Goal: Task Accomplishment & Management: Complete application form

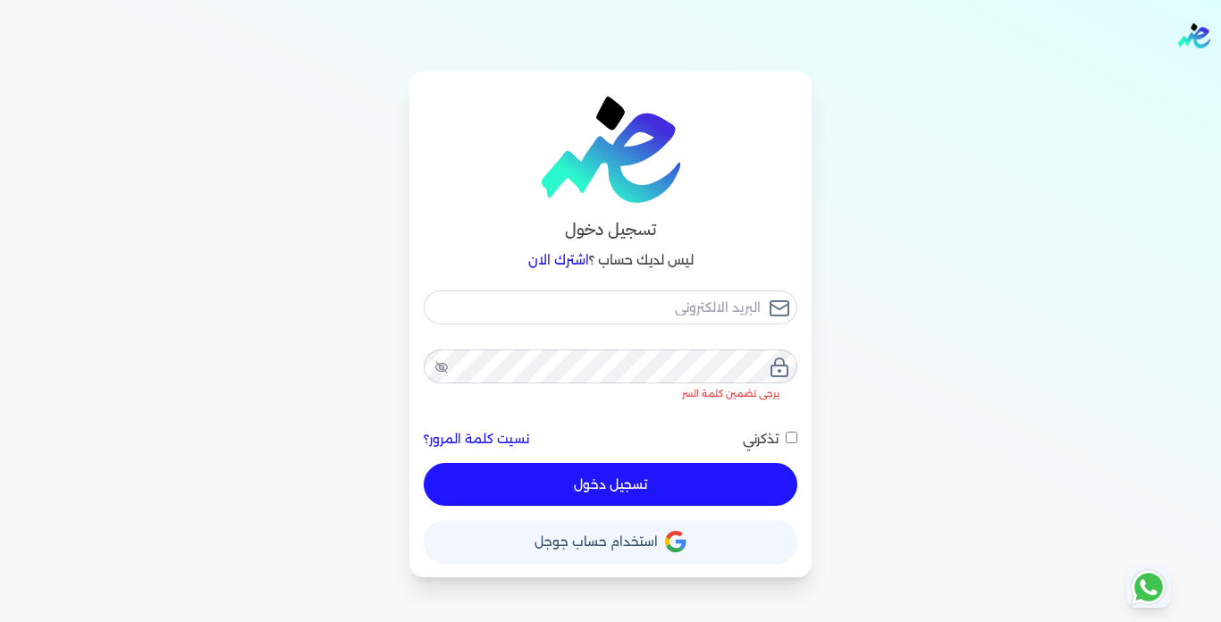
click at [619, 545] on span "استخدام حساب جوجل" at bounding box center [596, 541] width 123 height 13
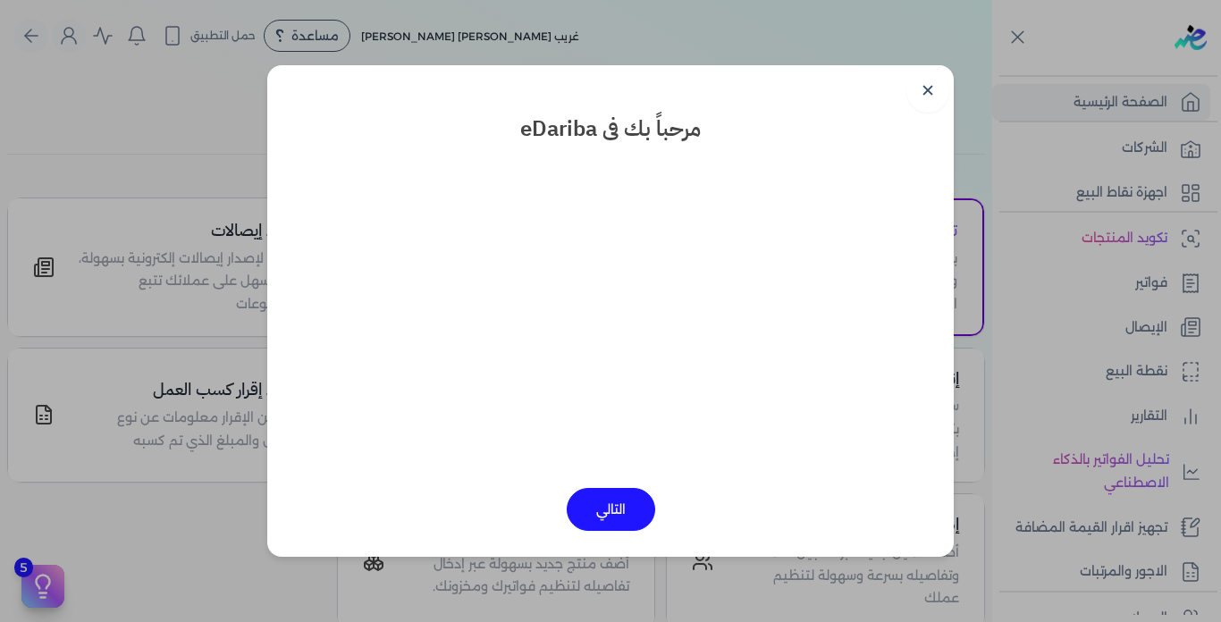
click at [617, 513] on button "التالي" at bounding box center [611, 509] width 88 height 43
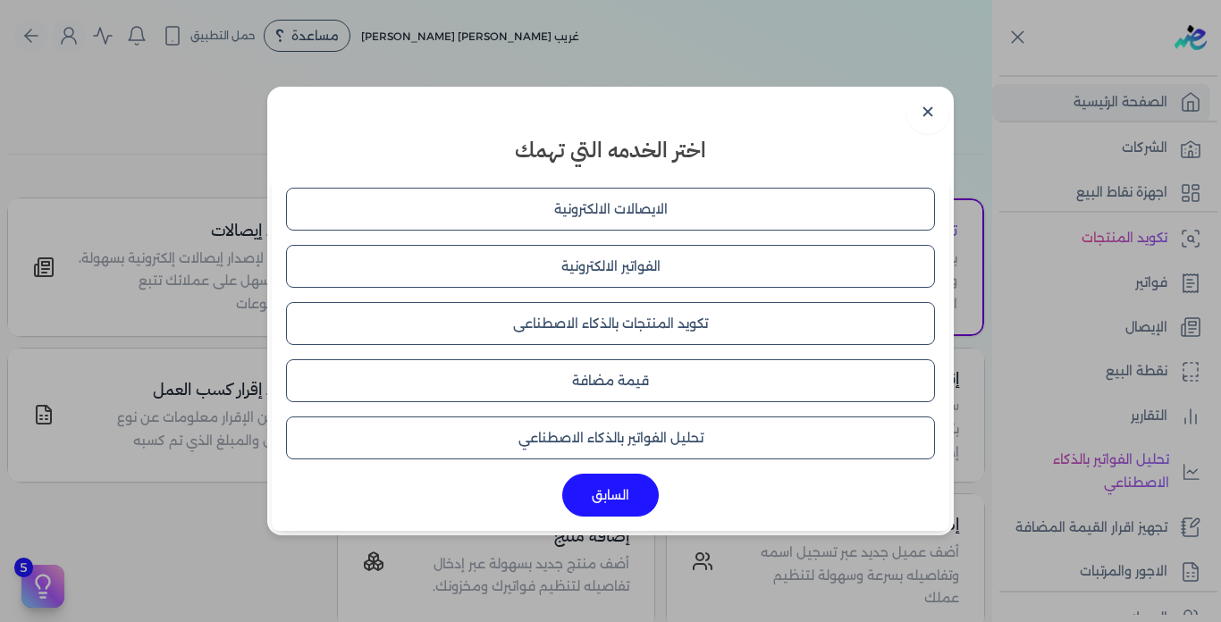
click at [583, 197] on button "الايصالات الالكترونية" at bounding box center [610, 209] width 649 height 43
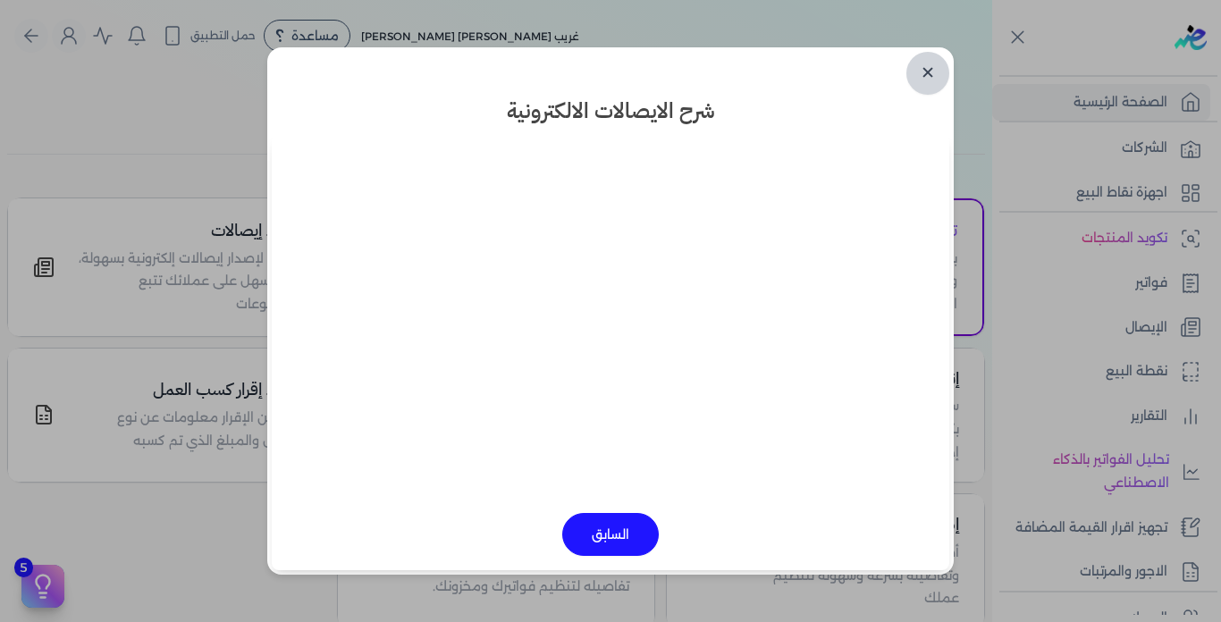
click at [932, 68] on link "✕" at bounding box center [927, 73] width 43 height 43
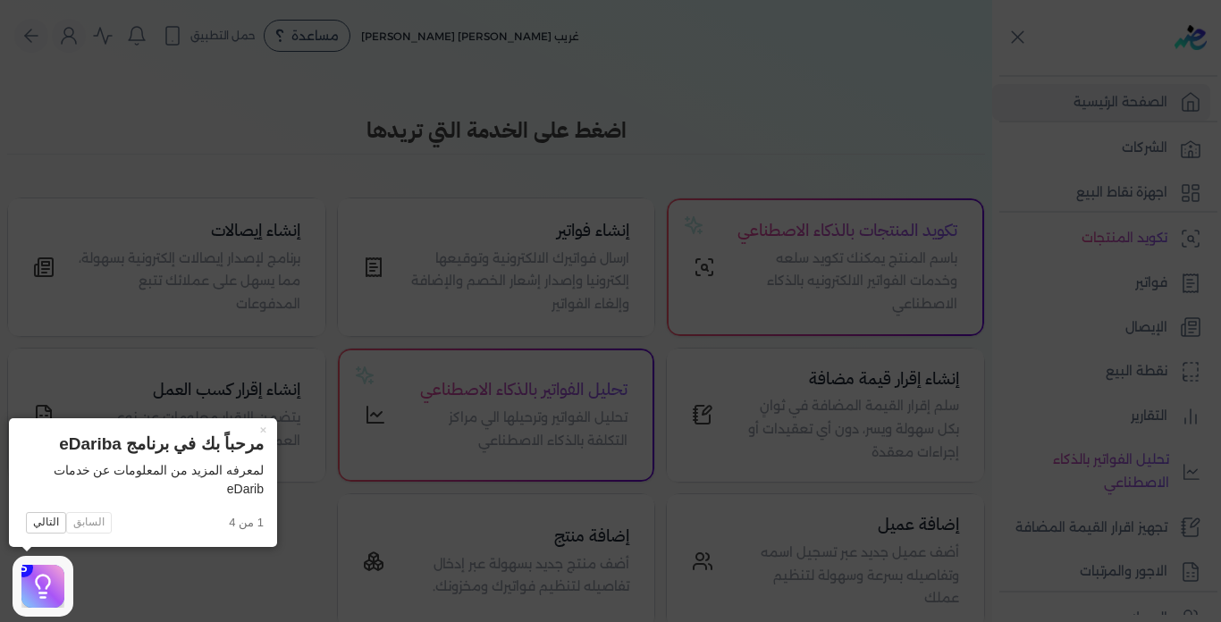
click at [265, 417] on icon at bounding box center [610, 311] width 1221 height 622
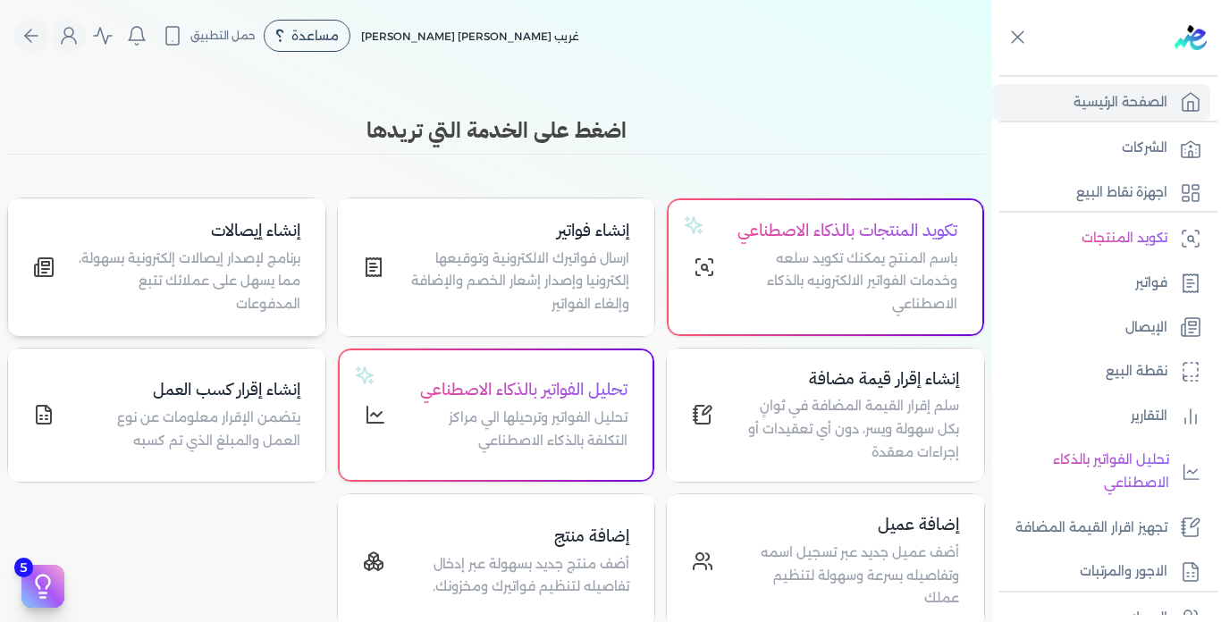
click at [236, 258] on div "إنشاء إيصالات برنامج لإصدار إيصالات إلكترونية بسهولة، مما يسهل على عملائك تتبع …" at bounding box center [188, 267] width 224 height 98
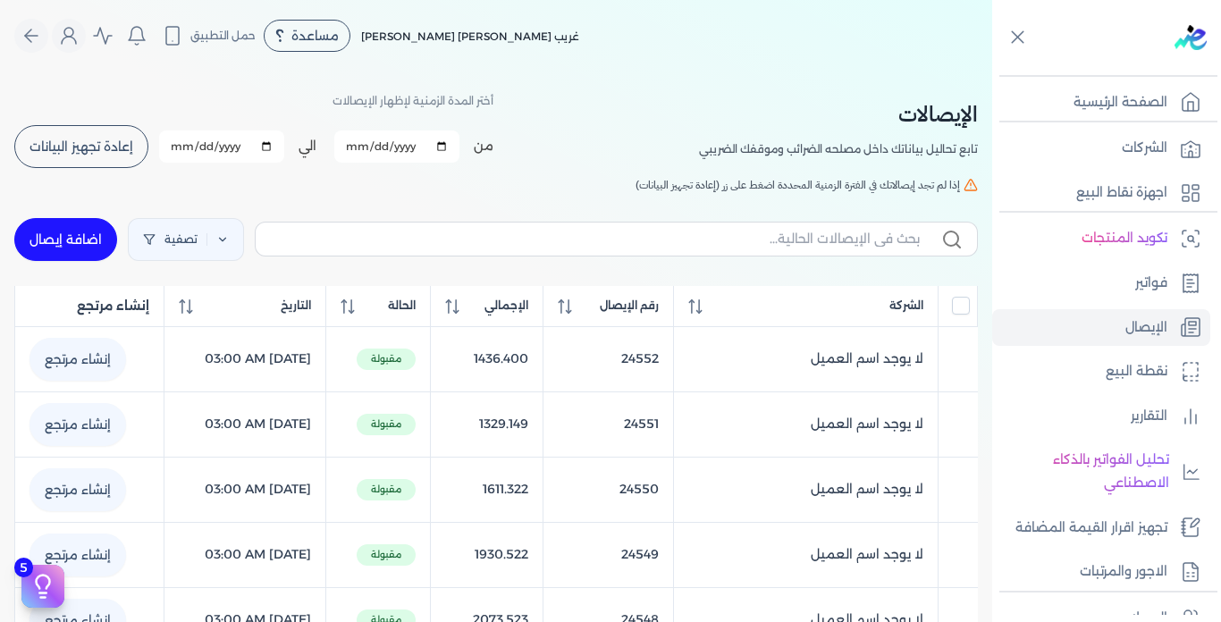
click at [109, 153] on span "إعادة تجهيز البيانات" at bounding box center [81, 146] width 104 height 13
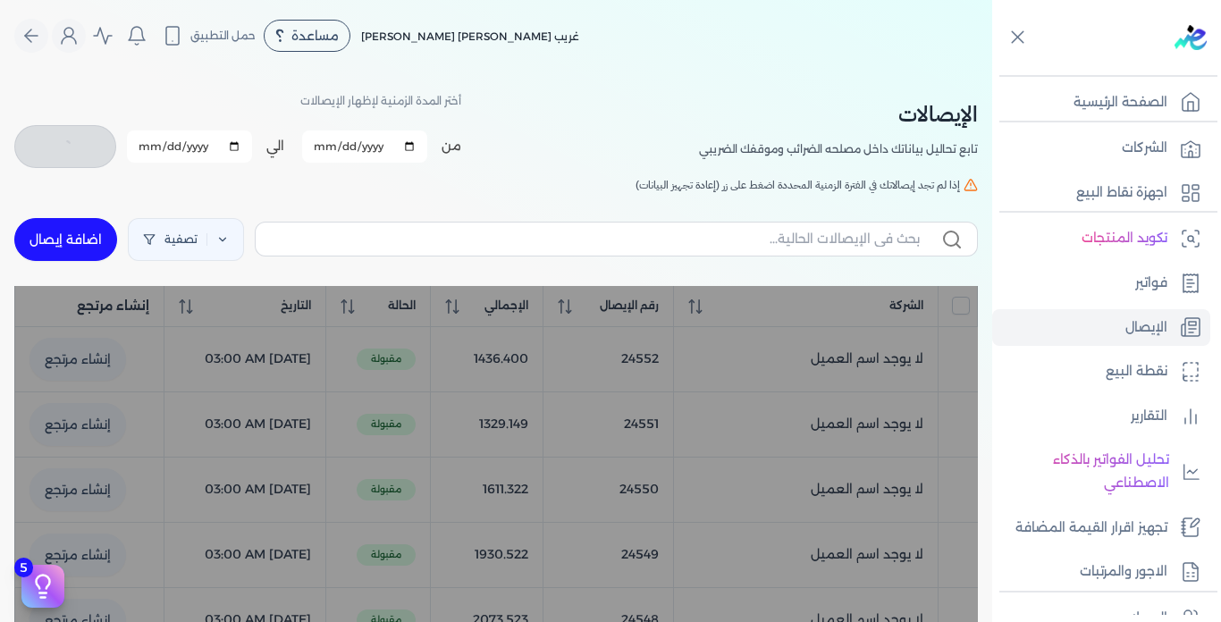
checkbox input "false"
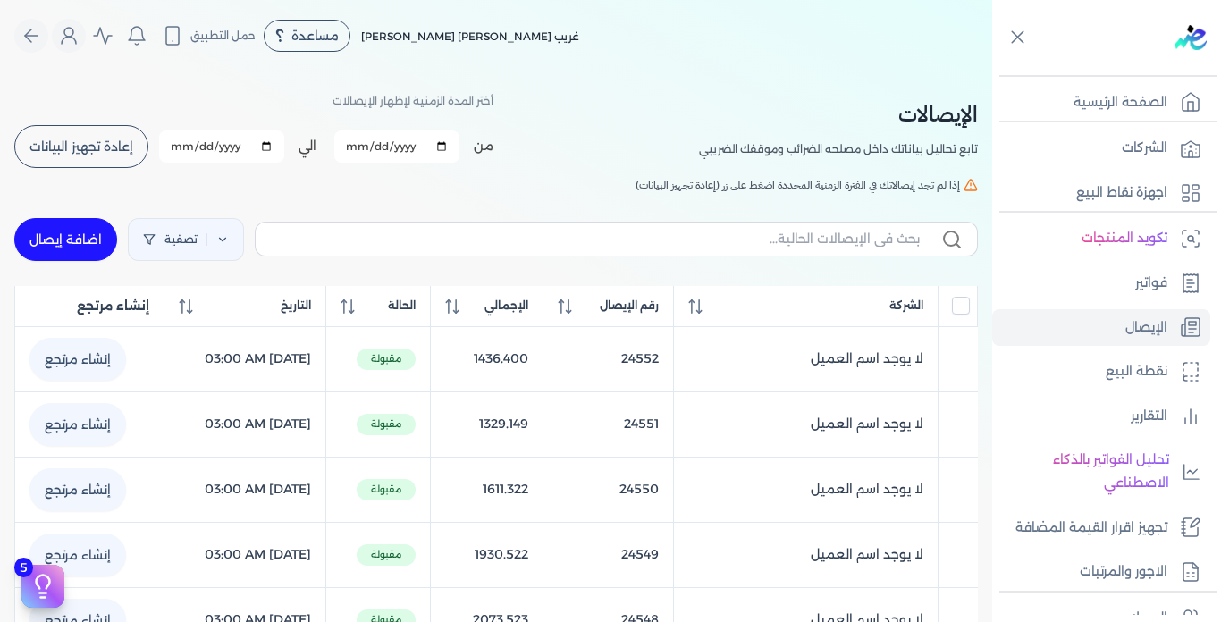
click at [53, 240] on link "اضافة إيصال" at bounding box center [65, 239] width 103 height 43
select select
select select "EGP"
select select "EGS"
select select "B"
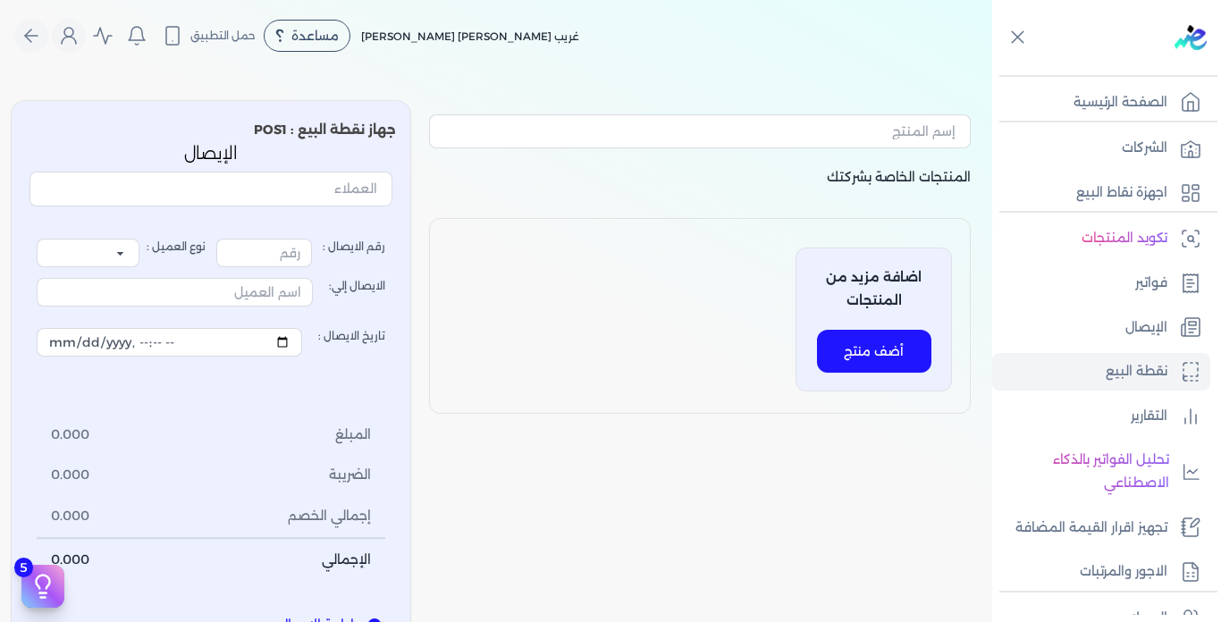
type input "24553"
select select "P"
type input "عميل نقدي"
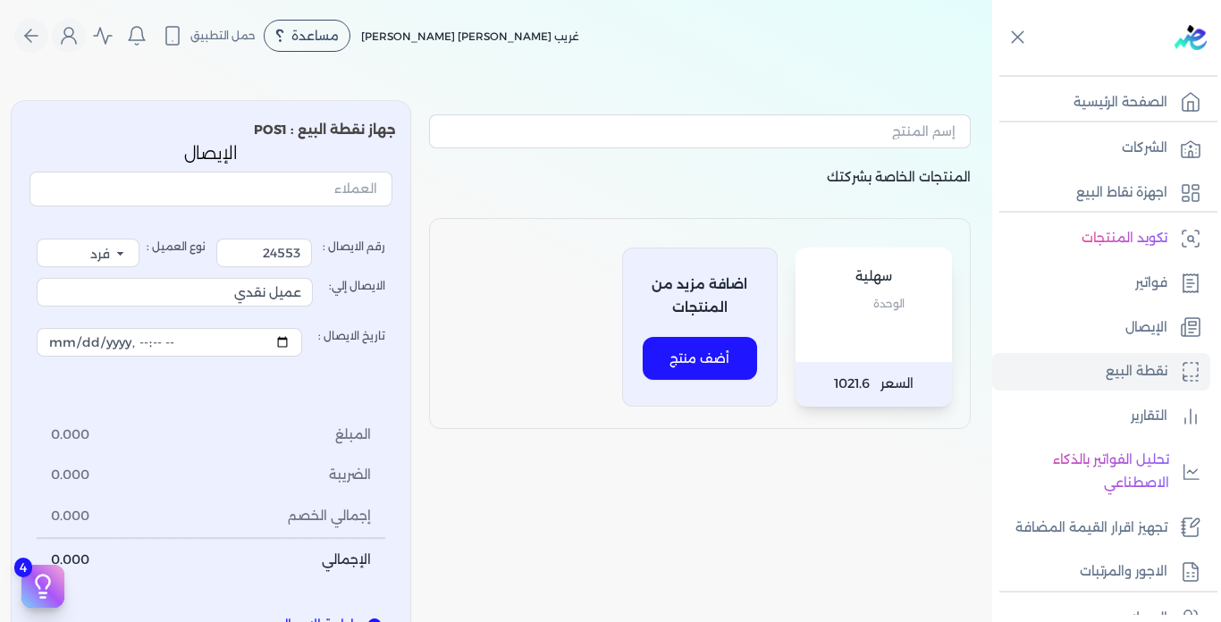
click at [530, 261] on div "سهلية الوحدة السعر 1021.6 اضافة مزيد من المنتجات أضف منتج" at bounding box center [700, 323] width 542 height 211
click at [128, 245] on select "فرد شركة شخص اجنبي" at bounding box center [88, 253] width 103 height 29
drag, startPoint x: 233, startPoint y: 218, endPoint x: 163, endPoint y: 252, distance: 78.4
click at [230, 218] on div "رقم الايصال : 24553 نوع العميل : فرد شركة شخص اجنبي الايصال إلي: عميل نقدي تاري…" at bounding box center [210, 410] width 363 height 392
click at [215, 199] on input "text" at bounding box center [210, 189] width 363 height 34
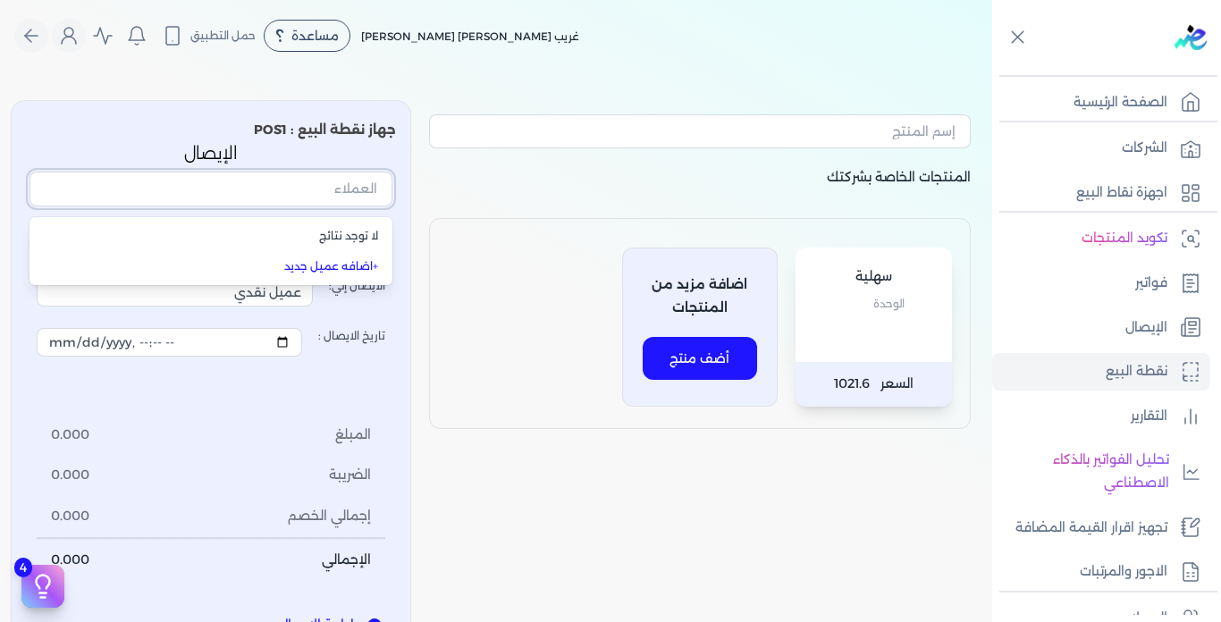
click at [316, 181] on input "text" at bounding box center [210, 189] width 363 height 34
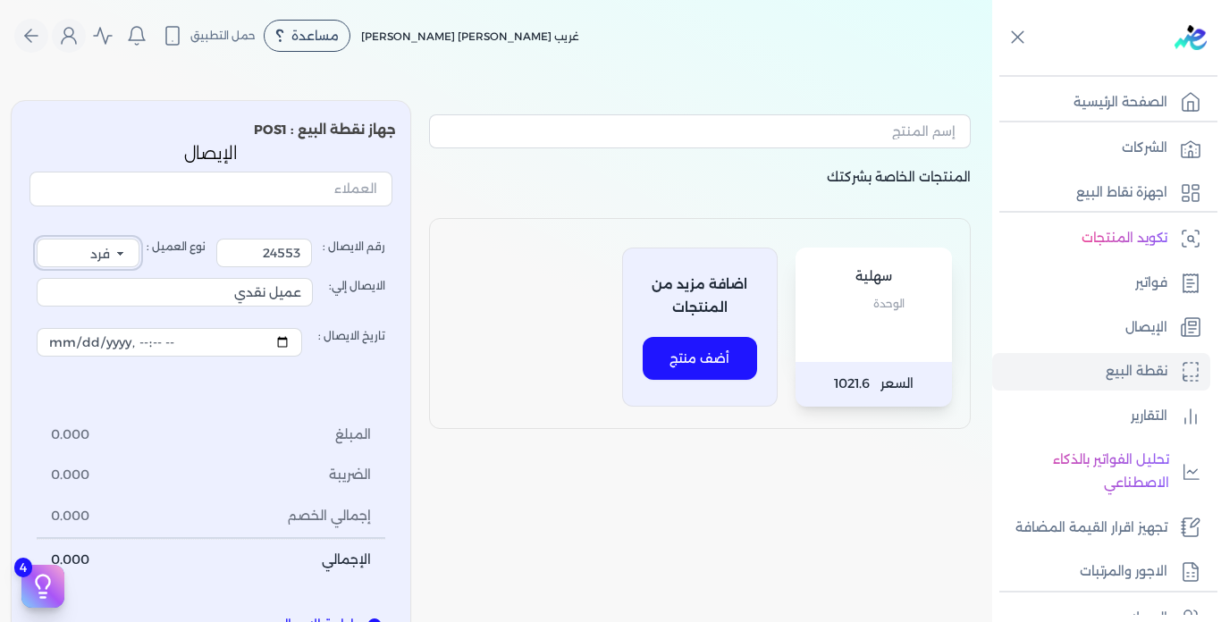
click at [123, 250] on select "فرد شركة شخص اجنبي" at bounding box center [88, 253] width 103 height 29
click at [42, 239] on select "فرد شركة شخص اجنبي" at bounding box center [88, 253] width 103 height 29
click at [192, 236] on div "رقم الايصال : 24553 نوع العميل : فرد شركة شخص اجنبي الايصال إلي: عميل نقدي تاري…" at bounding box center [210, 410] width 363 height 392
drag, startPoint x: 192, startPoint y: 236, endPoint x: 121, endPoint y: 249, distance: 72.6
click at [121, 249] on select "فرد شركة شخص اجنبي" at bounding box center [88, 253] width 103 height 29
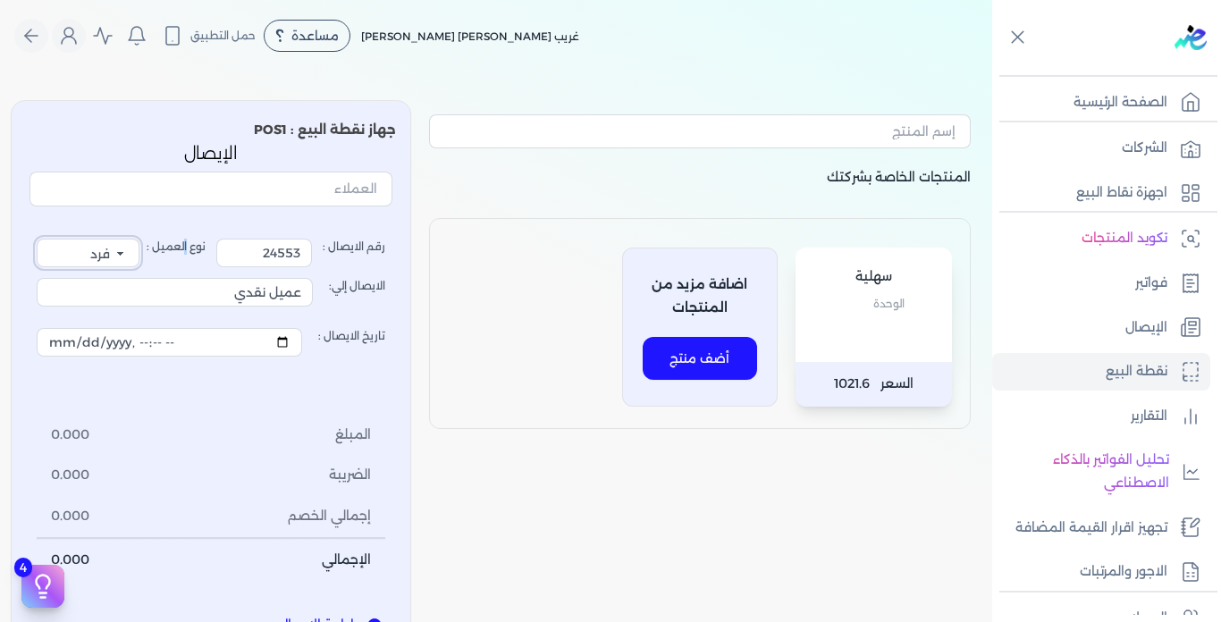
click at [42, 239] on select "فرد شركة شخص اجنبي" at bounding box center [88, 253] width 103 height 29
click at [131, 251] on select "فرد شركة شخص اجنبي" at bounding box center [88, 253] width 103 height 29
click at [42, 239] on select "فرد شركة شخص اجنبي" at bounding box center [88, 253] width 103 height 29
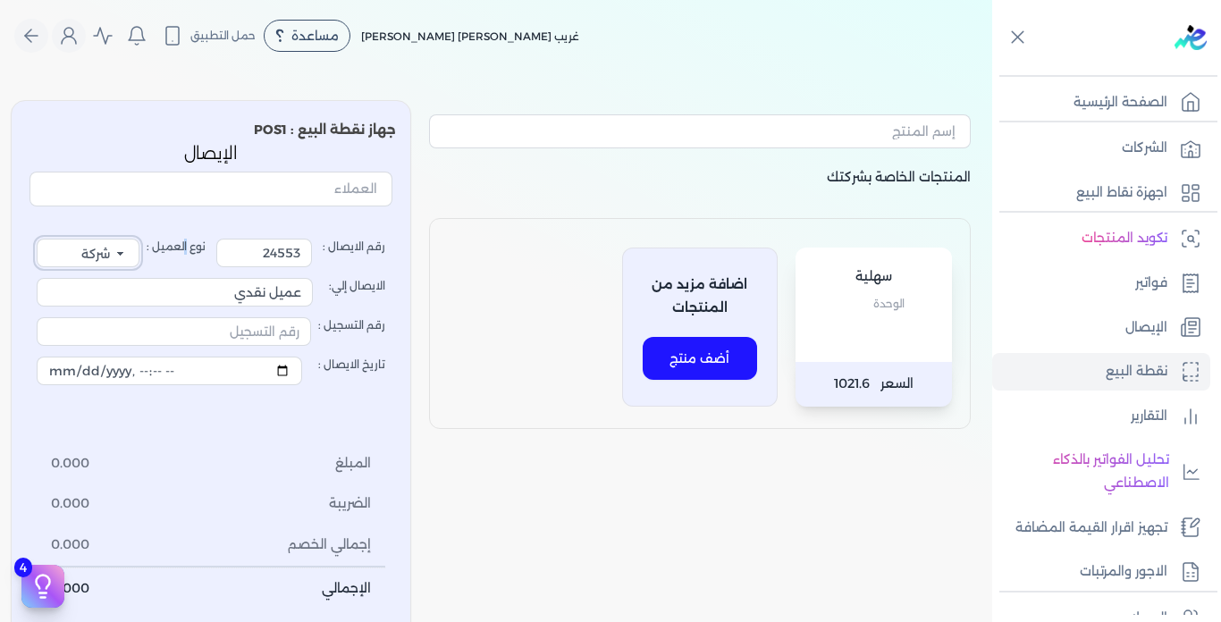
click at [131, 247] on select "فرد شركة شخص اجنبي" at bounding box center [88, 253] width 103 height 29
select select "P"
click at [42, 239] on select "فرد شركة شخص اجنبي" at bounding box center [88, 253] width 103 height 29
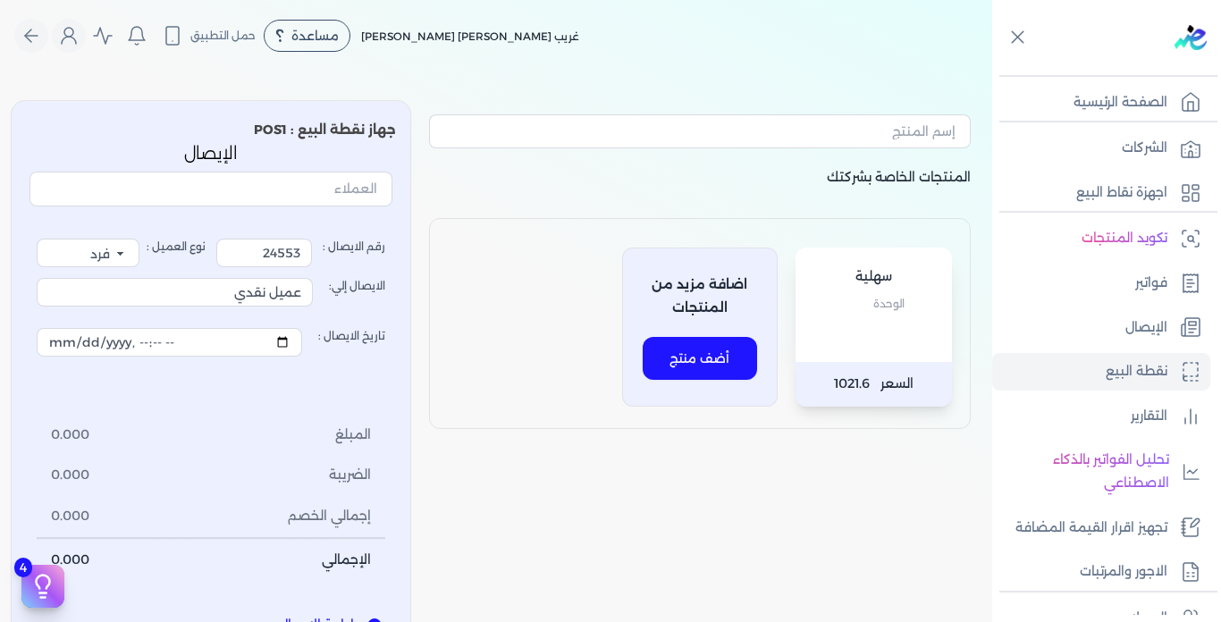
click at [454, 419] on div "سهلية الوحدة السعر 1021.6 اضافة مزيد من المنتجات أضف منتج" at bounding box center [700, 323] width 542 height 211
click at [283, 286] on input "عميل نقدي" at bounding box center [175, 292] width 276 height 29
click at [383, 362] on label "تاريخ الايصال :" at bounding box center [211, 342] width 349 height 50
click at [302, 357] on input "تاريخ الايصال :" at bounding box center [169, 342] width 265 height 29
click at [288, 294] on input "عميل نقدي" at bounding box center [175, 292] width 276 height 29
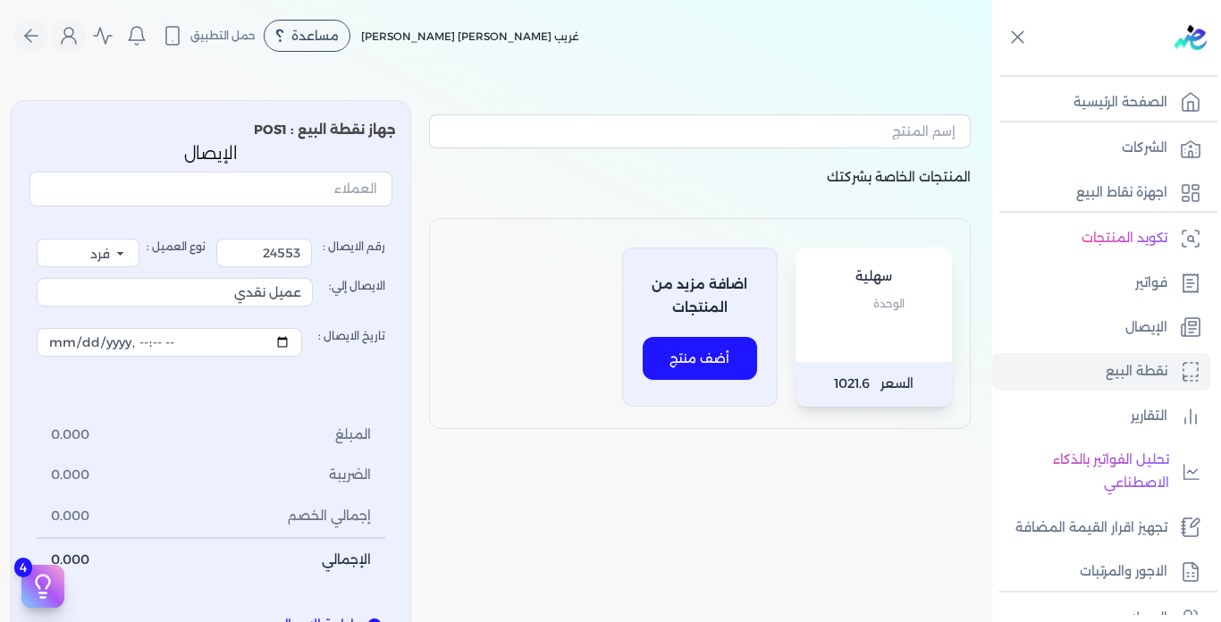
click at [380, 352] on label "تاريخ الايصال :" at bounding box center [211, 342] width 349 height 50
click at [302, 352] on input "تاريخ الايصال :" at bounding box center [169, 342] width 265 height 29
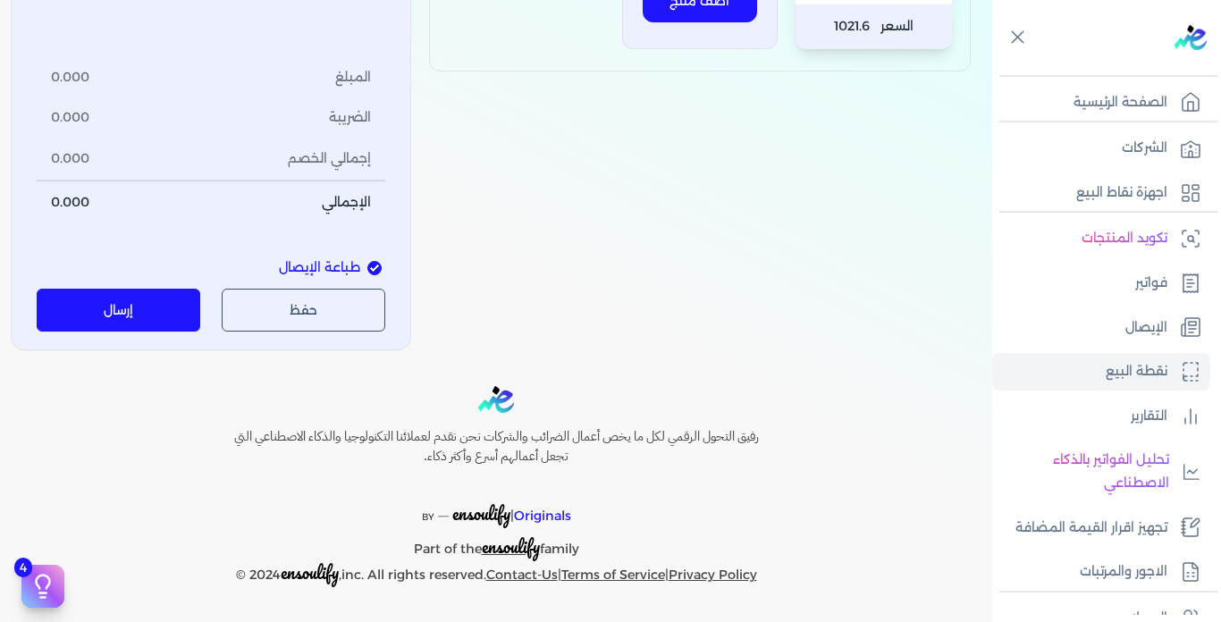
click at [322, 272] on span "طباعة الإيصال" at bounding box center [319, 268] width 81 height 20
click at [367, 272] on input "طباعة الإيصال" at bounding box center [374, 268] width 14 height 14
click at [324, 272] on span "طباعة الإيصال" at bounding box center [319, 268] width 81 height 20
click at [367, 272] on input "طباعة الإيصال" at bounding box center [374, 268] width 14 height 14
checkbox input "true"
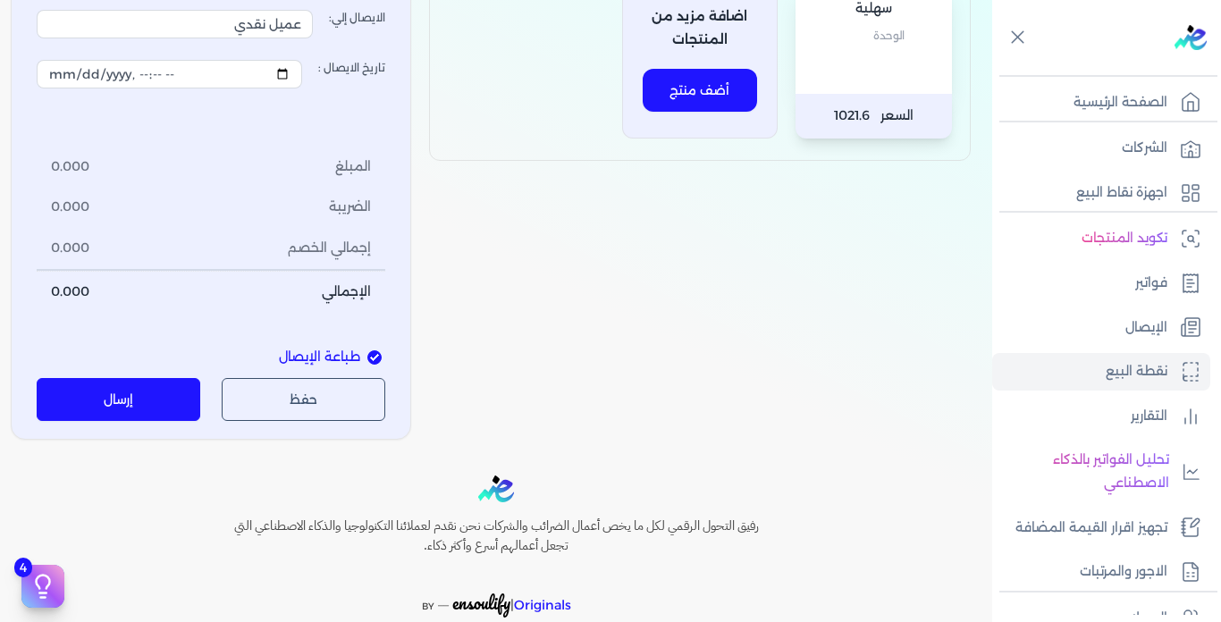
scroll to position [0, 0]
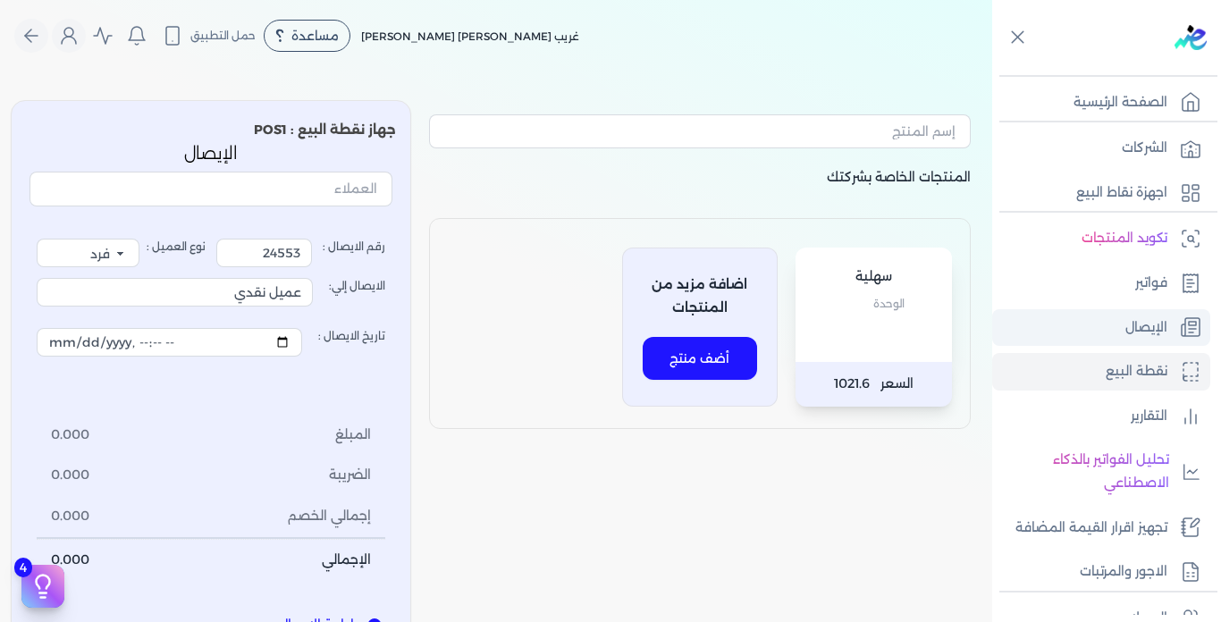
click at [1145, 321] on p "الإيصال" at bounding box center [1146, 327] width 42 height 23
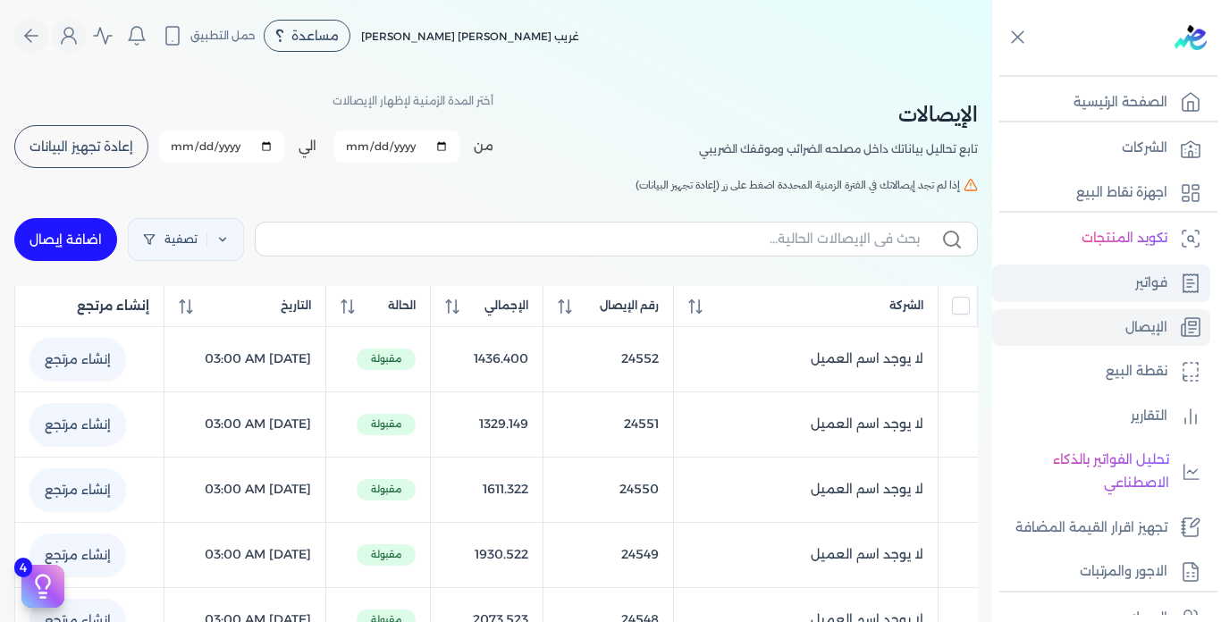
click at [1132, 274] on link "فواتير" at bounding box center [1101, 284] width 218 height 38
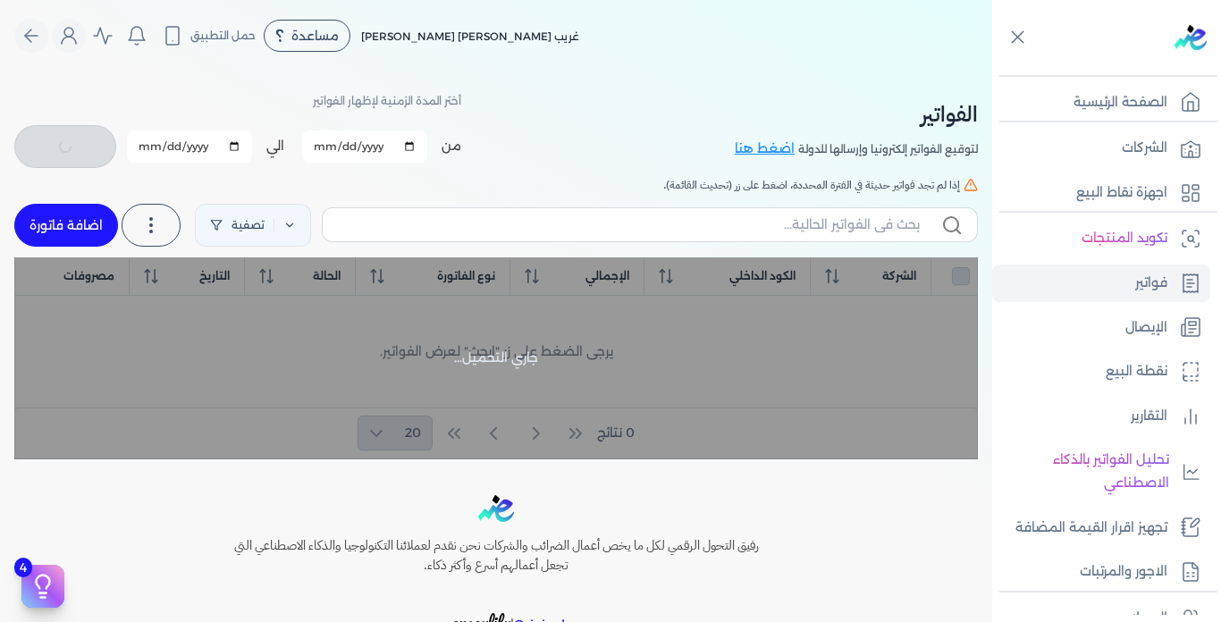
checkbox input "false"
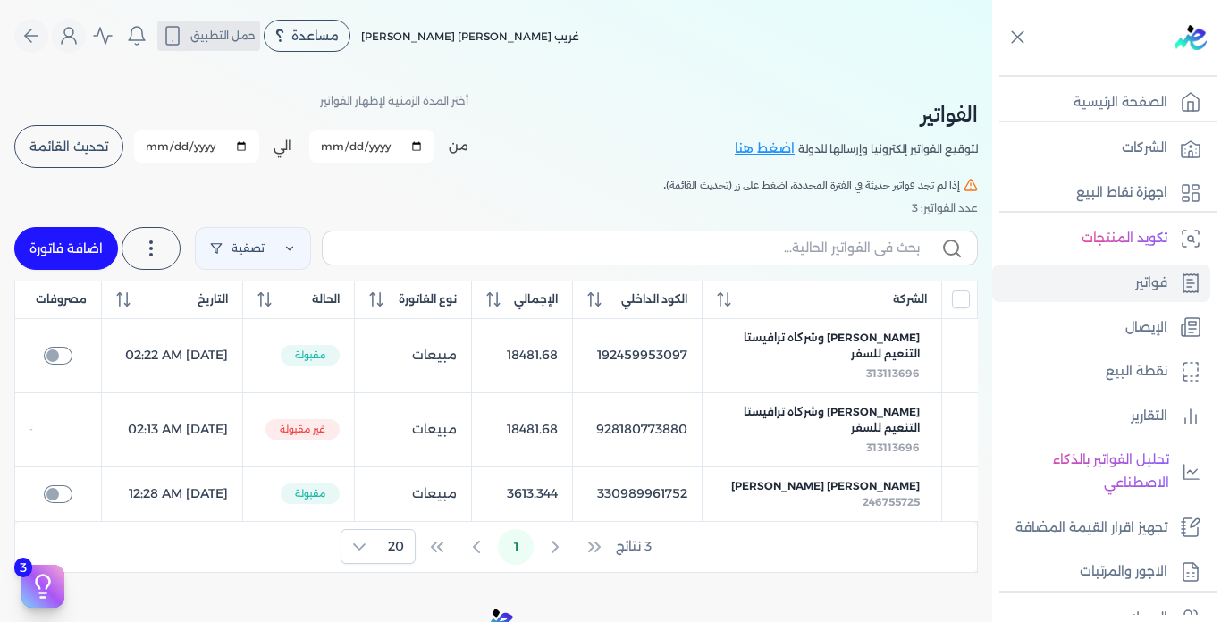
click at [207, 46] on button "حمل التطبيق" at bounding box center [208, 36] width 103 height 30
click at [204, 36] on span "حمل التطبيق" at bounding box center [222, 36] width 65 height 16
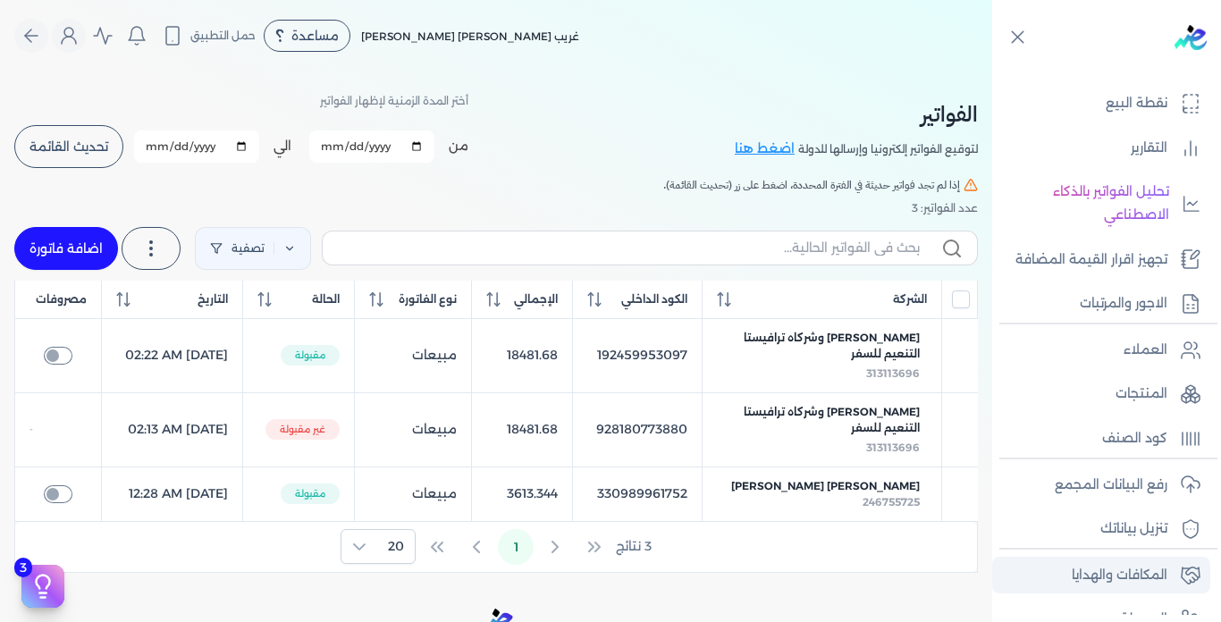
scroll to position [343, 0]
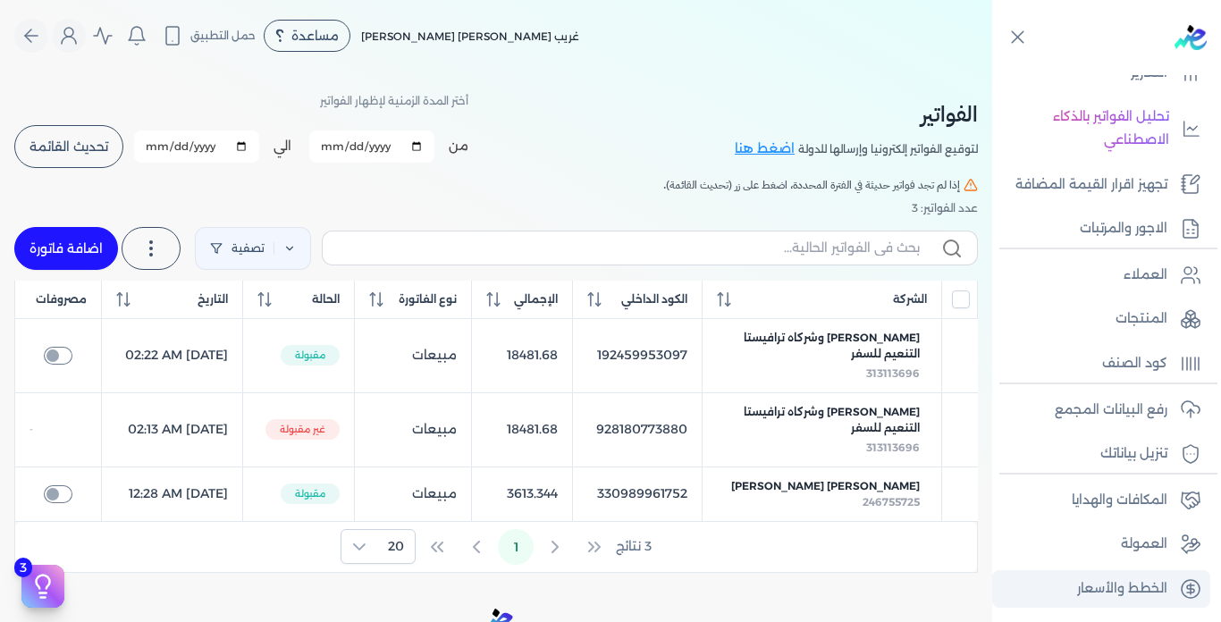
click at [1125, 593] on p "الخطط والأسعار" at bounding box center [1122, 588] width 90 height 23
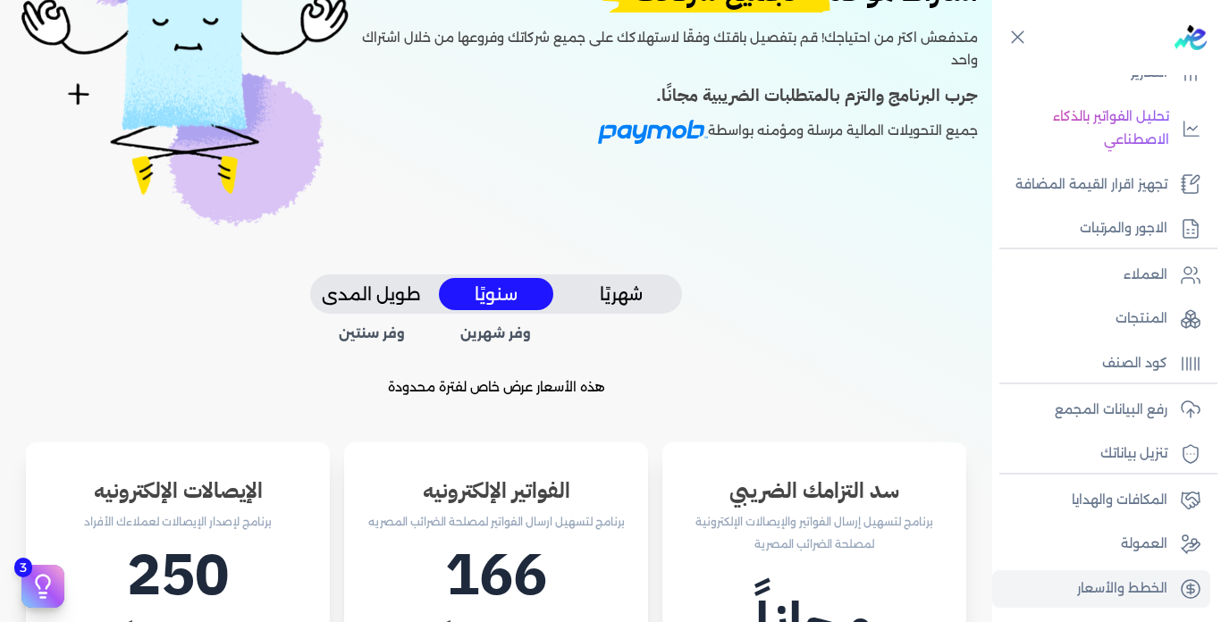
scroll to position [358, 0]
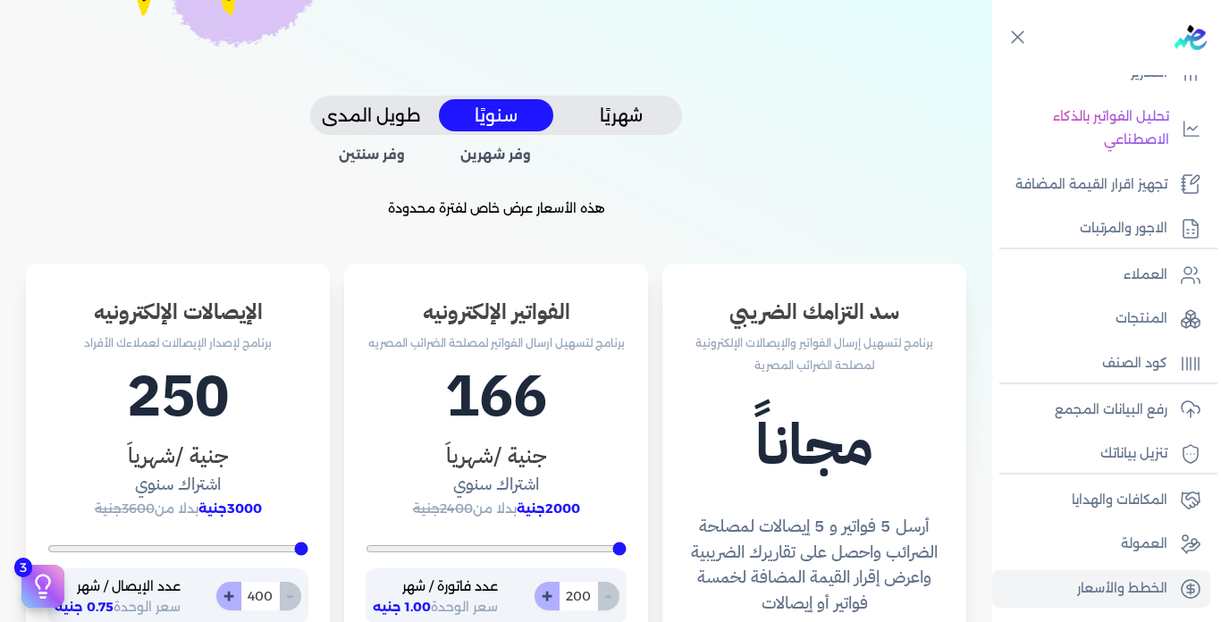
click at [616, 117] on button "شهريًا" at bounding box center [621, 115] width 114 height 33
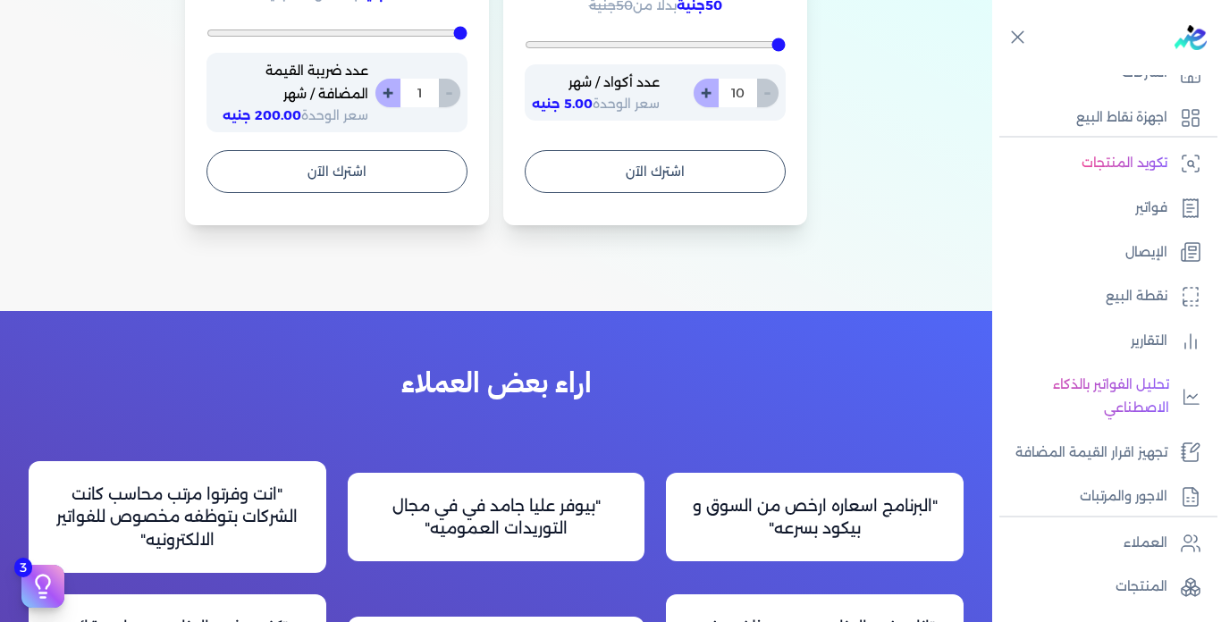
scroll to position [0, 0]
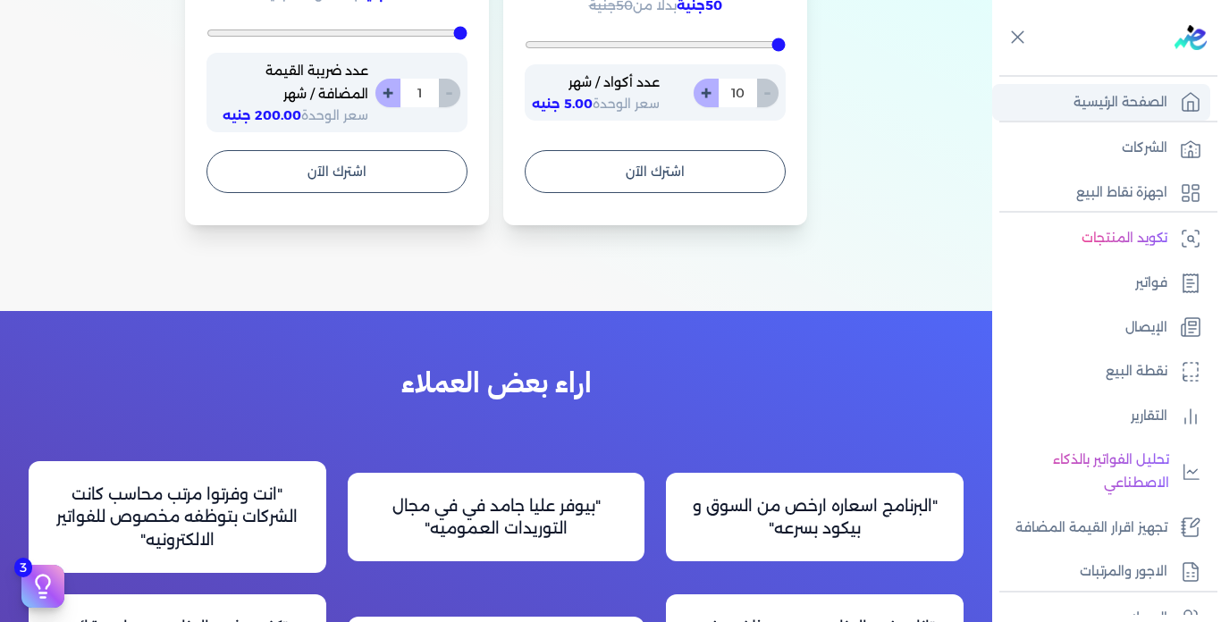
click at [1105, 108] on p "الصفحة الرئيسية" at bounding box center [1121, 102] width 94 height 23
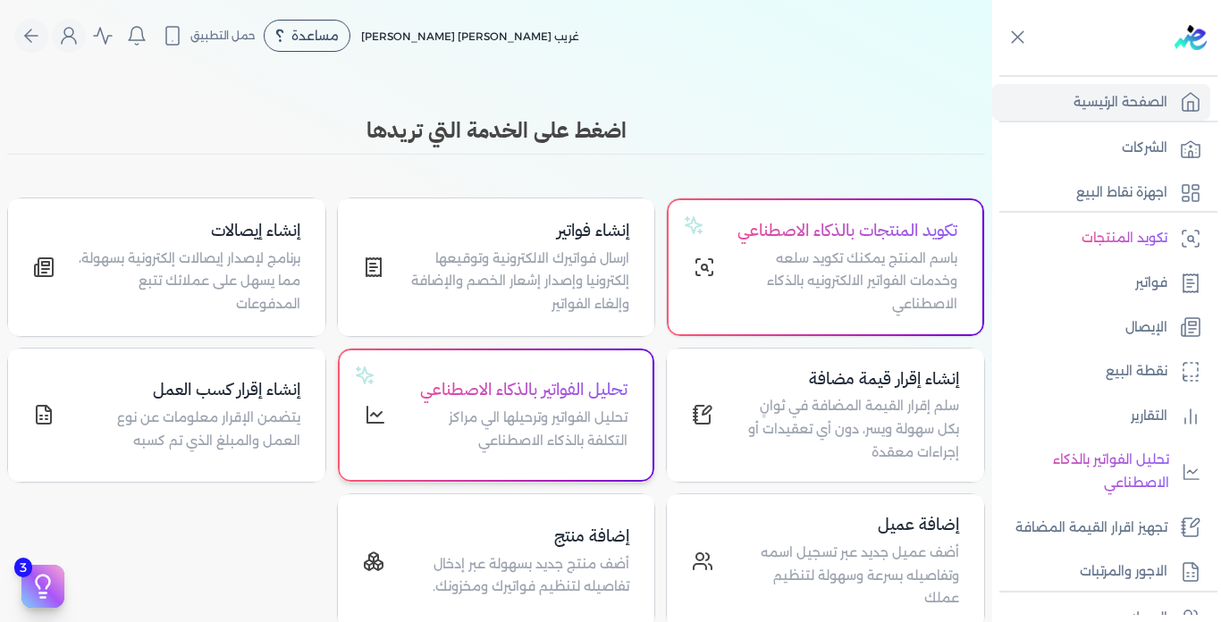
click at [501, 443] on p "تحليل الفواتير وترحيلها الي مراكز التكلفة بالذكاء الاصطناعي" at bounding box center [518, 430] width 221 height 46
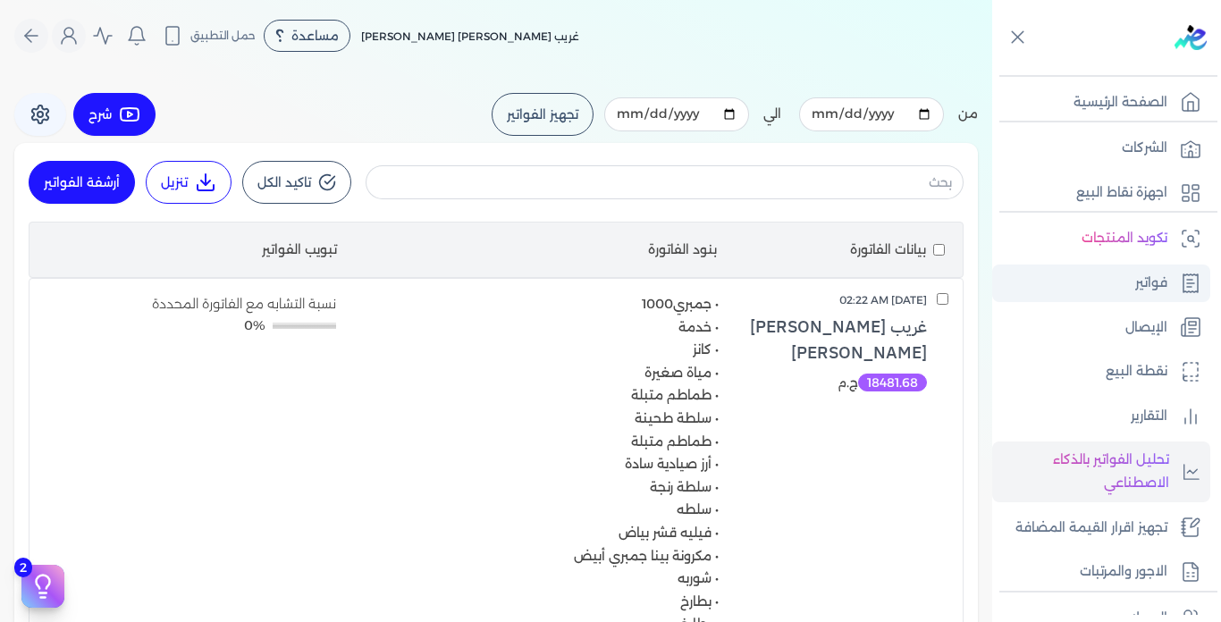
click at [1130, 276] on link "فواتير" at bounding box center [1101, 284] width 218 height 38
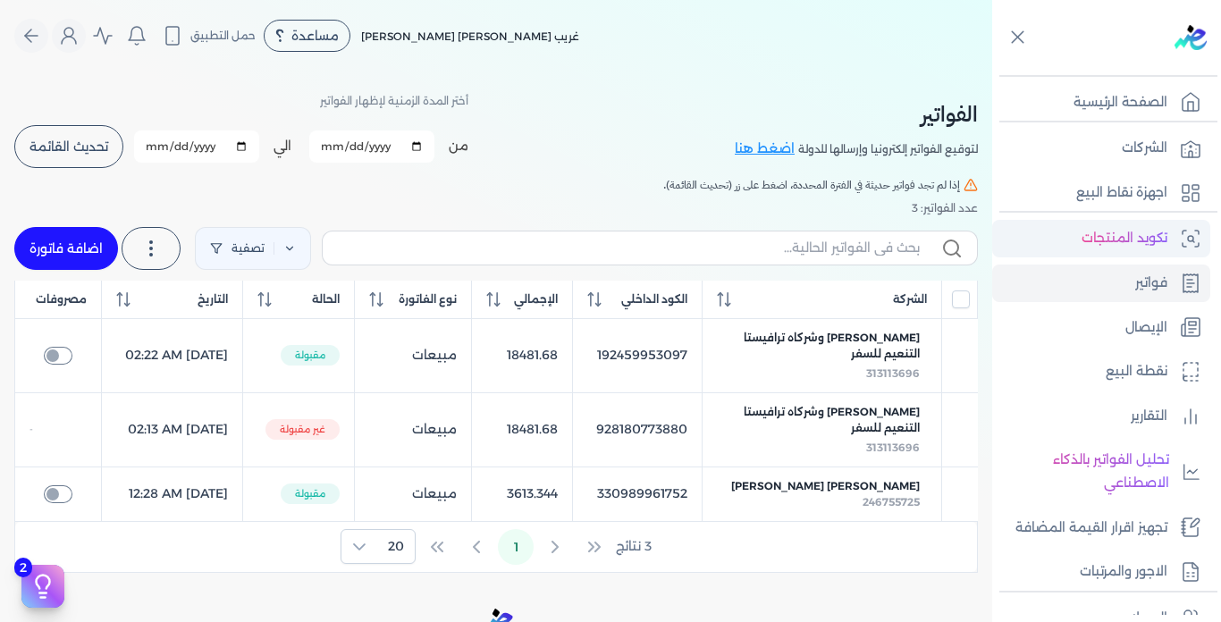
click at [1115, 240] on p "تكويد المنتجات" at bounding box center [1125, 238] width 86 height 23
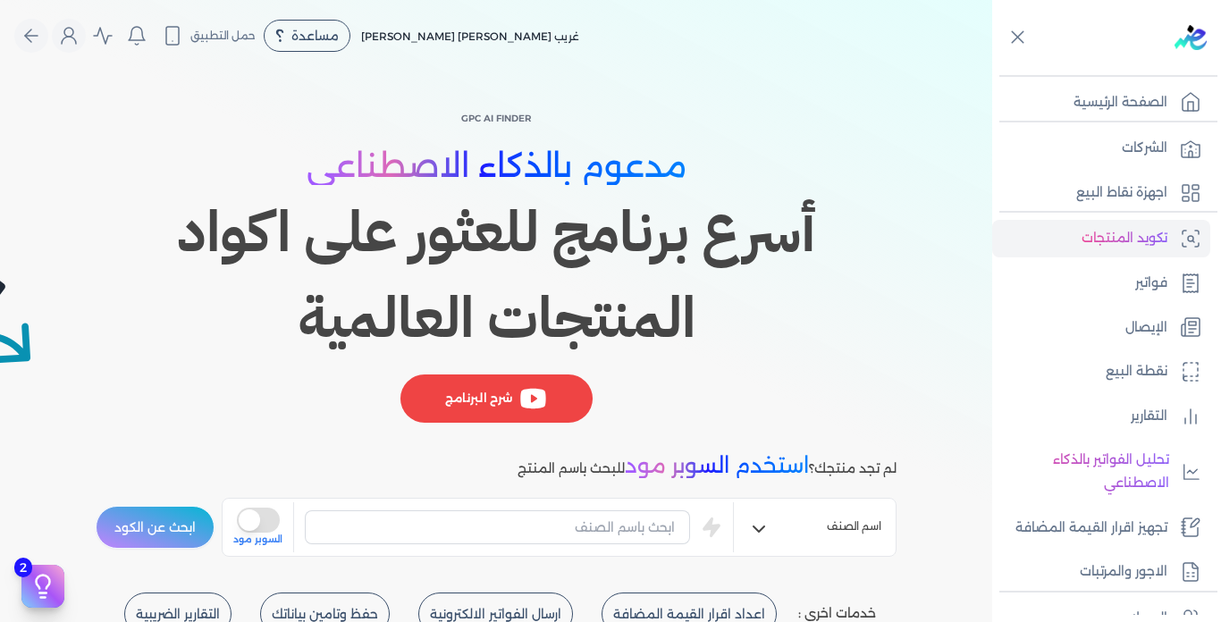
scroll to position [268, 0]
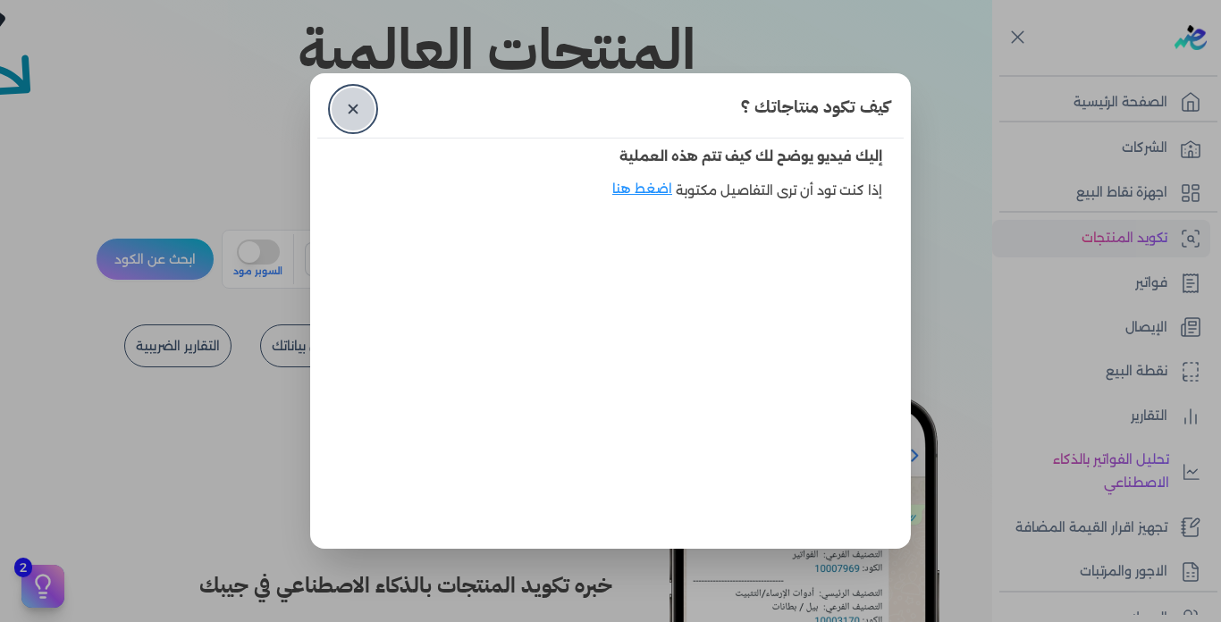
click at [363, 102] on link "✕" at bounding box center [353, 109] width 43 height 43
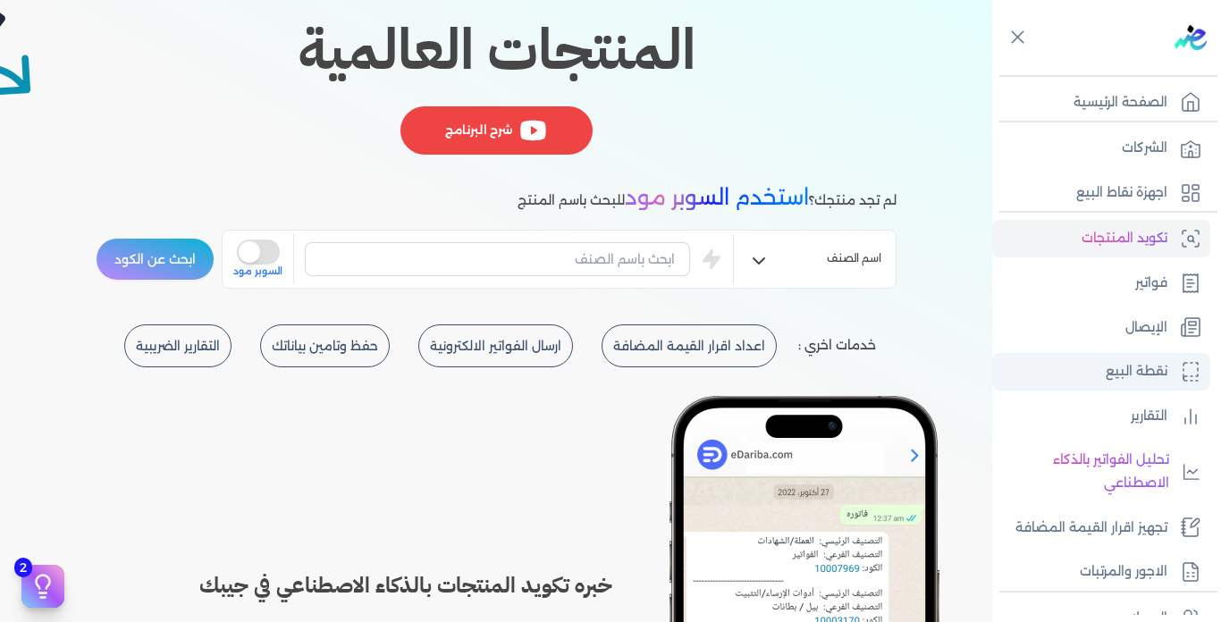
click at [1125, 367] on p "نقطة البيع" at bounding box center [1137, 371] width 62 height 23
select select "EGP"
select select "EGS"
select select "B"
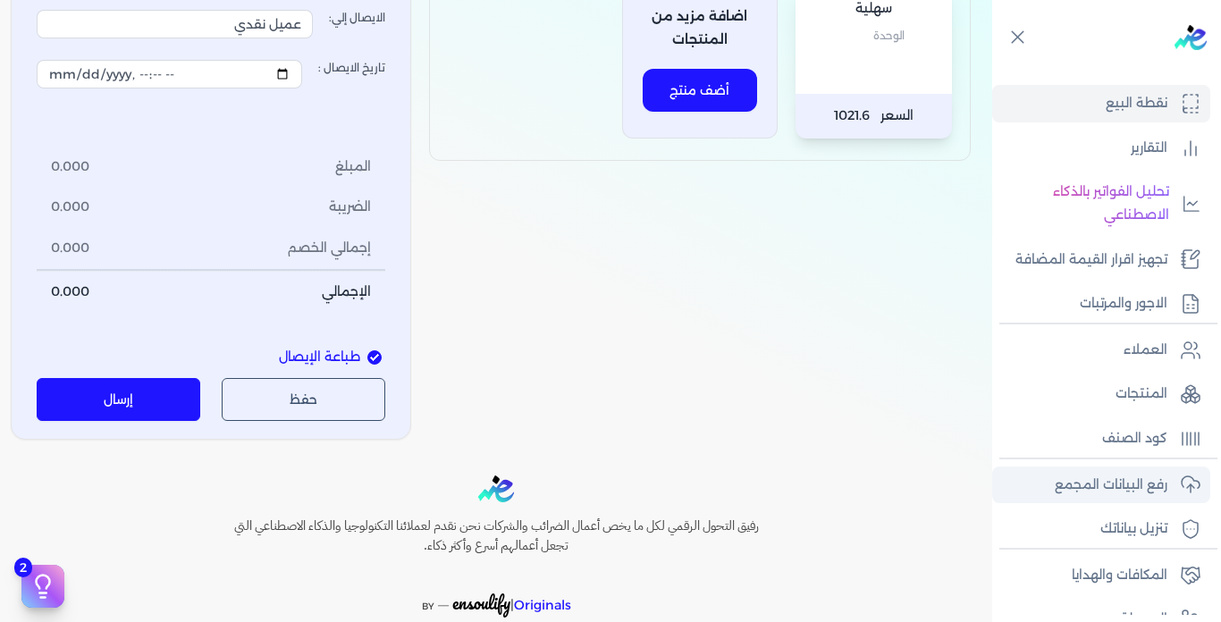
scroll to position [343, 0]
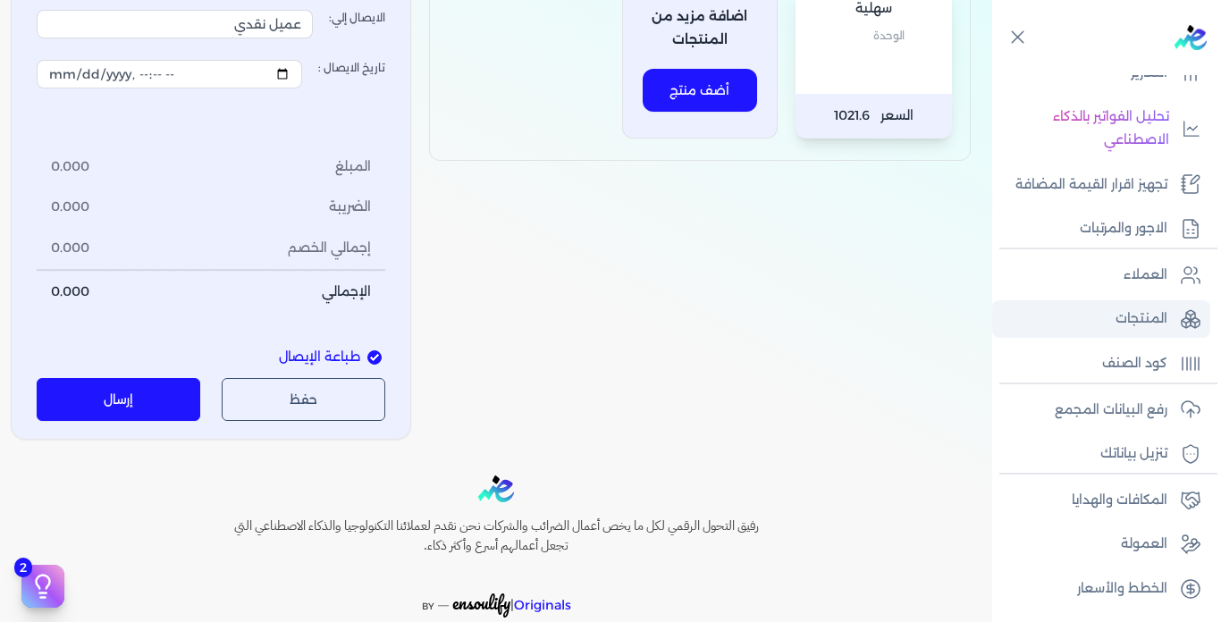
click at [1107, 322] on link "المنتجات" at bounding box center [1101, 319] width 218 height 38
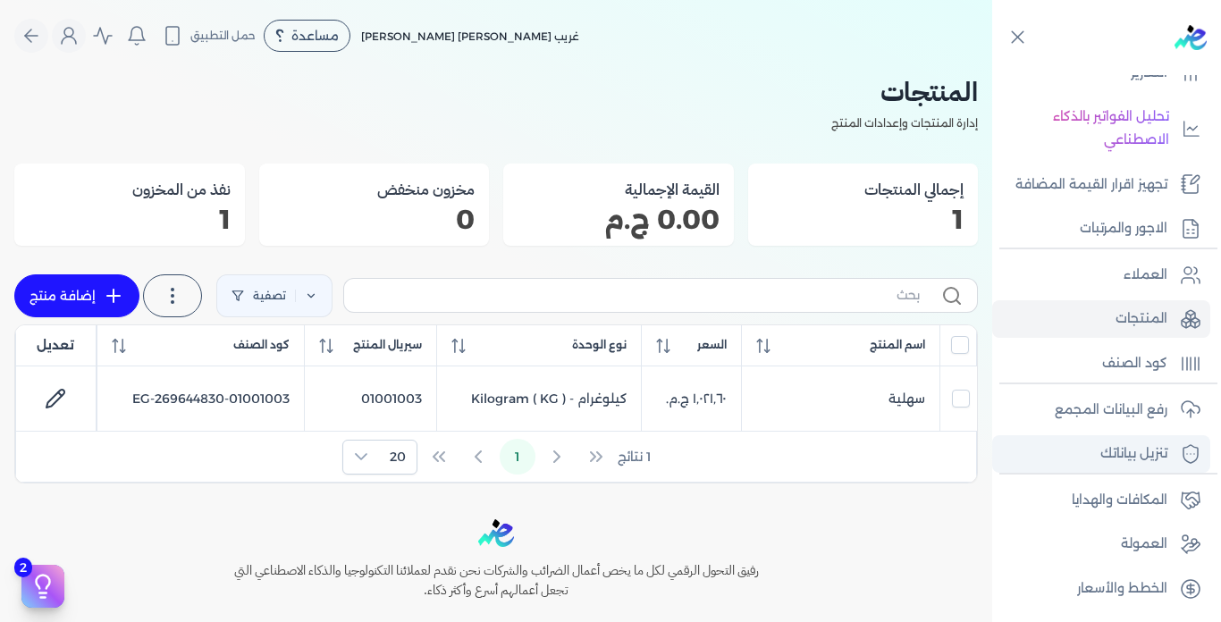
click at [1098, 461] on link "تنزيل بياناتك" at bounding box center [1101, 454] width 218 height 38
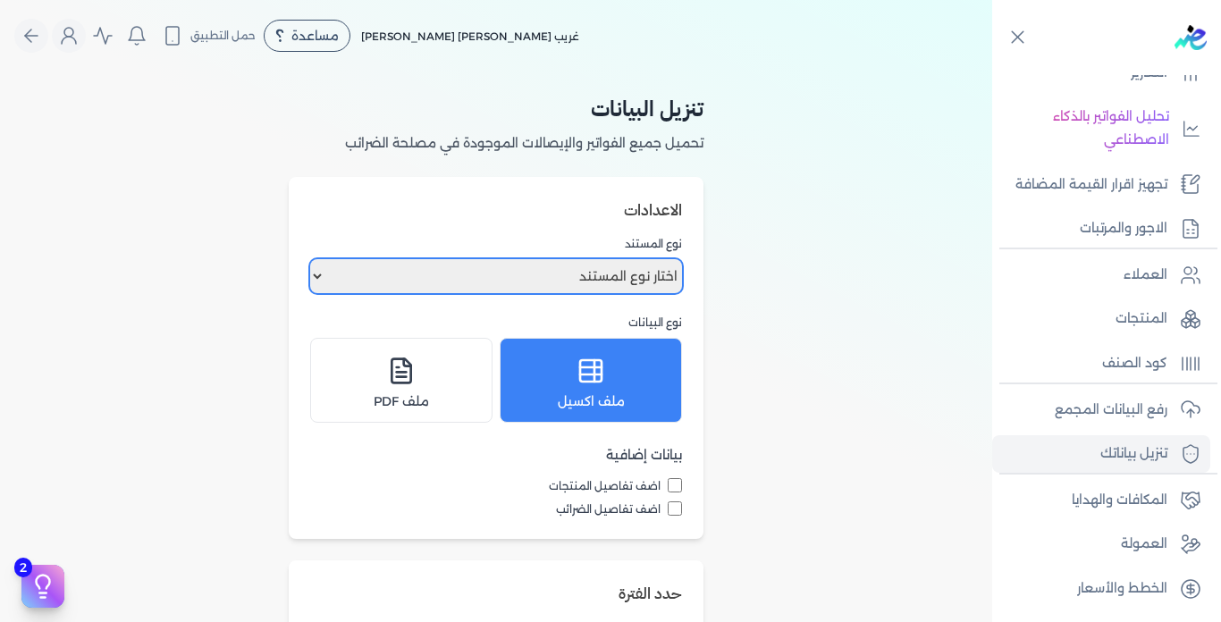
click at [567, 262] on select "اختار نوع المستند فواتير الإيصالات" at bounding box center [496, 276] width 372 height 34
click at [567, 266] on select "اختار نوع المستند فواتير الإيصالات" at bounding box center [496, 276] width 372 height 34
click at [817, 301] on div "تنزيل البيانات تحميل جميع الفواتير والإيصالات الموجودة في مصلحة الضرائب الاعداد…" at bounding box center [496, 458] width 992 height 773
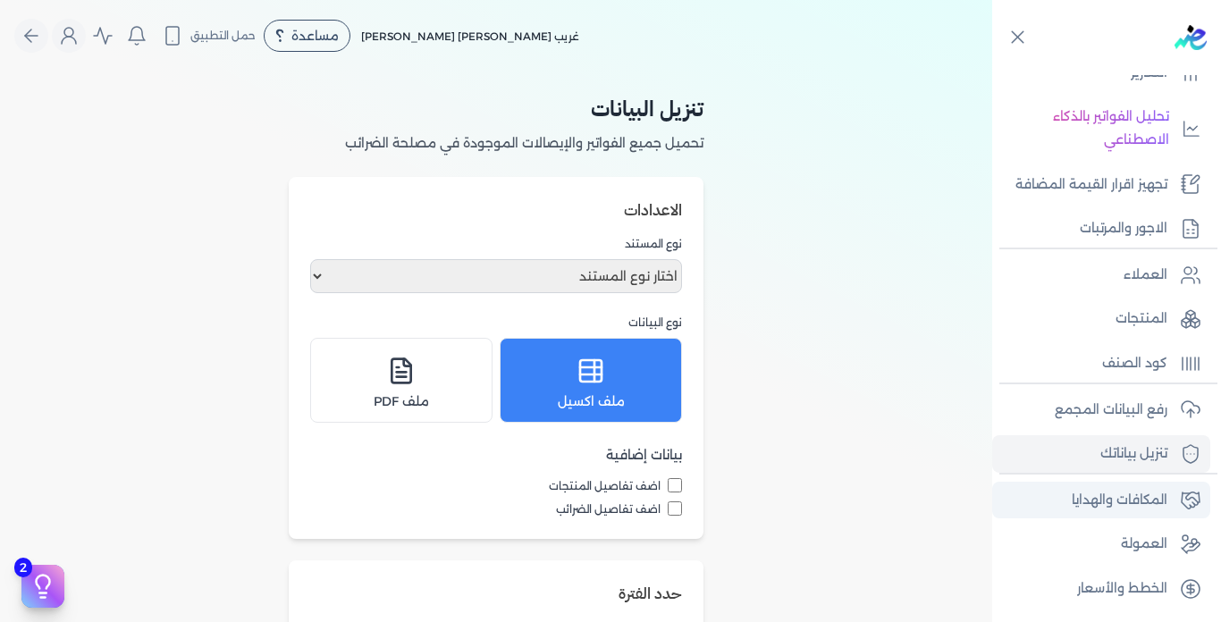
click at [1118, 510] on p "المكافات والهدايا" at bounding box center [1120, 500] width 96 height 23
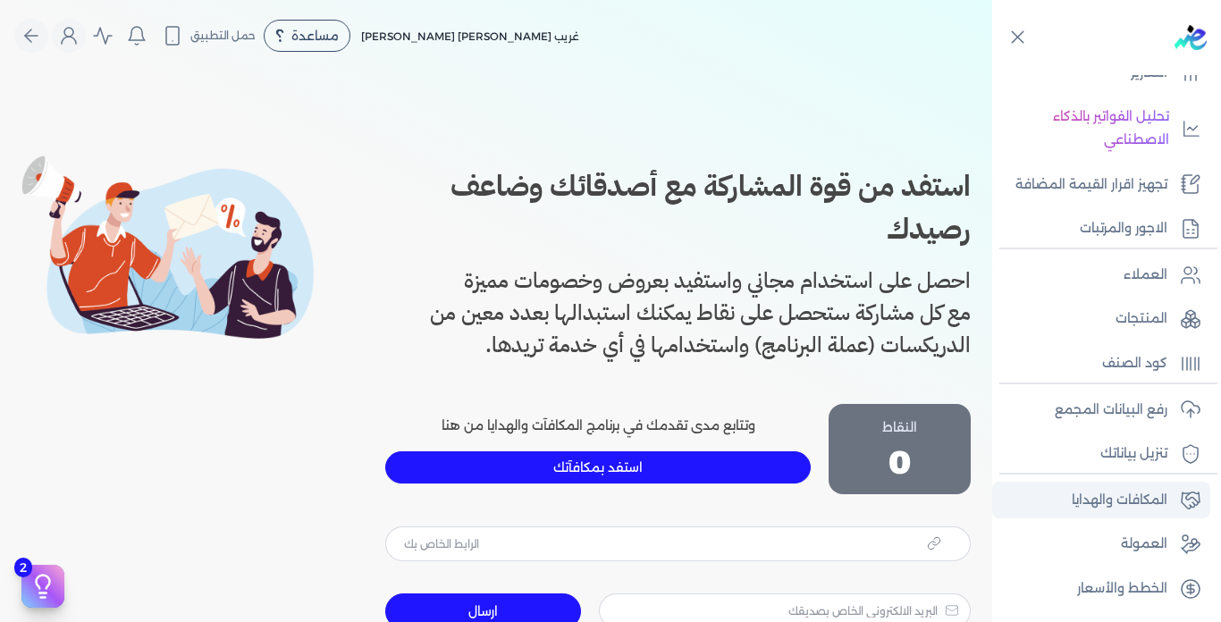
type input "[URL][DOMAIN_NAME]"
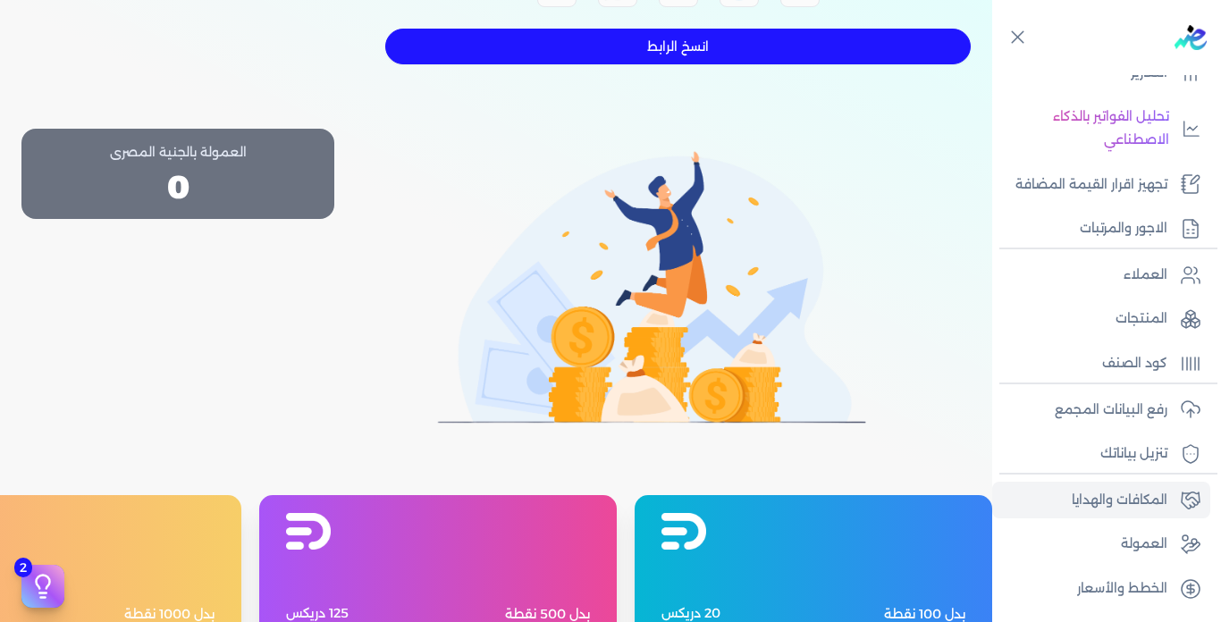
scroll to position [1093, 0]
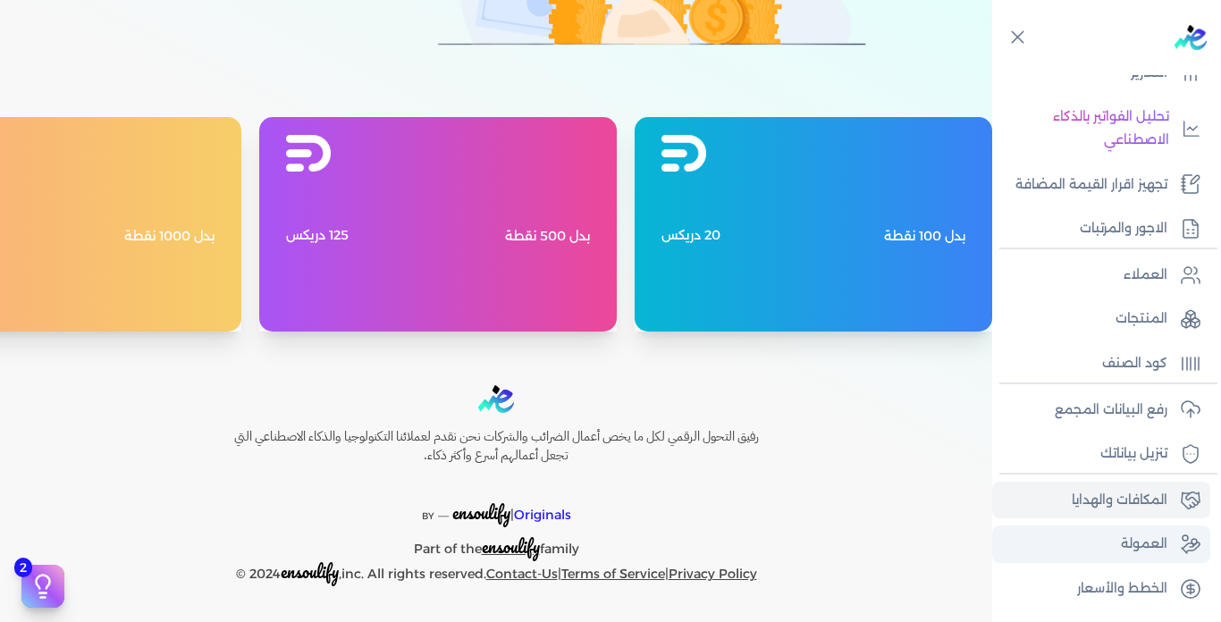
click at [1147, 539] on p "العمولة" at bounding box center [1144, 544] width 46 height 23
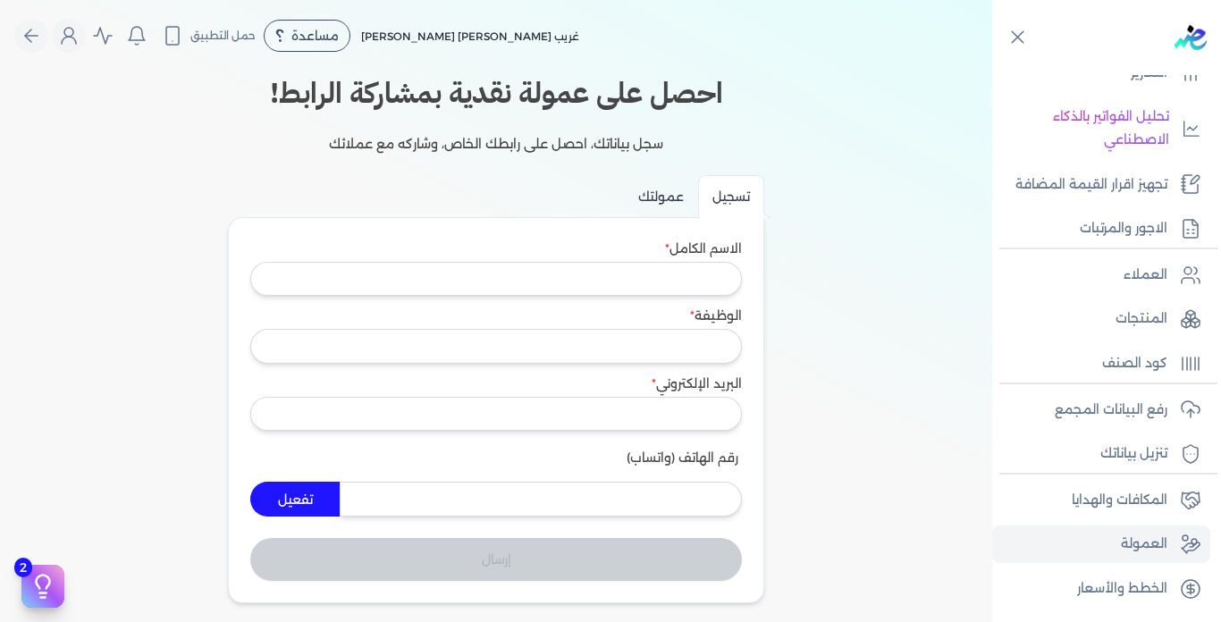
click at [660, 206] on input "عمولتك" at bounding box center [661, 196] width 74 height 43
radio input "true"
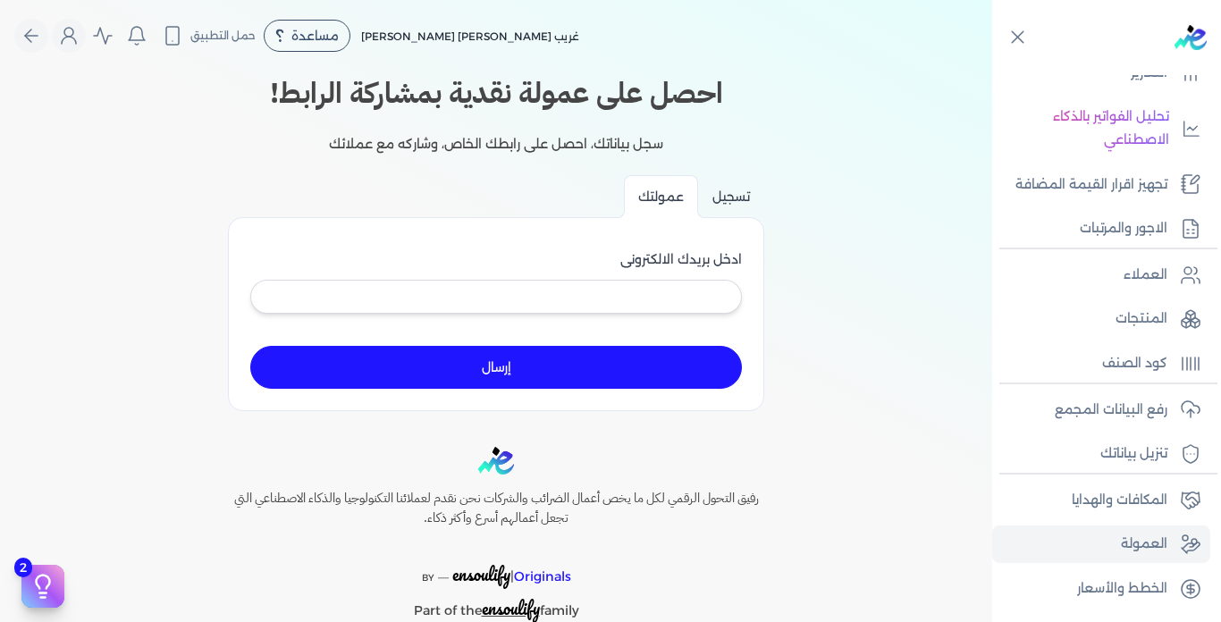
click at [736, 197] on input "تسجيل" at bounding box center [731, 196] width 66 height 43
radio input "true"
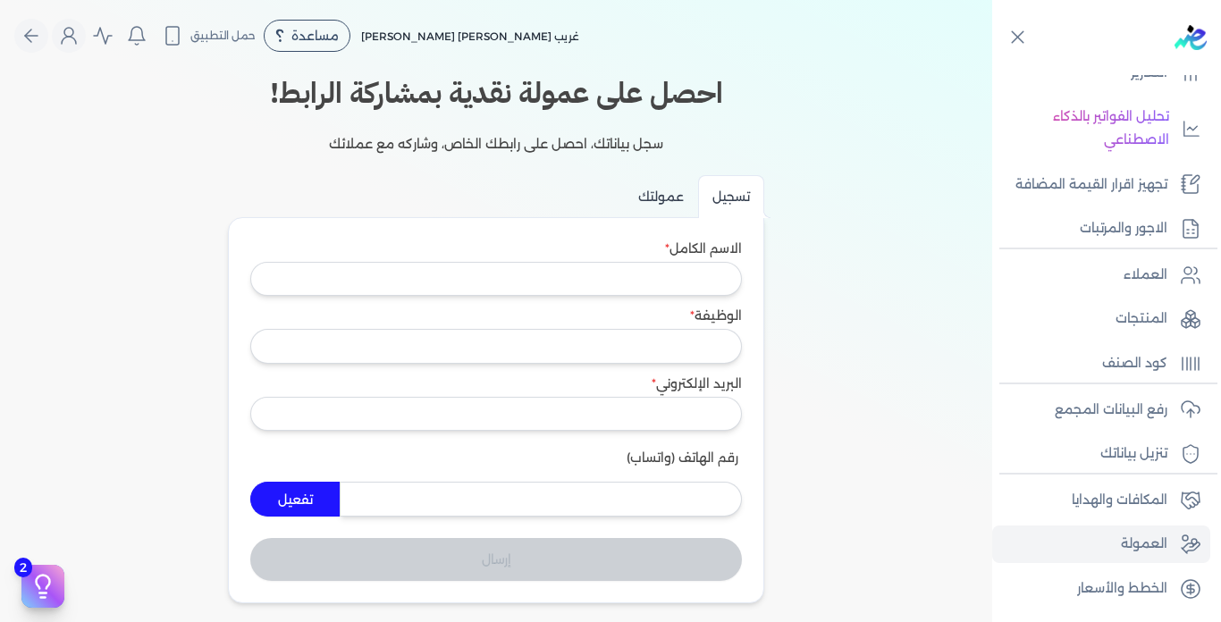
scroll to position [254, 0]
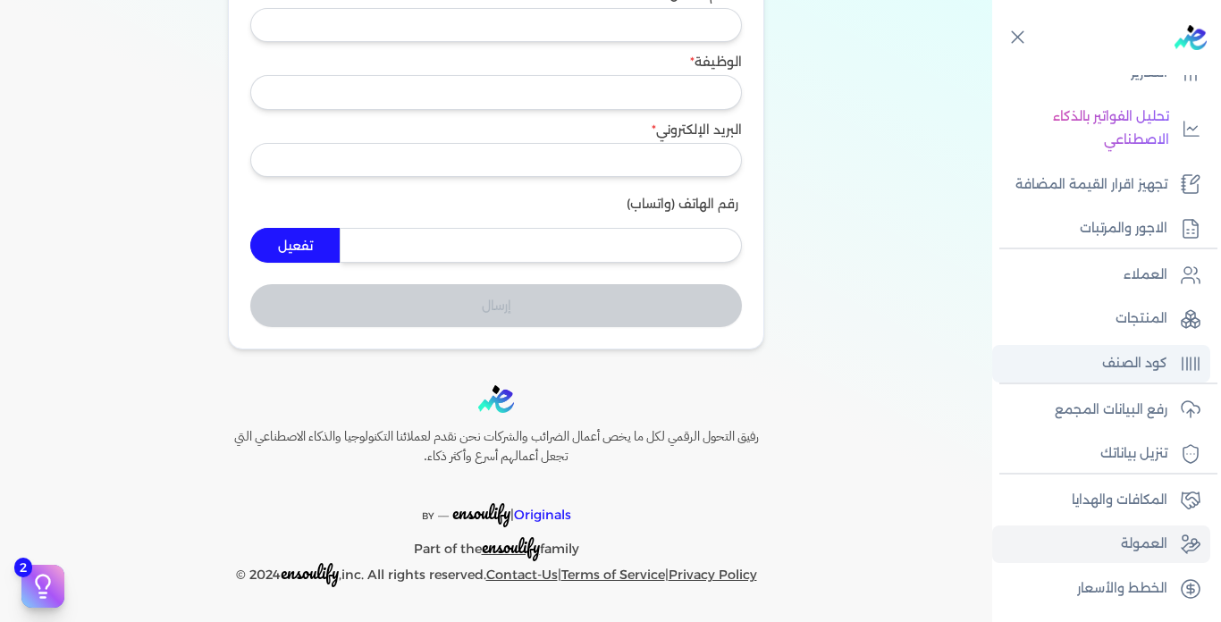
click at [1160, 348] on link "كود الصنف" at bounding box center [1101, 364] width 218 height 38
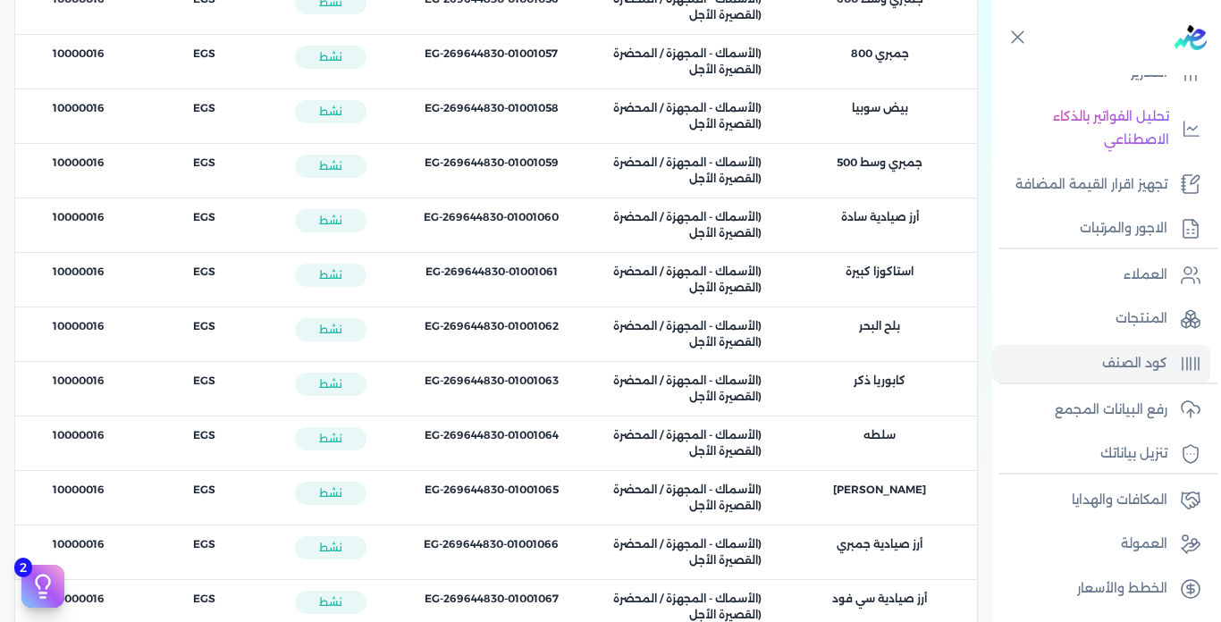
scroll to position [3830, 0]
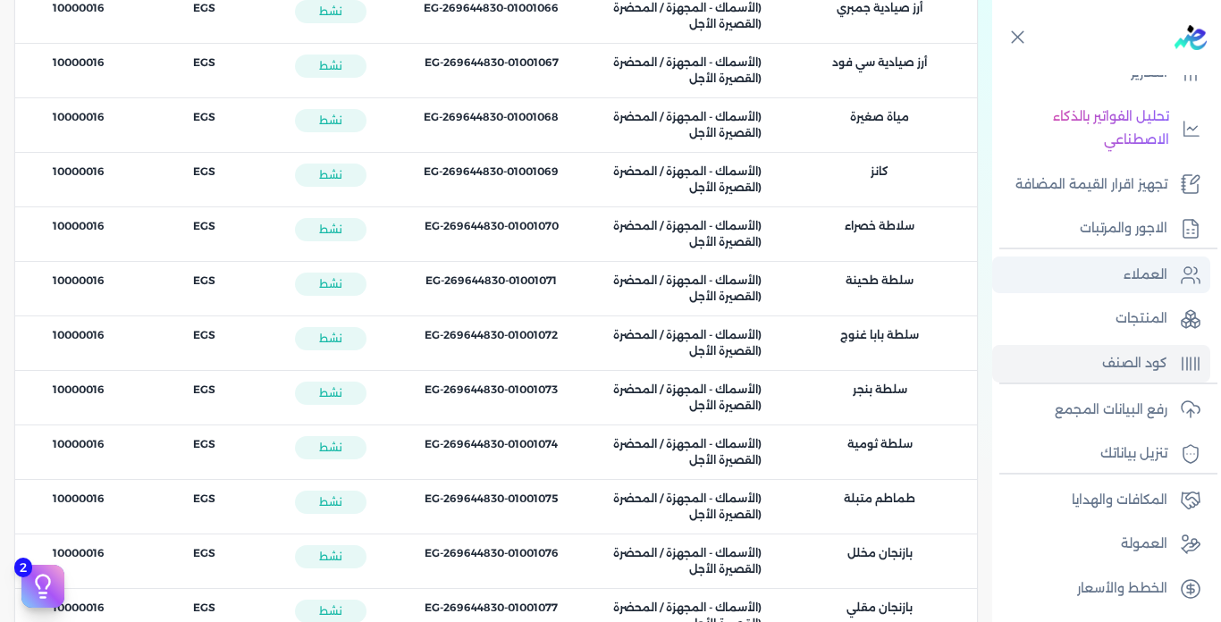
click at [1142, 278] on p "العملاء" at bounding box center [1146, 275] width 44 height 23
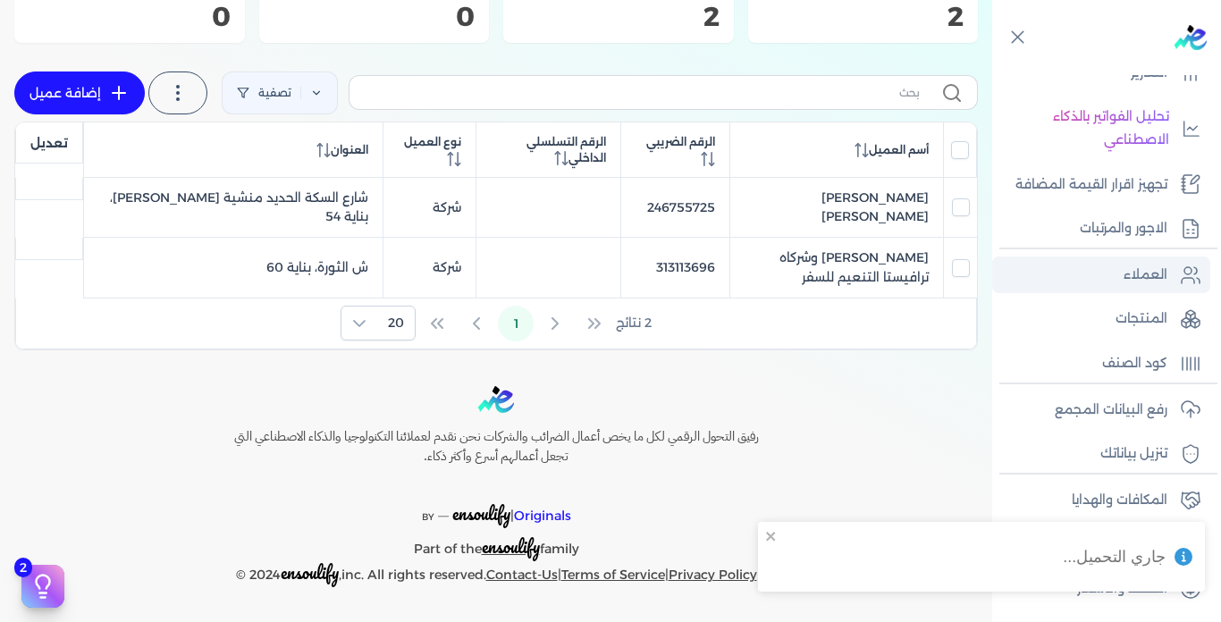
scroll to position [305, 0]
click at [192, 105] on label at bounding box center [177, 93] width 59 height 43
click at [242, 148] on span "استخرج العملاء" at bounding box center [274, 141] width 86 height 18
click at [90, 100] on link "إضافة عميل" at bounding box center [79, 93] width 131 height 43
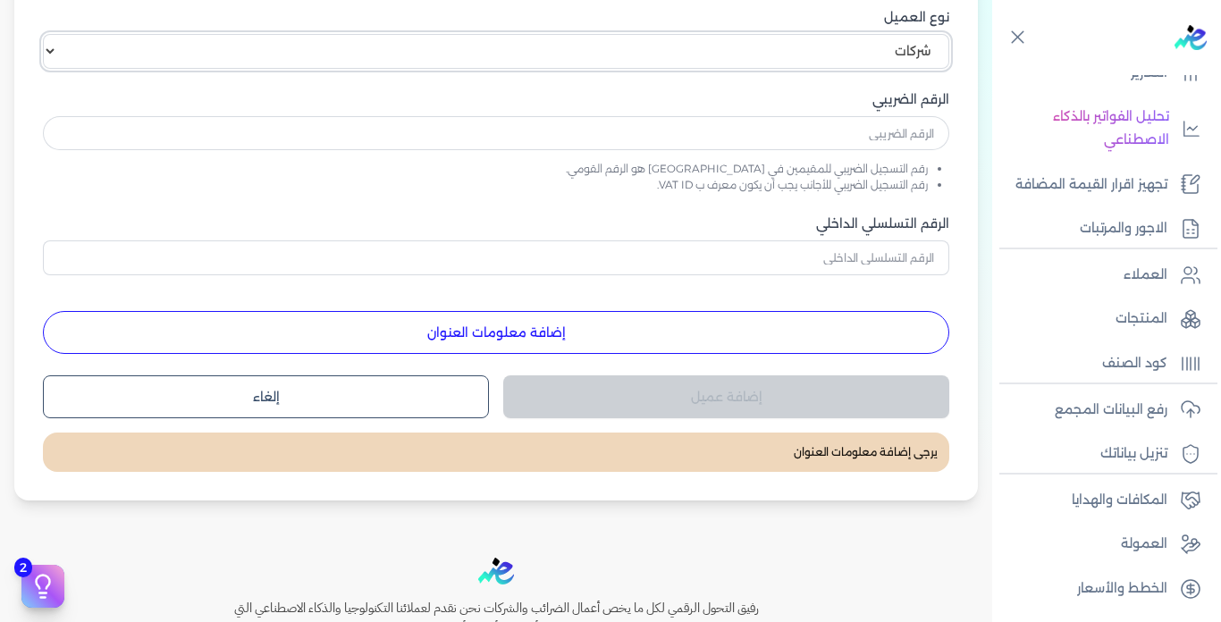
click at [624, 43] on select "اختر نوع العميل شركات أفراد أجنبي" at bounding box center [496, 51] width 906 height 34
click at [645, 123] on input "text" at bounding box center [496, 133] width 906 height 34
click at [687, 46] on select "اختر نوع العميل شركات أفراد أجنبي" at bounding box center [496, 51] width 906 height 34
click at [50, 34] on select "اختر نوع العميل شركات أفراد أجنبي" at bounding box center [496, 51] width 906 height 34
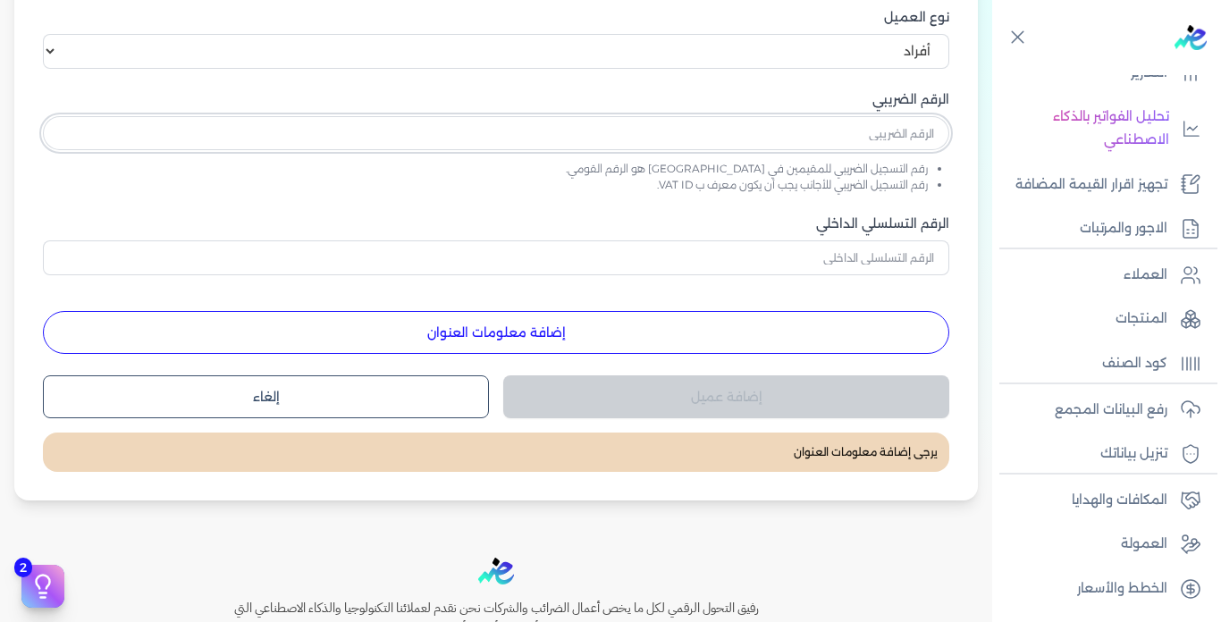
click at [705, 135] on input "text" at bounding box center [496, 133] width 906 height 34
click at [715, 40] on select "اختر نوع العميل شركات أفراد أجنبي" at bounding box center [496, 51] width 906 height 34
click at [50, 34] on select "اختر نوع العميل شركات أفراد أجنبي" at bounding box center [496, 51] width 906 height 34
click at [721, 53] on select "اختر نوع العميل شركات أفراد أجنبي" at bounding box center [496, 51] width 906 height 34
select select "B"
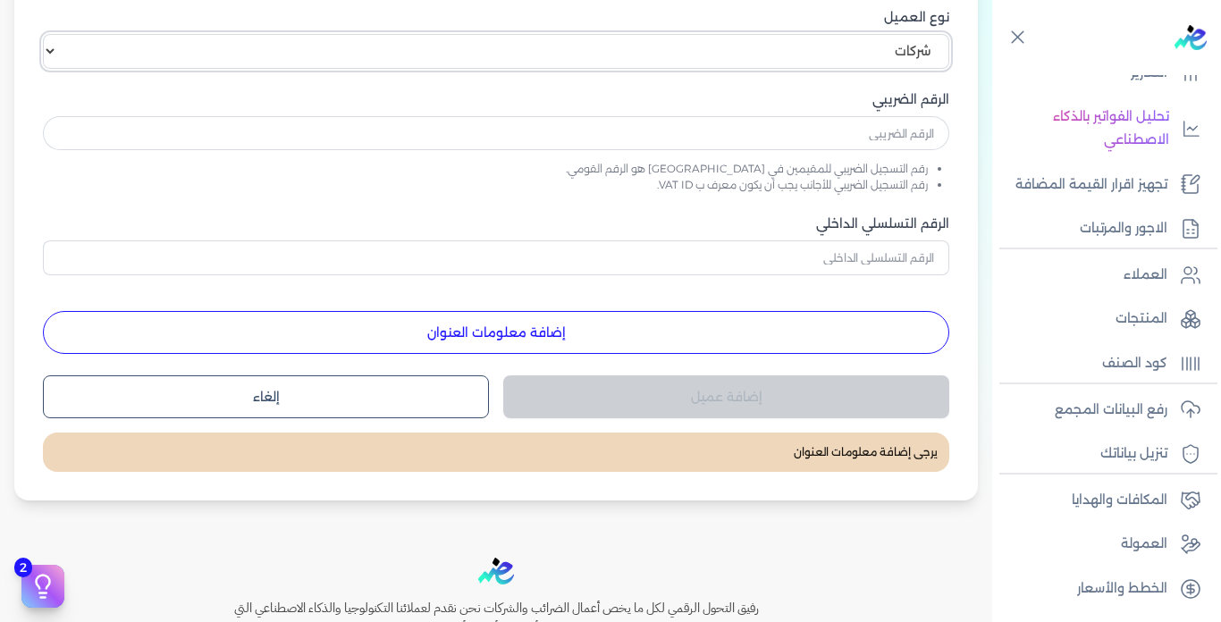
click at [50, 34] on select "اختر نوع العميل شركات أفراد أجنبي" at bounding box center [496, 51] width 906 height 34
click at [770, 126] on input "text" at bounding box center [496, 133] width 906 height 34
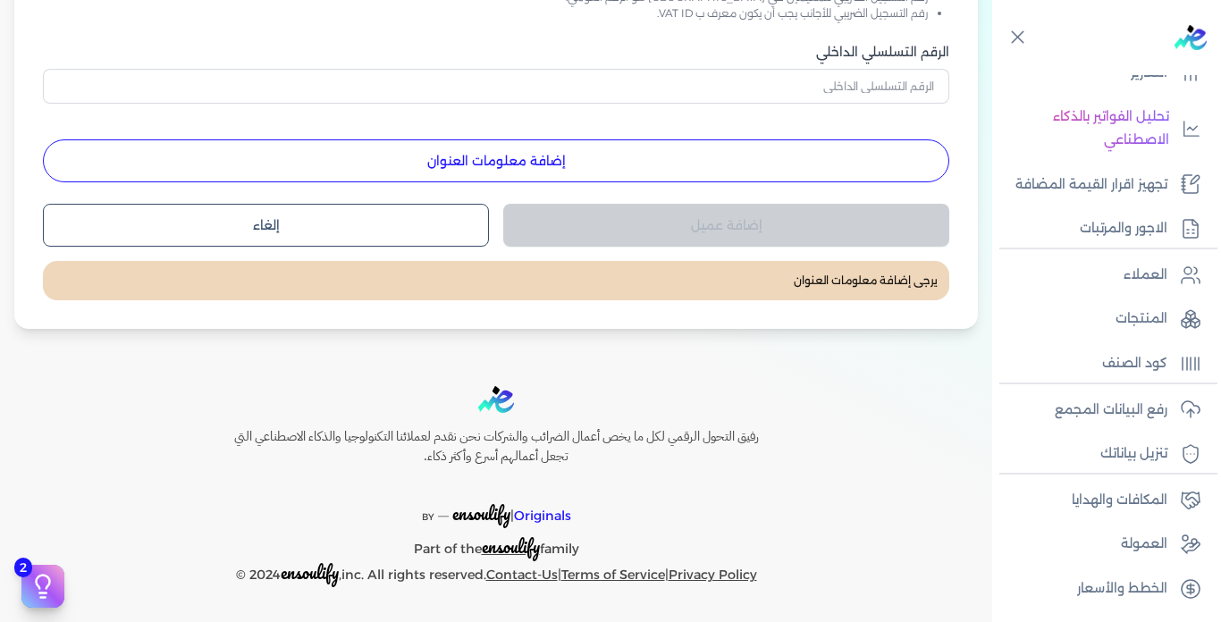
scroll to position [298, 0]
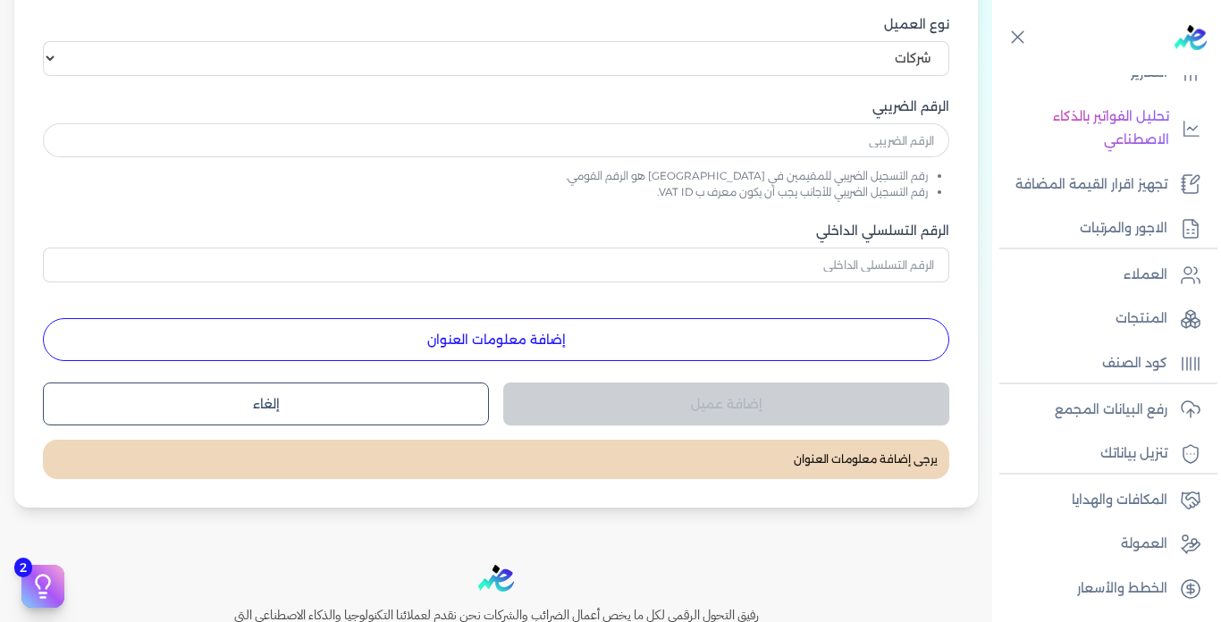
click at [358, 388] on button "إلغاء" at bounding box center [266, 404] width 446 height 43
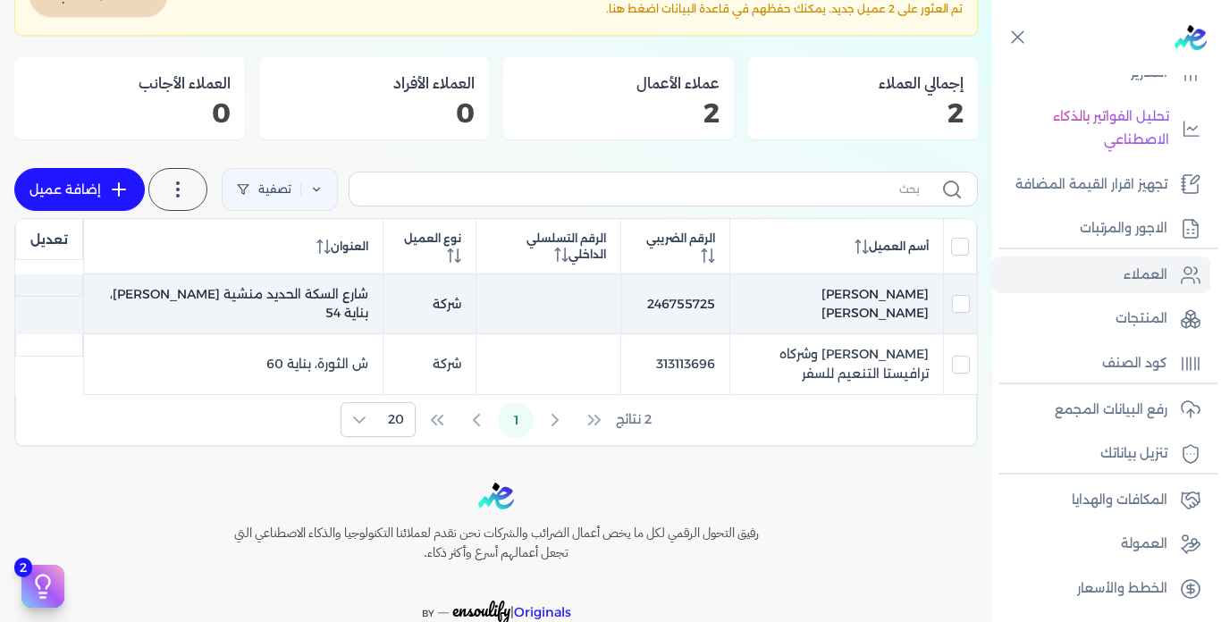
scroll to position [298, 0]
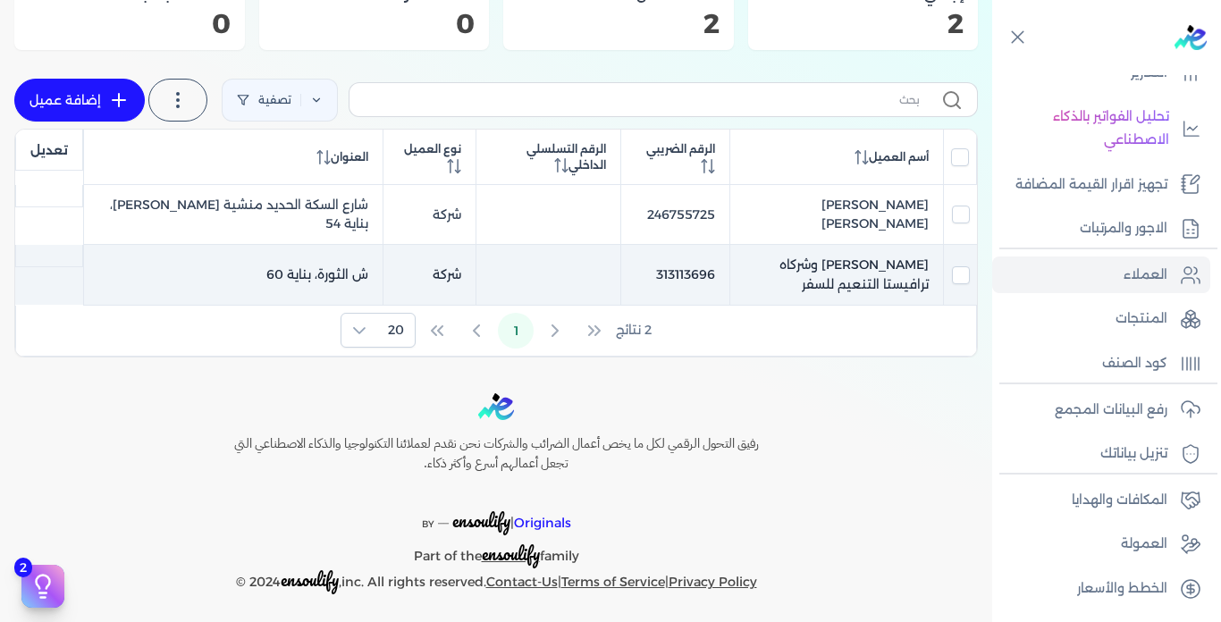
click at [383, 259] on td "[PERSON_NAME] وشركاه ترافيستا التنعيم للسفر" at bounding box center [233, 275] width 299 height 60
checkbox input "true"
checkbox input "false"
checkbox input "true"
click at [383, 259] on td "[PERSON_NAME] وشركاه ترافيستا التنعيم للسفر" at bounding box center [233, 275] width 299 height 60
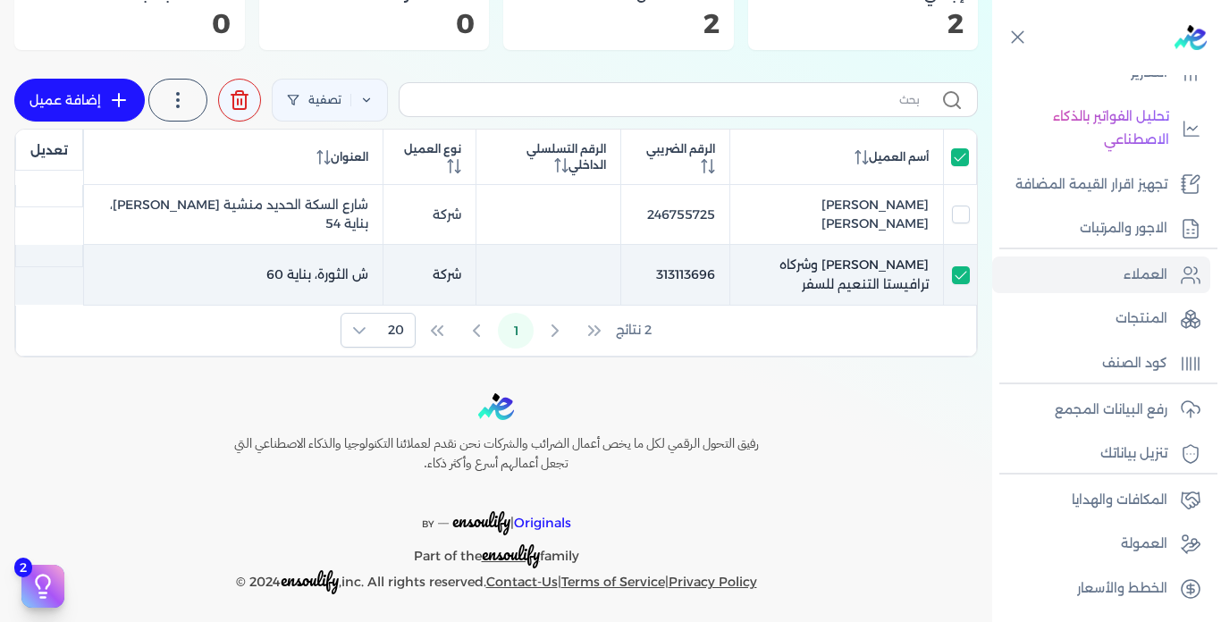
checkbox input "false"
click at [383, 259] on td "[PERSON_NAME] وشركاه ترافيستا التنعيم للسفر" at bounding box center [233, 275] width 299 height 60
checkbox input "true"
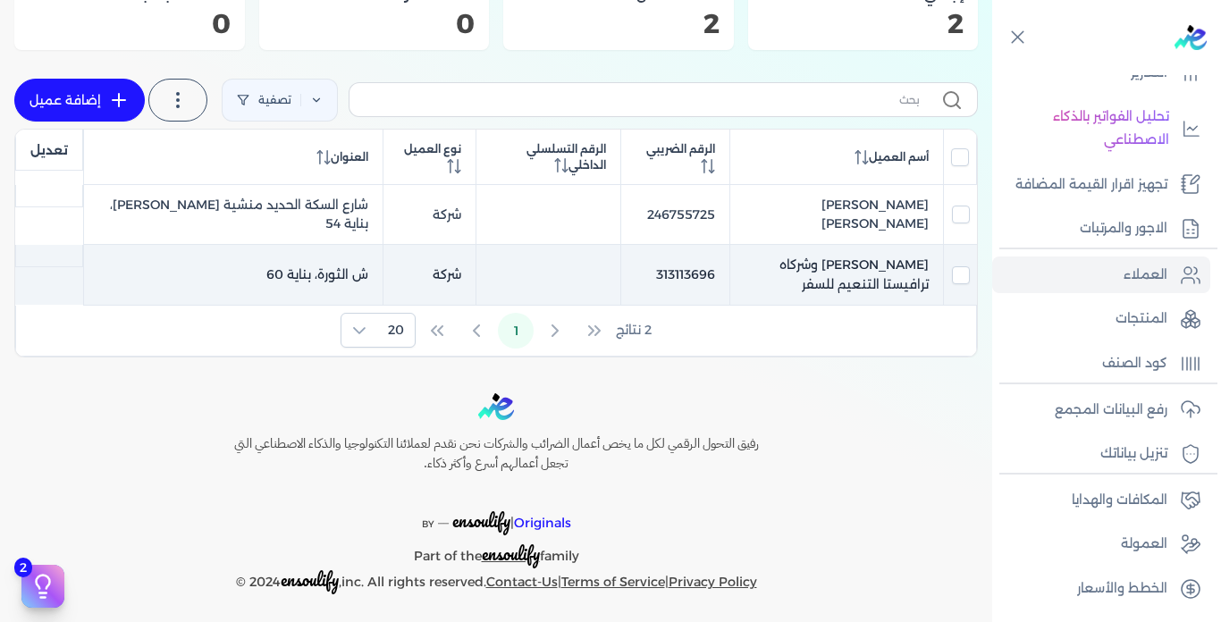
checkbox input "false"
checkbox input "true"
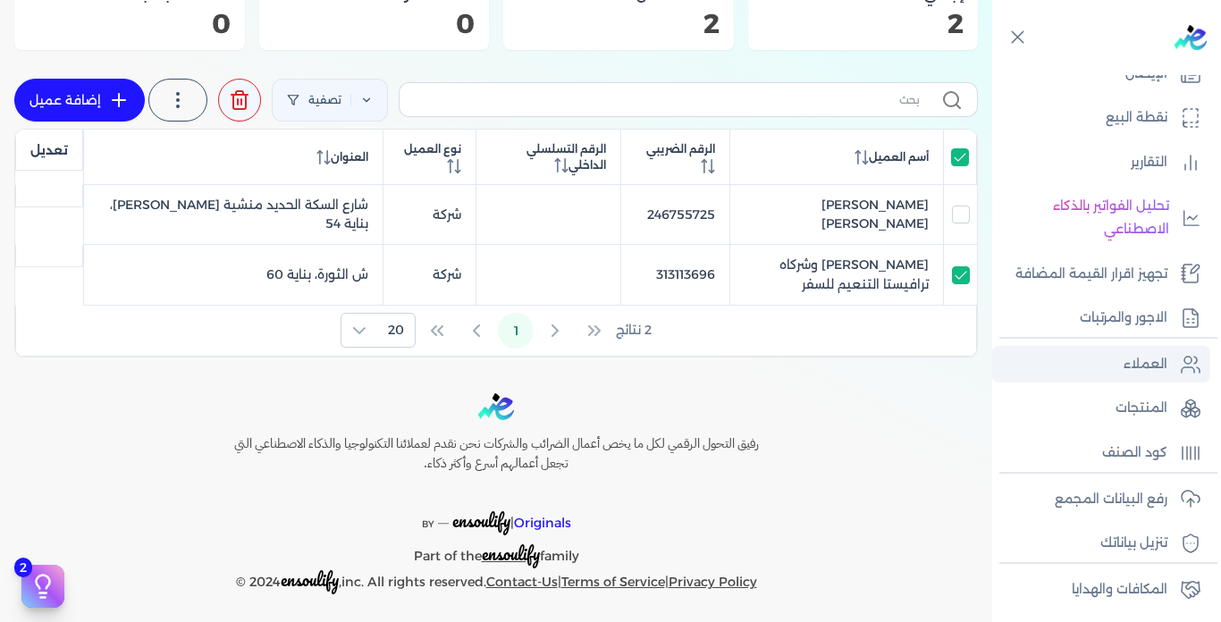
scroll to position [164, 0]
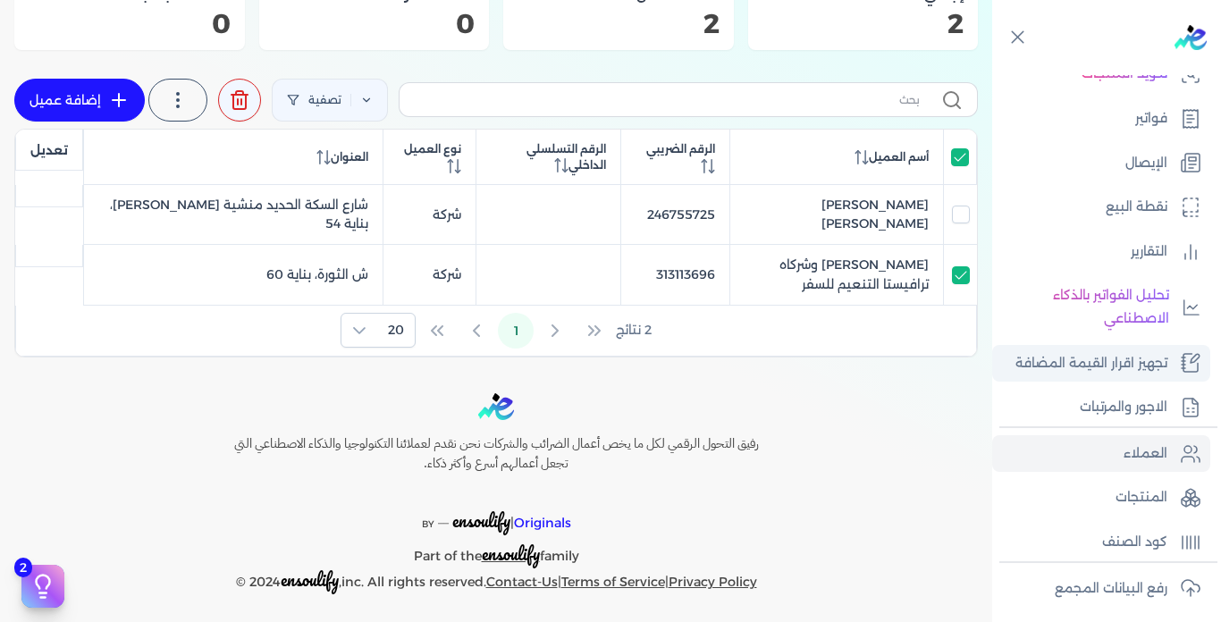
click at [1051, 368] on p "تجهيز اقرار القيمة المضافة" at bounding box center [1091, 363] width 152 height 23
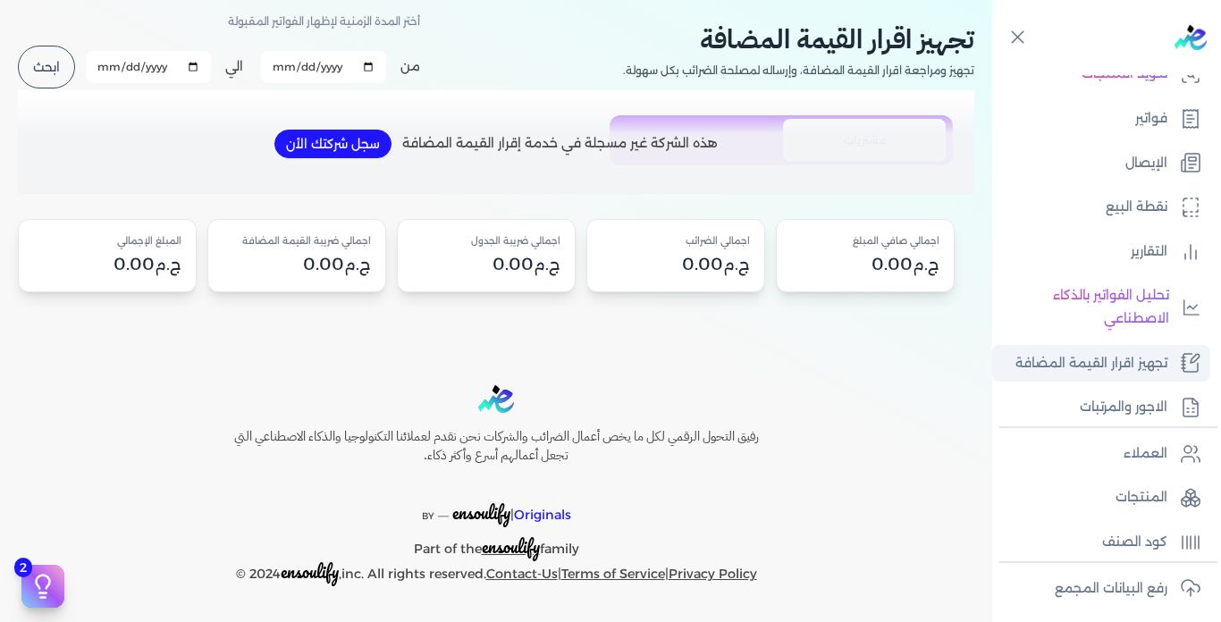
scroll to position [80, 0]
click at [325, 152] on button "سجل شركتك الأن" at bounding box center [332, 144] width 117 height 29
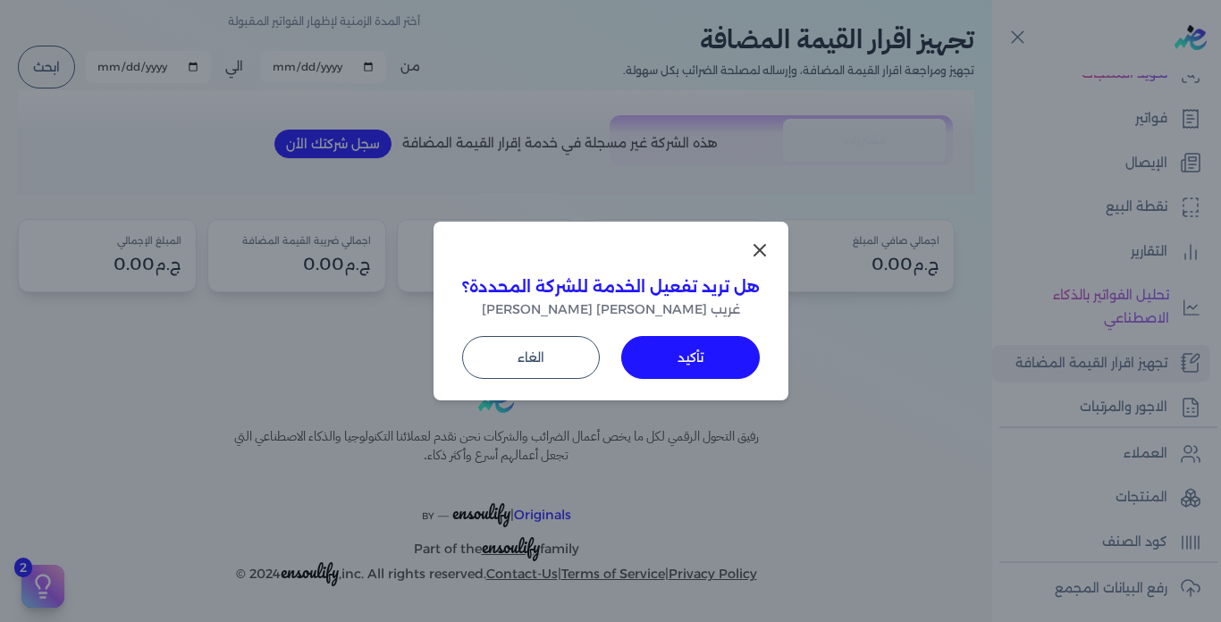
click at [678, 368] on button "تأكيد" at bounding box center [690, 357] width 139 height 43
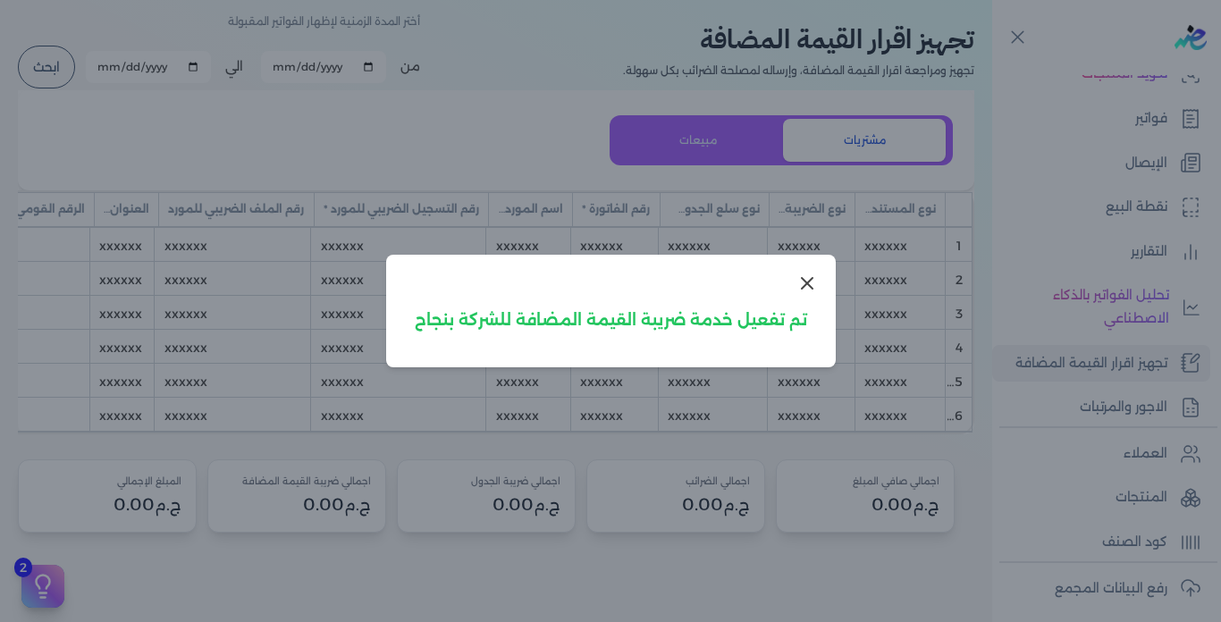
click at [803, 288] on icon at bounding box center [807, 283] width 11 height 11
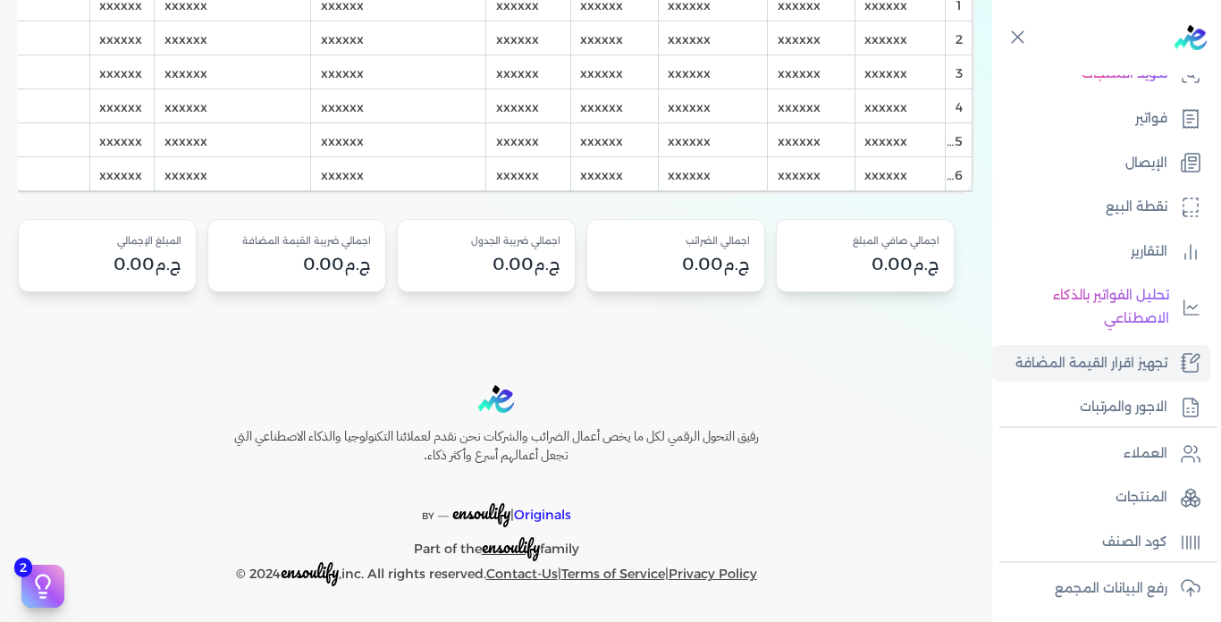
scroll to position [65, 0]
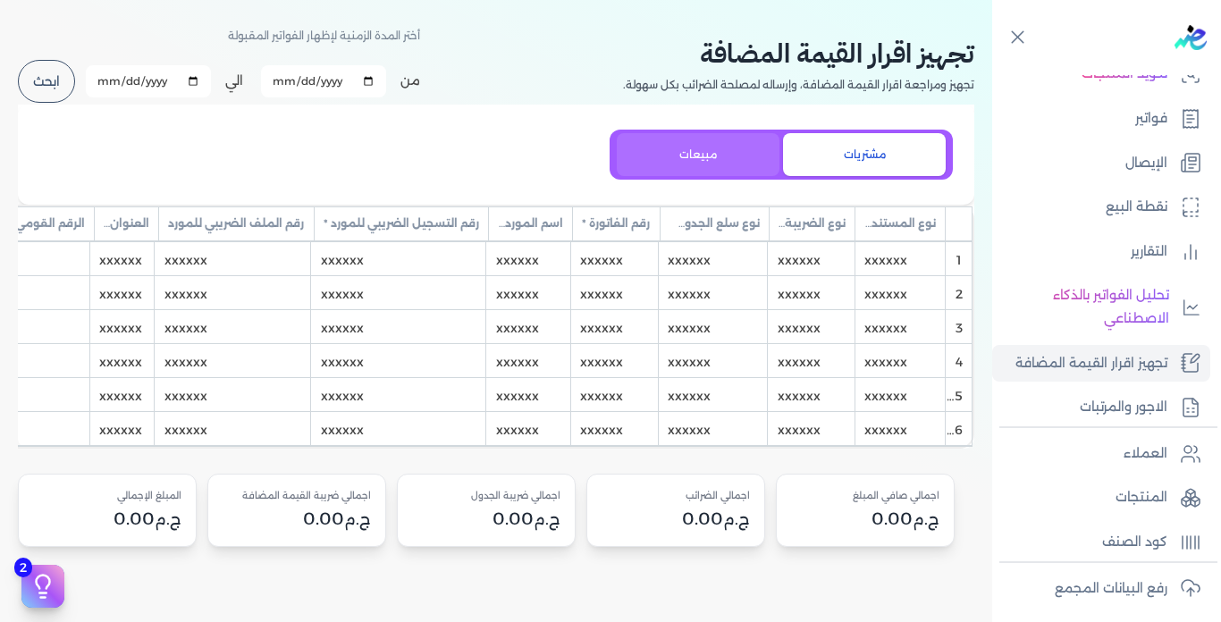
click at [717, 164] on button "مبيعات" at bounding box center [698, 154] width 163 height 43
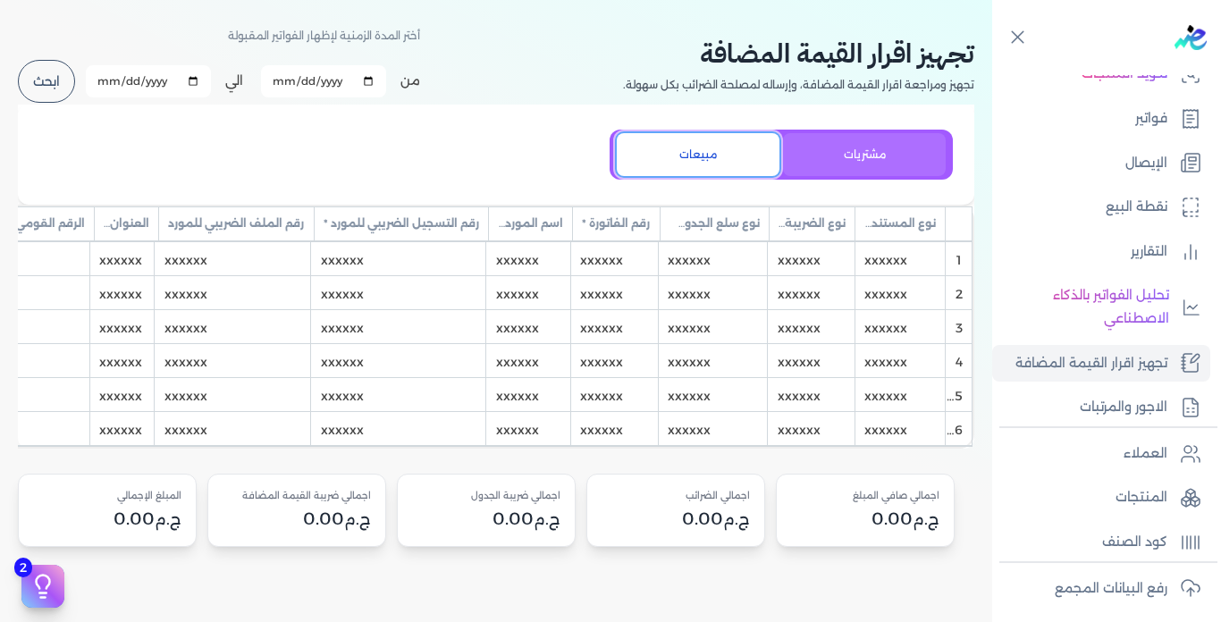
click at [836, 151] on button "مشتريات" at bounding box center [864, 154] width 163 height 43
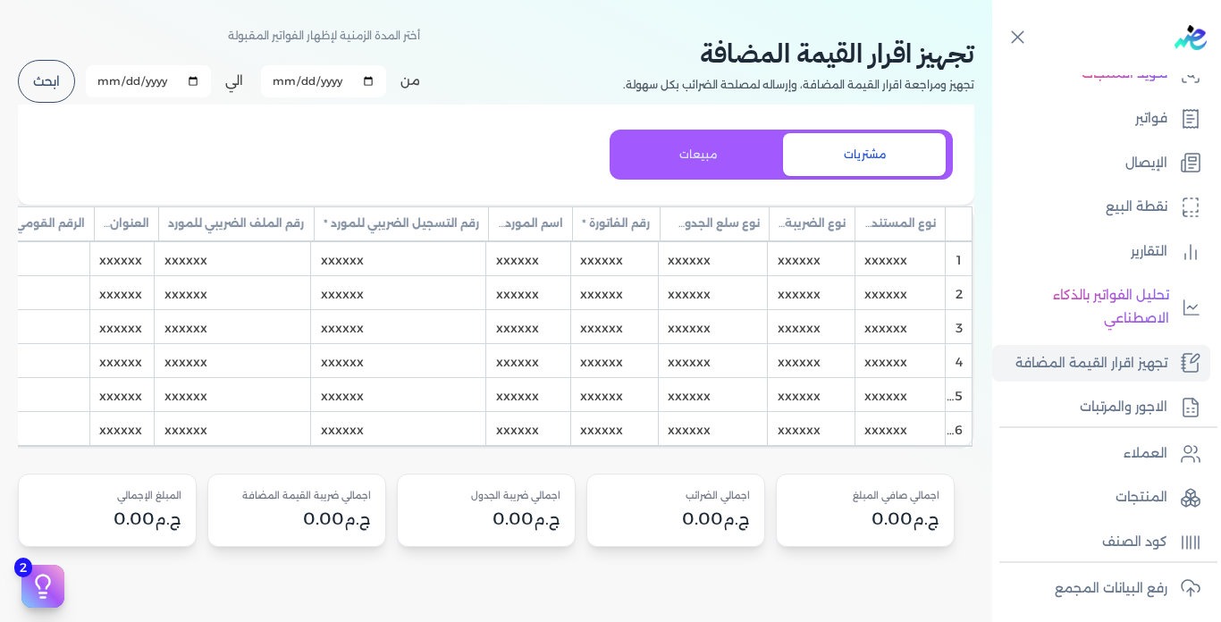
click at [881, 263] on div "xxxxxx" at bounding box center [899, 258] width 89 height 33
click at [476, 156] on div "مشتريات مبيعات" at bounding box center [496, 155] width 956 height 100
click at [48, 75] on button "ابحث" at bounding box center [46, 81] width 57 height 43
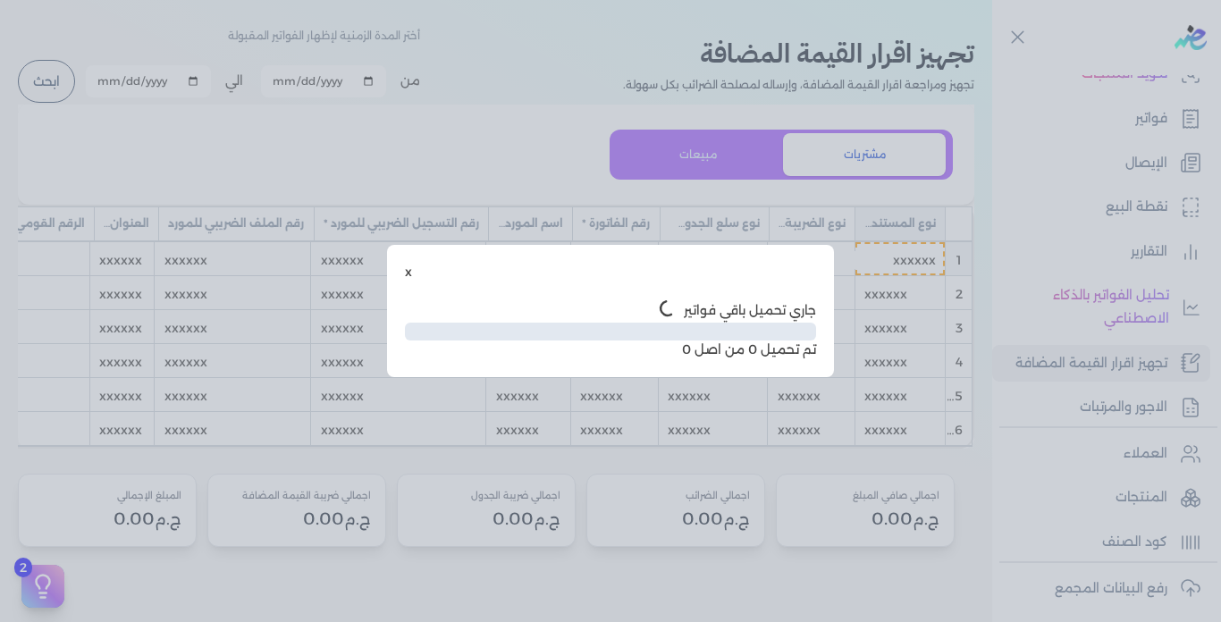
click at [408, 274] on button "x" at bounding box center [408, 272] width 7 height 19
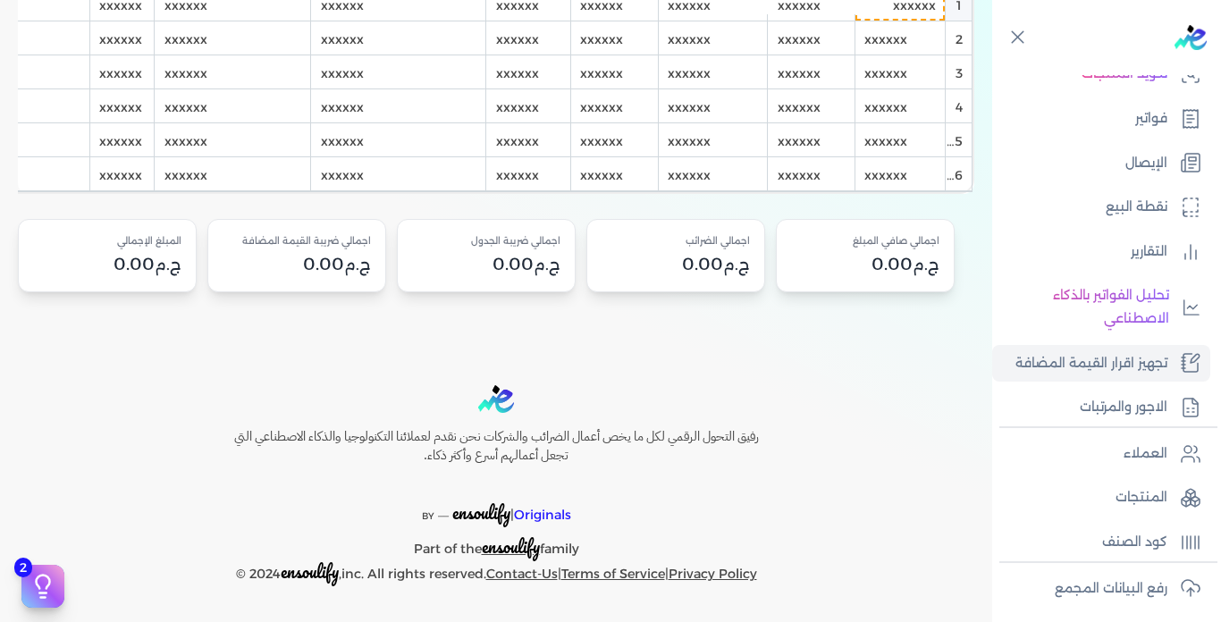
scroll to position [333, 0]
click at [1133, 407] on p "الاجور والمرتبات" at bounding box center [1124, 407] width 88 height 23
select select "01"
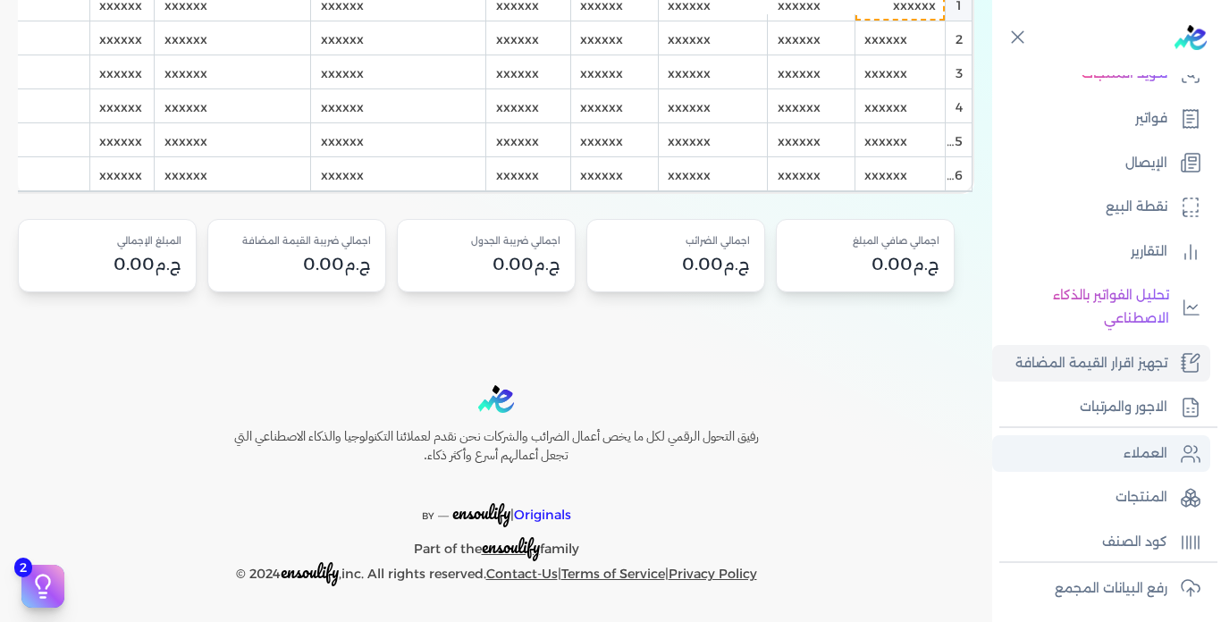
select select "01"
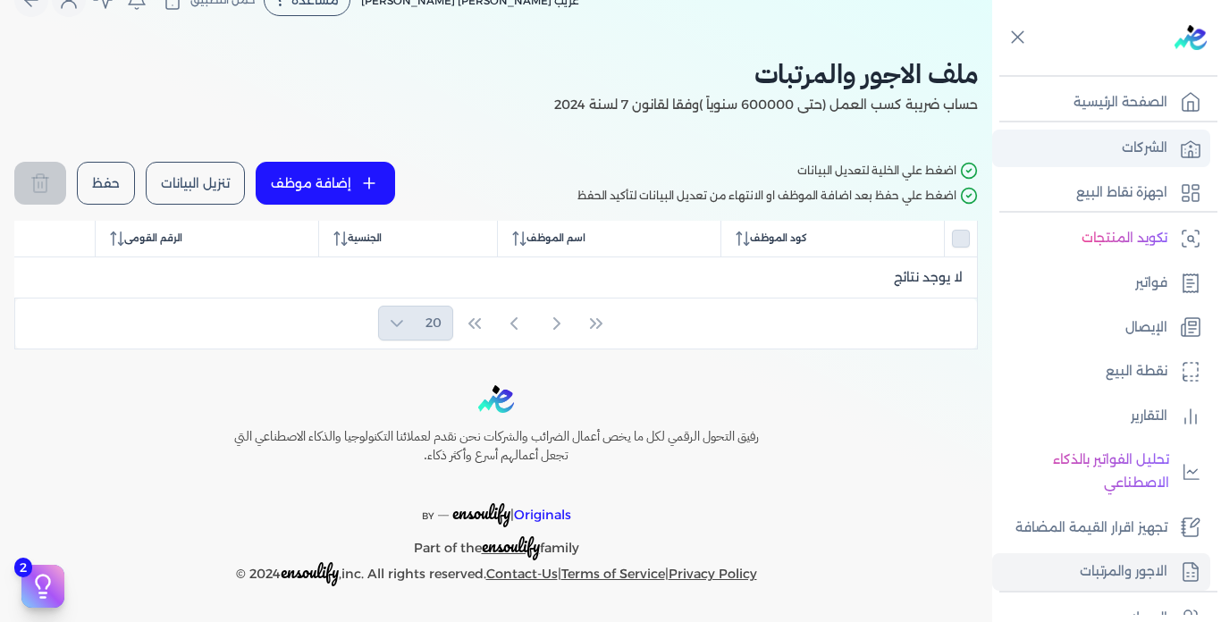
click at [1124, 156] on p "الشركات" at bounding box center [1145, 148] width 46 height 23
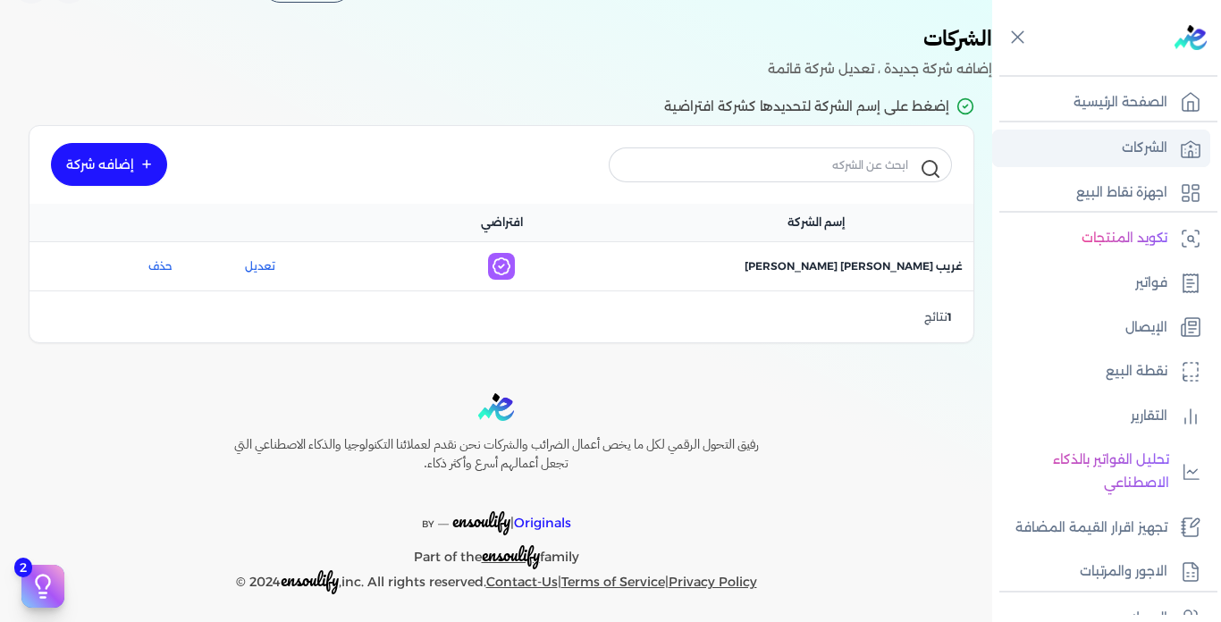
scroll to position [57, 0]
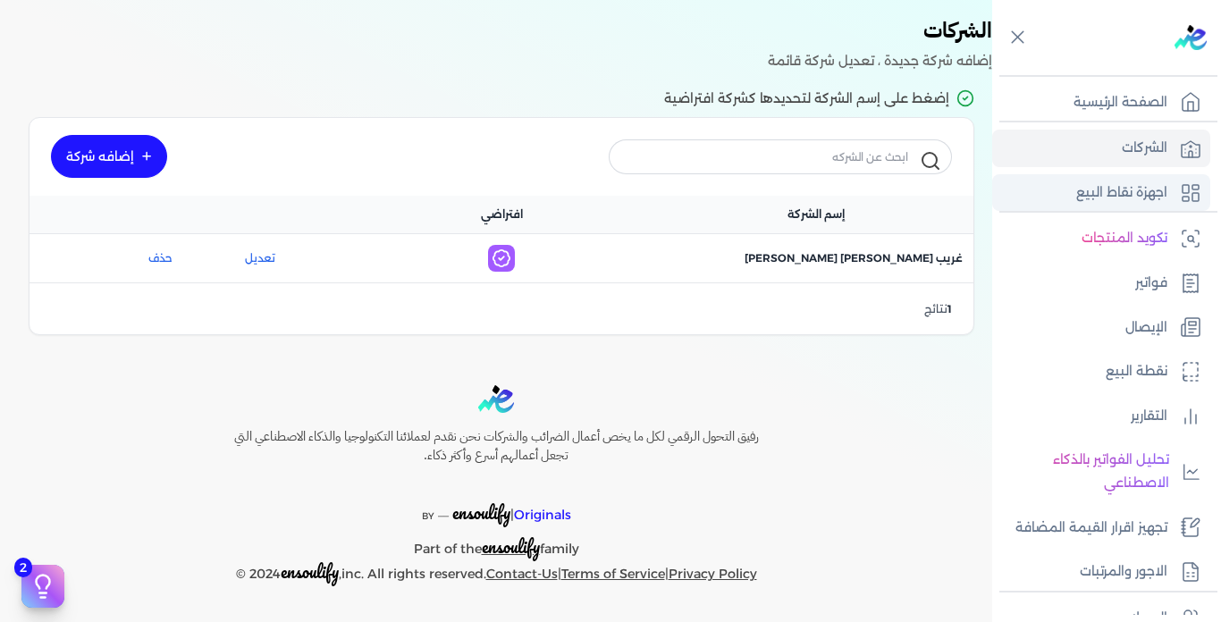
click at [1120, 180] on link "اجهزة نقاط البيع" at bounding box center [1101, 193] width 218 height 38
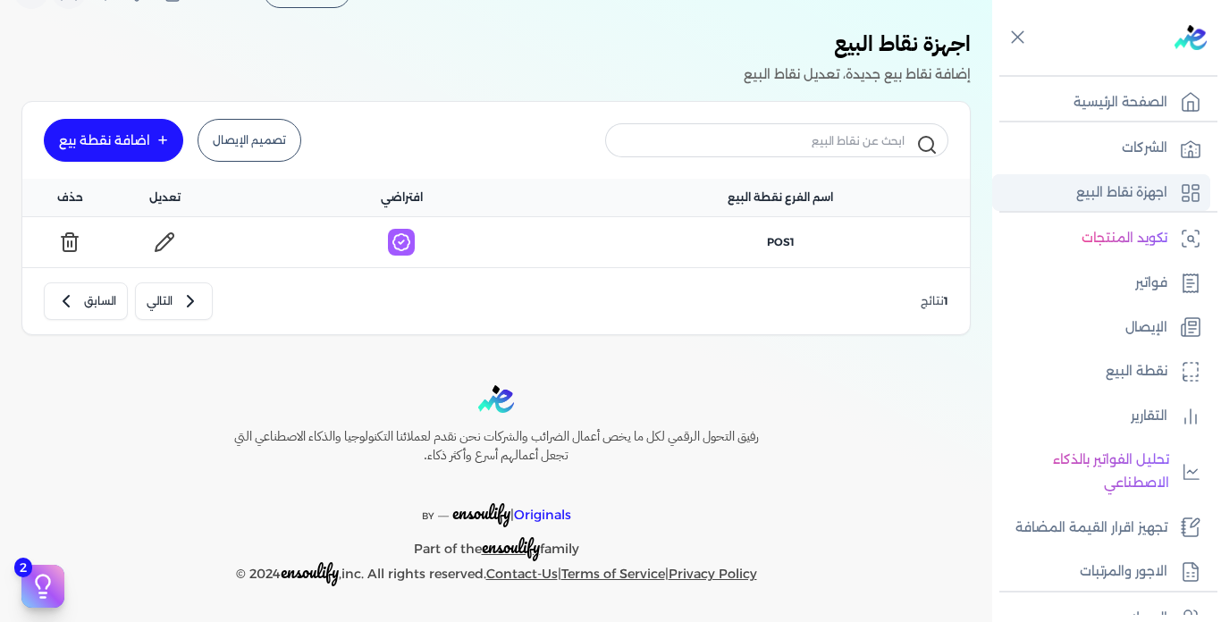
scroll to position [44, 0]
click at [1118, 242] on p "تكويد المنتجات" at bounding box center [1125, 238] width 86 height 23
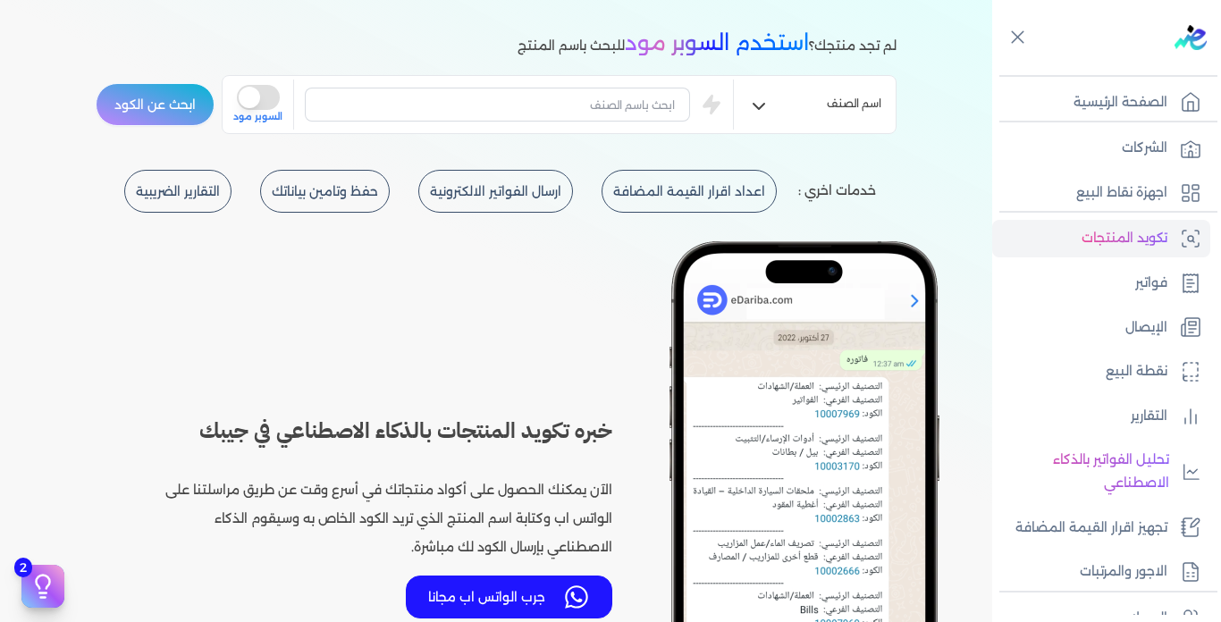
scroll to position [333, 0]
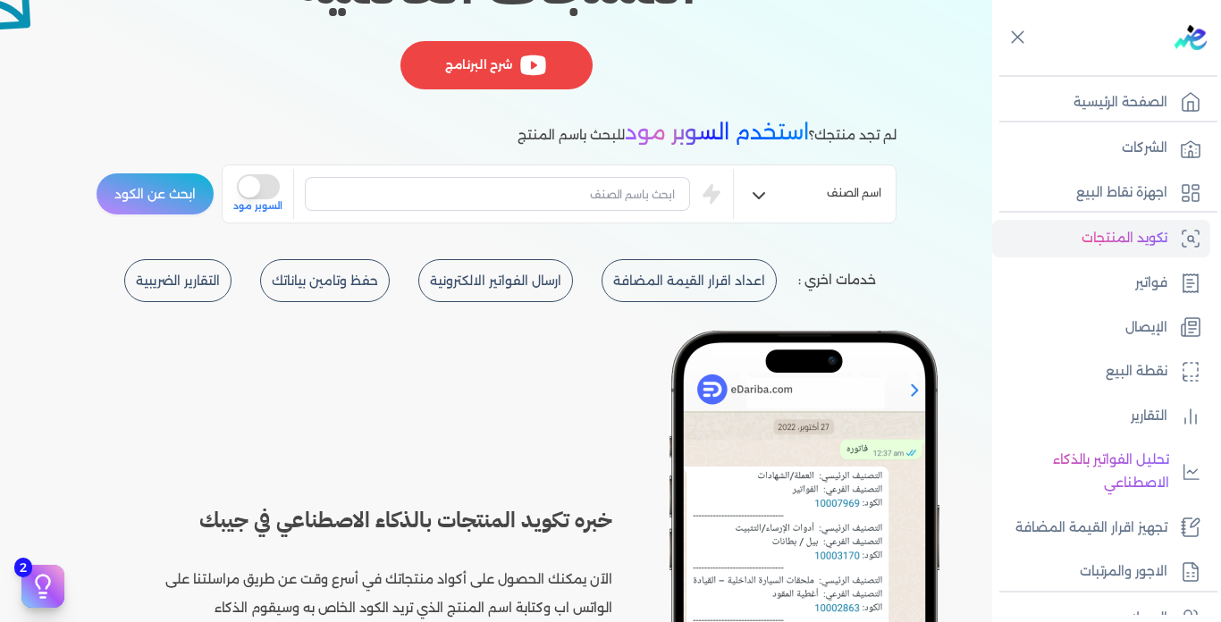
click at [202, 280] on button "التقارير الضريبية" at bounding box center [177, 280] width 107 height 43
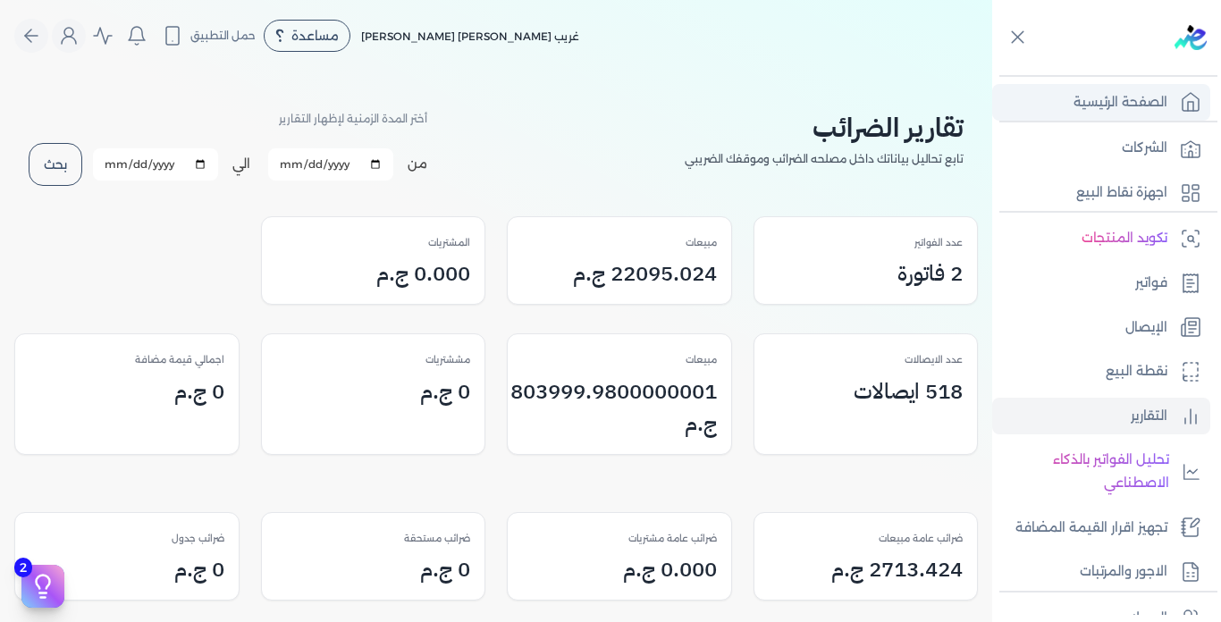
click at [1118, 106] on p "الصفحة الرئيسية" at bounding box center [1121, 102] width 94 height 23
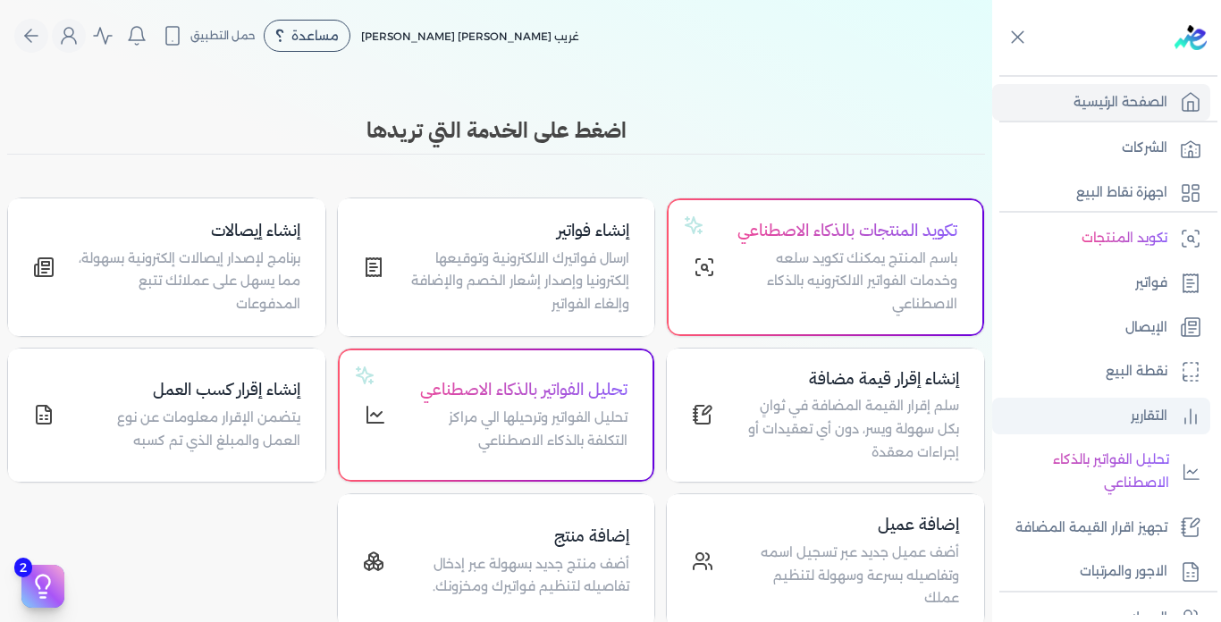
click at [1127, 415] on link "التقارير" at bounding box center [1101, 417] width 218 height 38
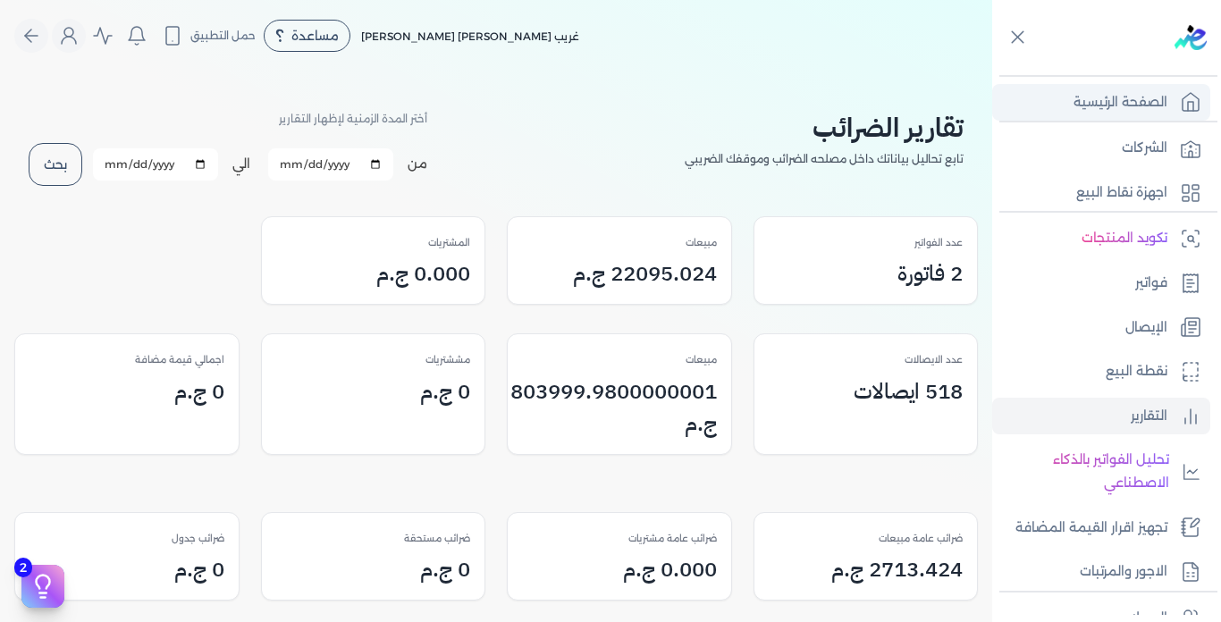
click at [1150, 100] on p "الصفحة الرئيسية" at bounding box center [1121, 102] width 94 height 23
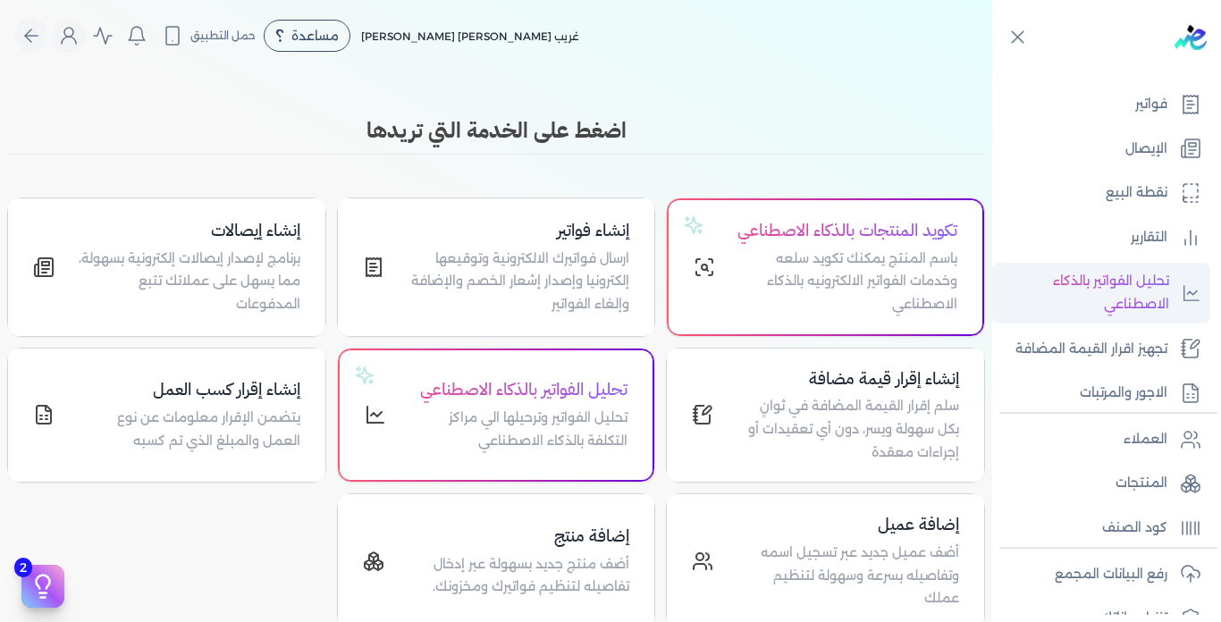
scroll to position [343, 0]
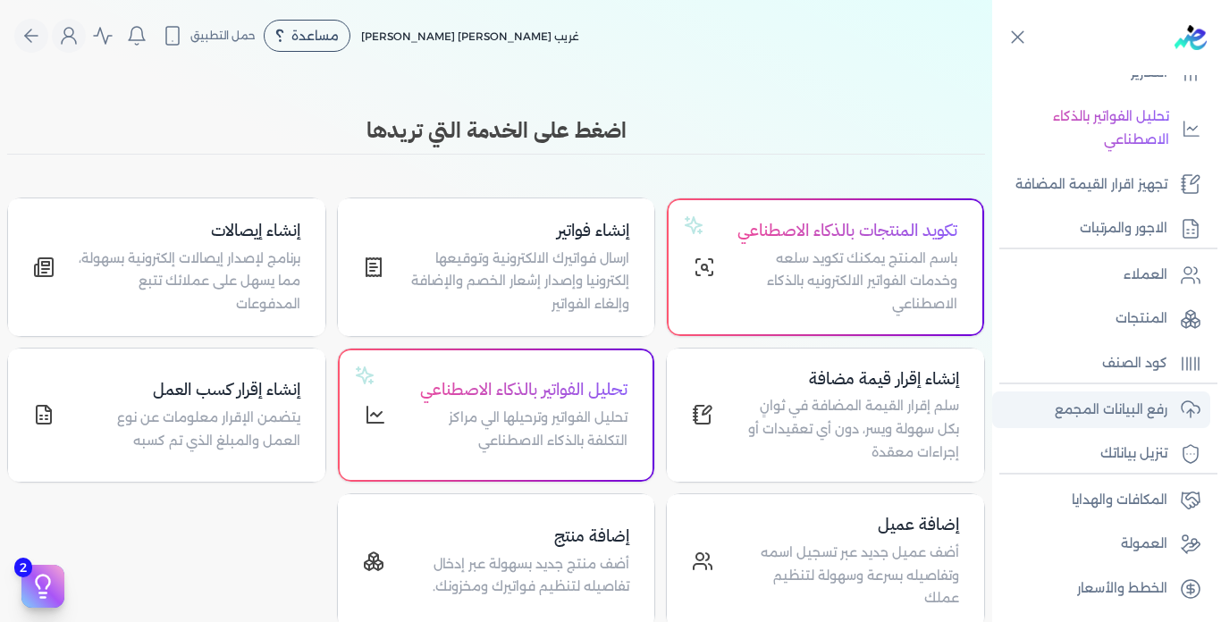
click at [1089, 408] on p "رفع البيانات المجمع" at bounding box center [1111, 410] width 113 height 23
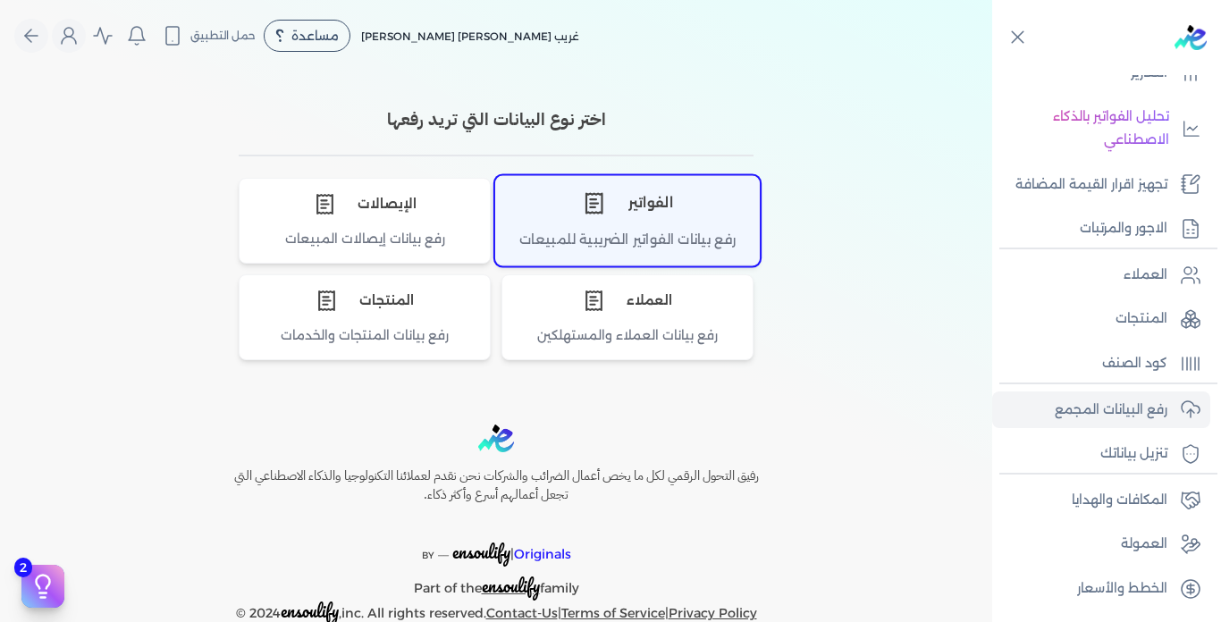
click at [603, 215] on div "الفواتير" at bounding box center [627, 203] width 263 height 54
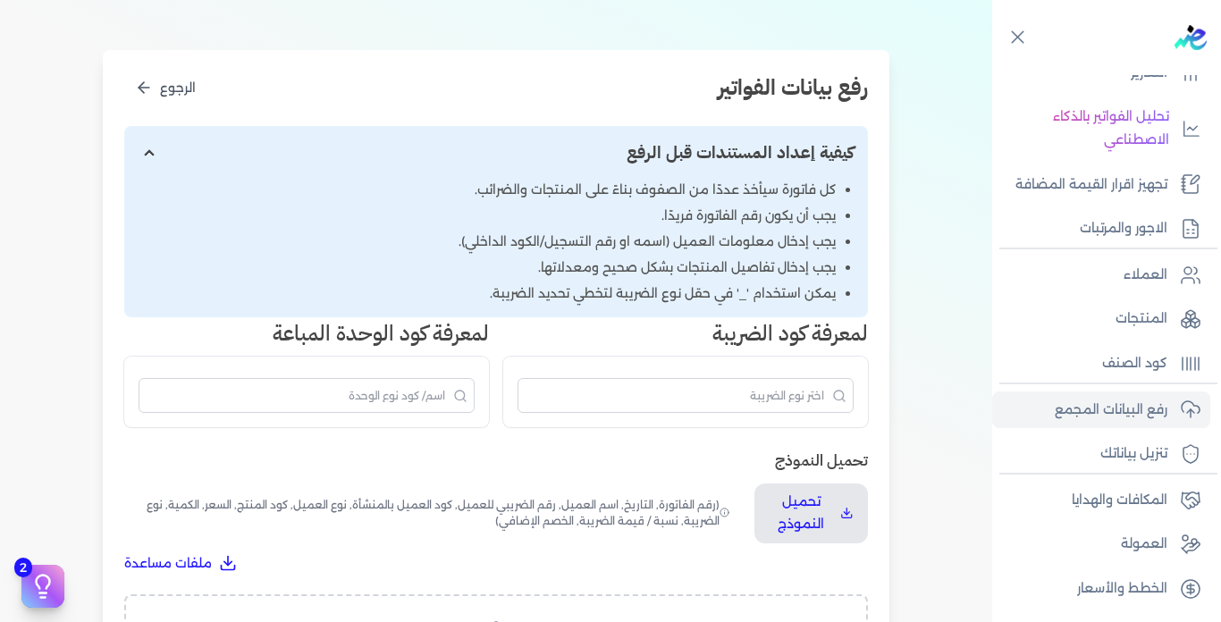
scroll to position [268, 0]
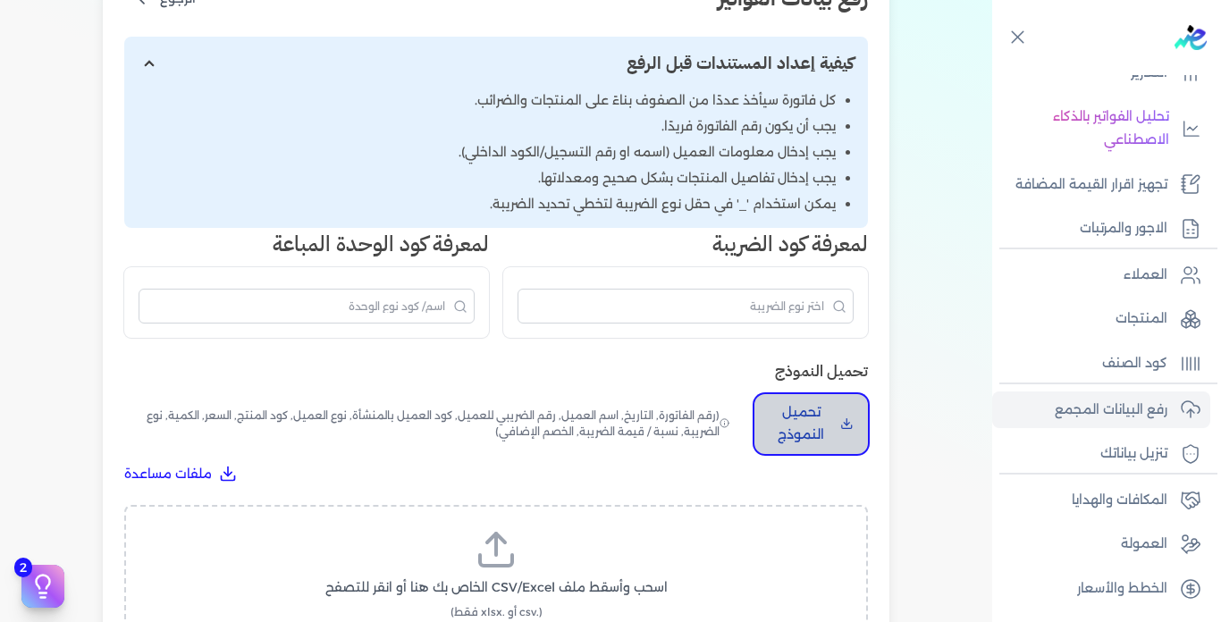
click at [833, 413] on p "تحميل النموذج" at bounding box center [801, 424] width 64 height 46
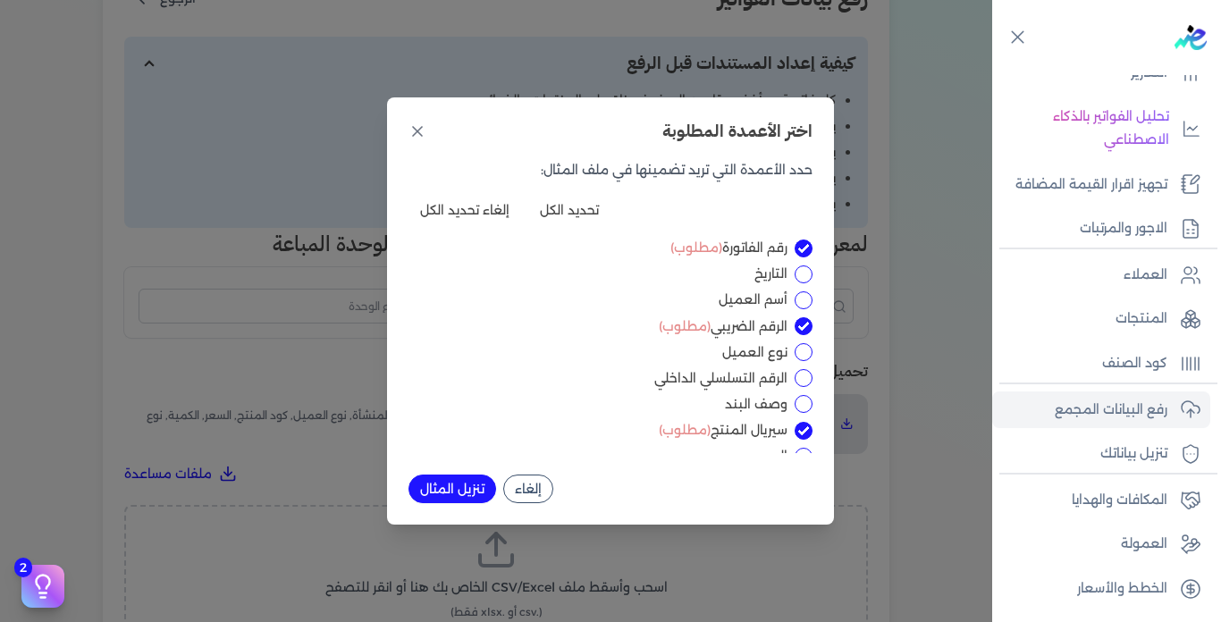
click at [576, 191] on div "اختر الأعمدة المطلوبة حدد الأعمدة التي تريد تضمينها في ملف المثال: تحديد الكل إ…" at bounding box center [610, 310] width 447 height 427
click at [577, 210] on button "تحديد الكل" at bounding box center [569, 210] width 82 height 29
checkbox input "true"
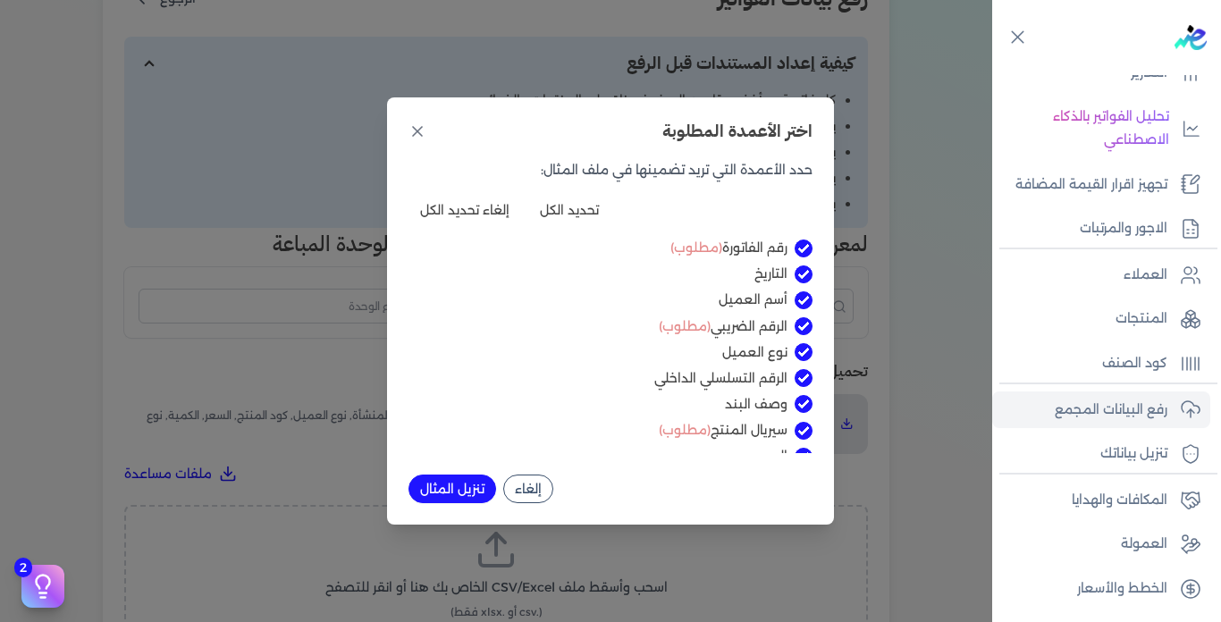
checkbox input "true"
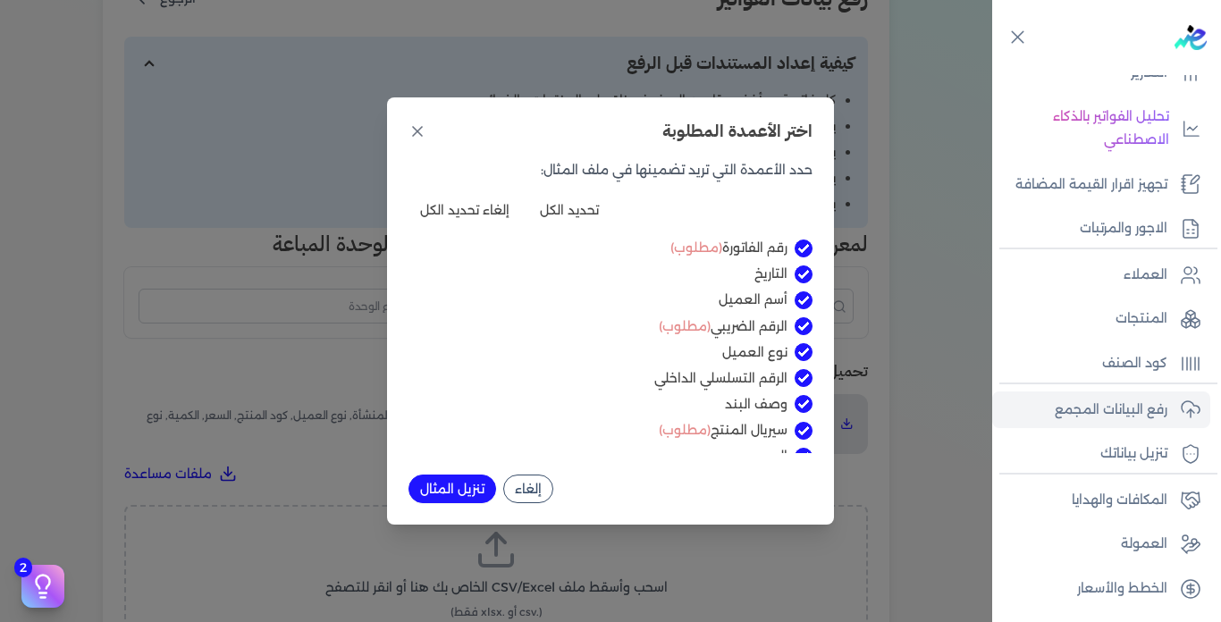
checkbox input "true"
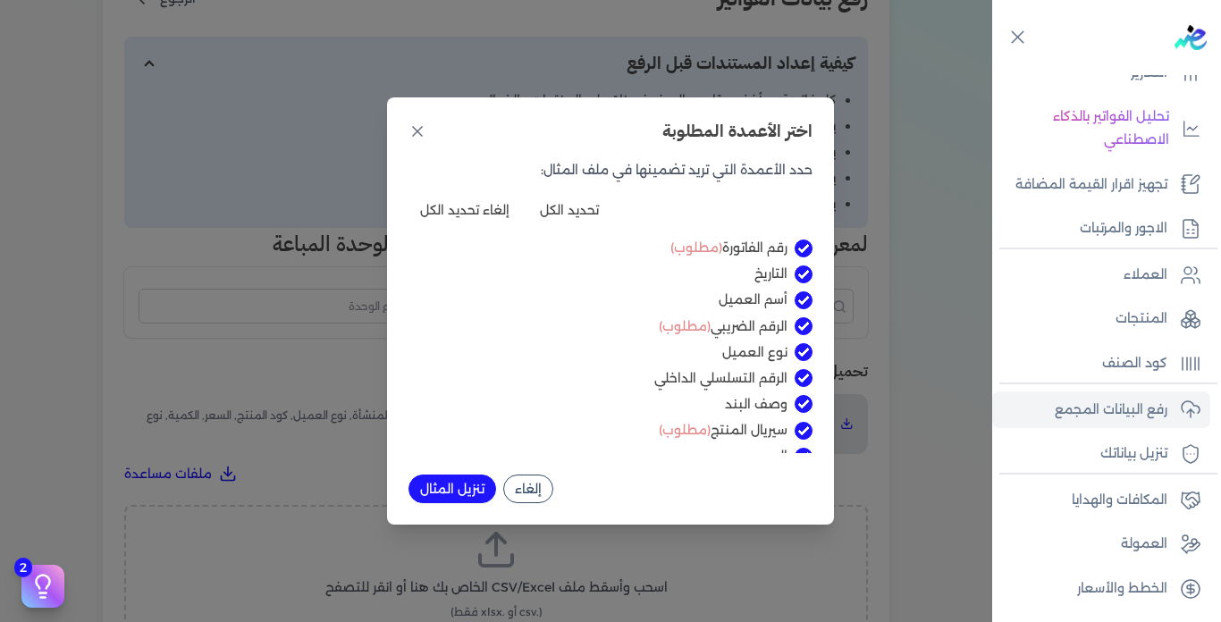
checkbox input "true"
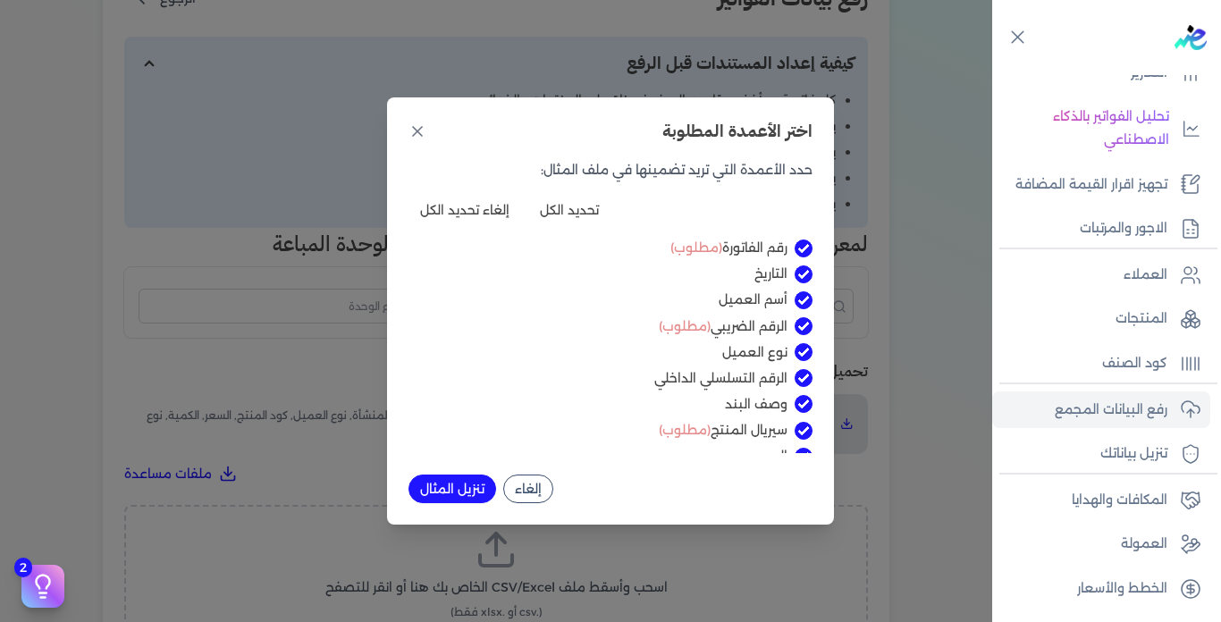
checkbox input "true"
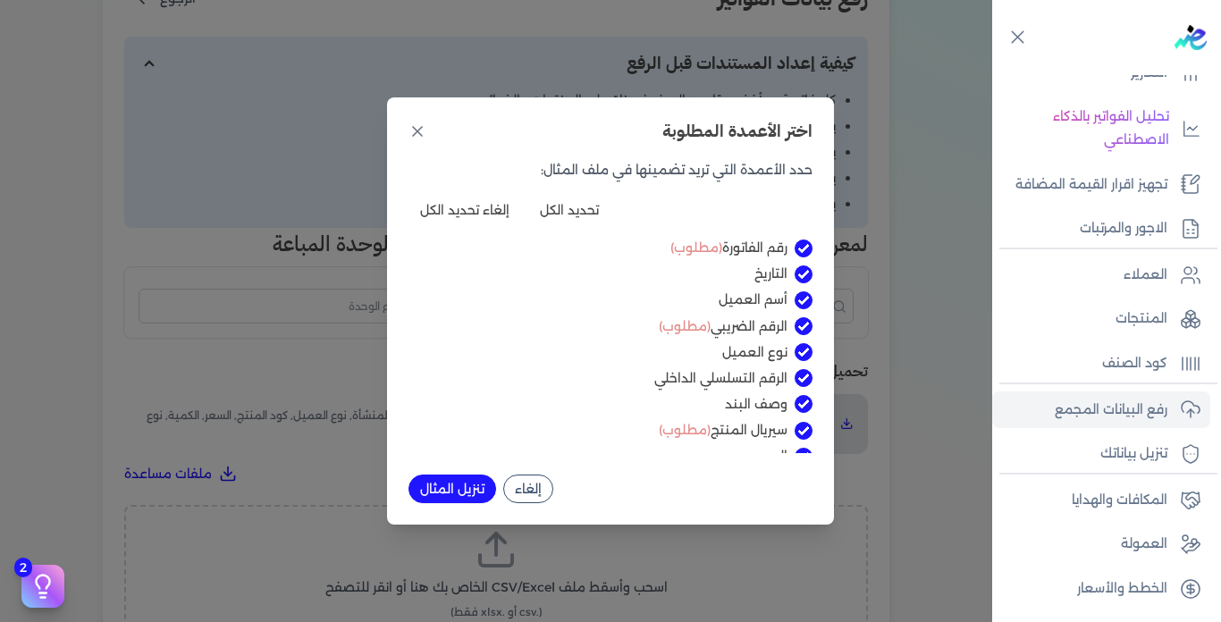
checkbox input "true"
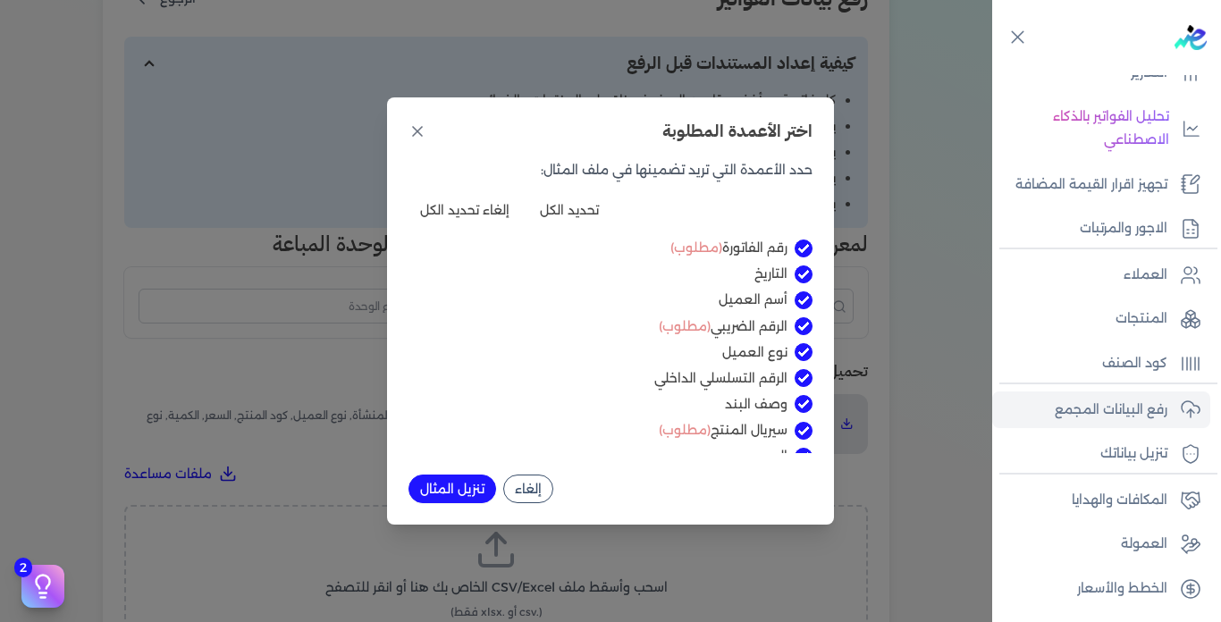
checkbox input "true"
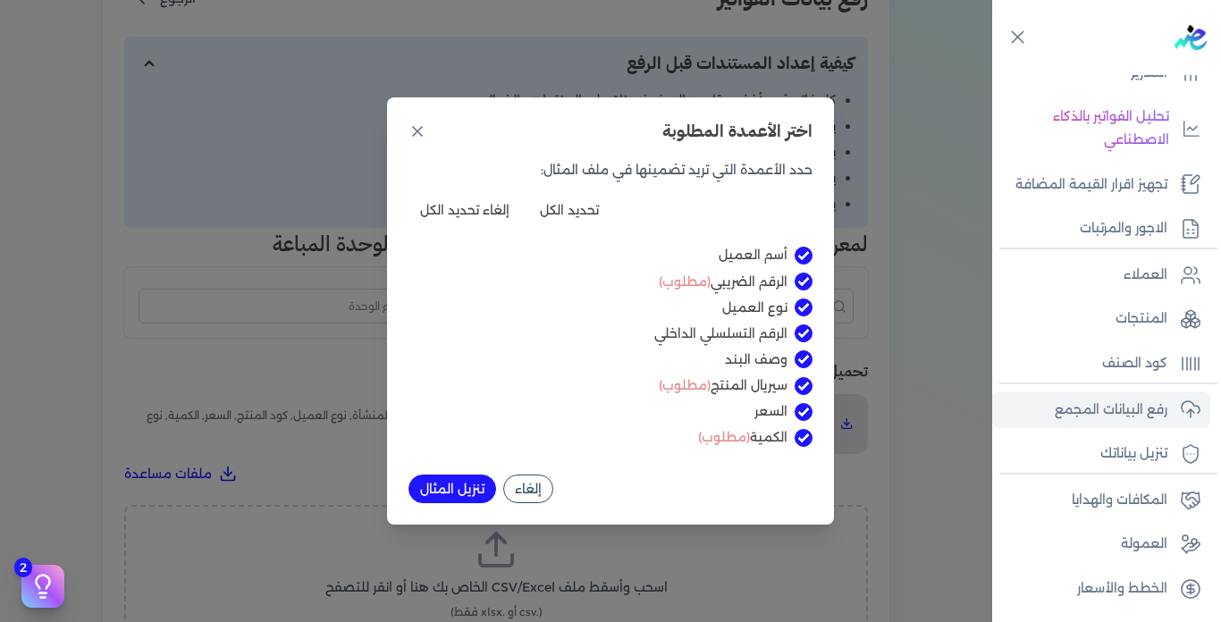
scroll to position [0, 0]
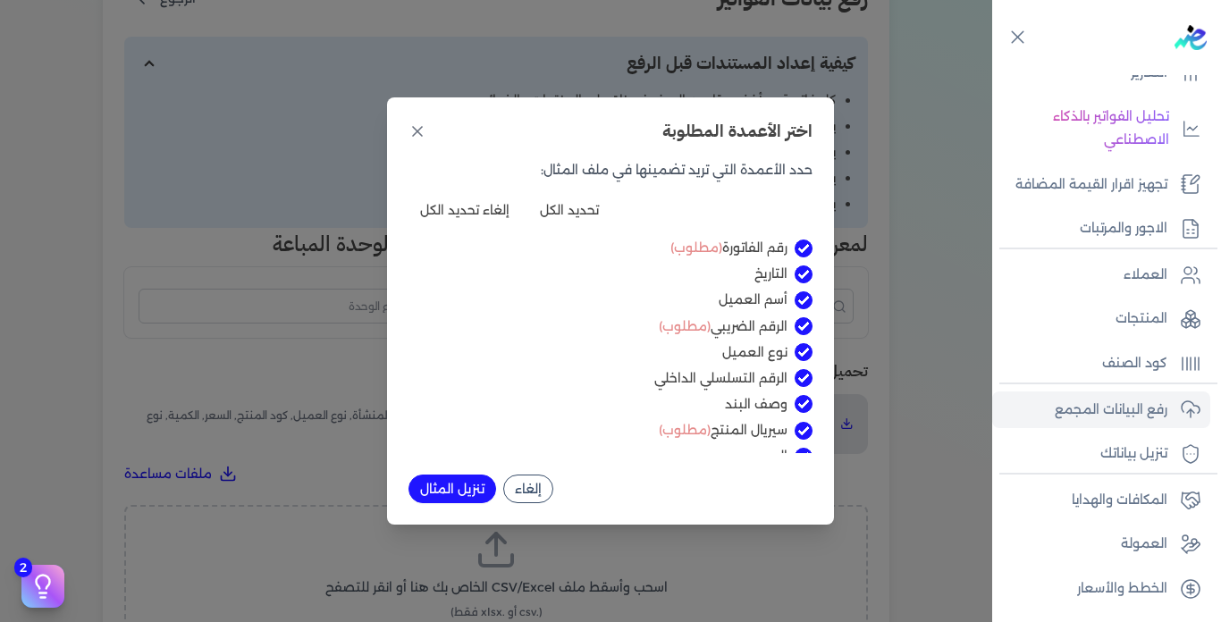
click at [448, 492] on button "تنزيل المثال" at bounding box center [453, 489] width 88 height 29
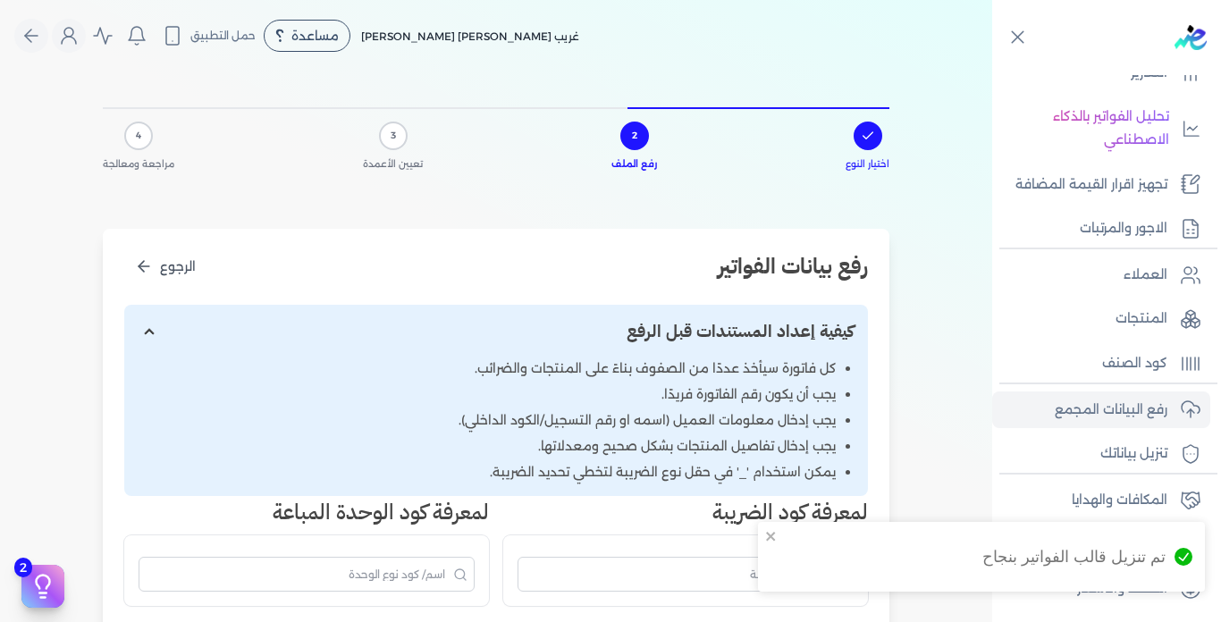
click at [897, 384] on div "اختيار النوع 2 رفع الملف 3 تعيين الأعمدة 4 مراجعة ومعالجة رفع بيانات الفواتير ا…" at bounding box center [496, 591] width 801 height 1039
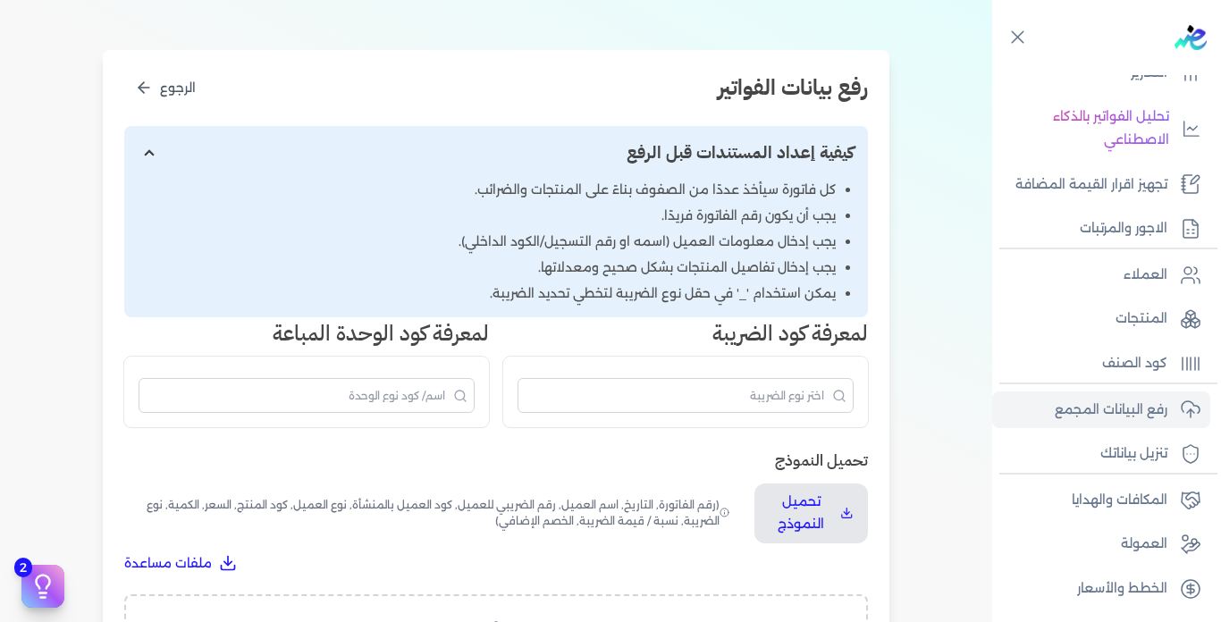
scroll to position [447, 0]
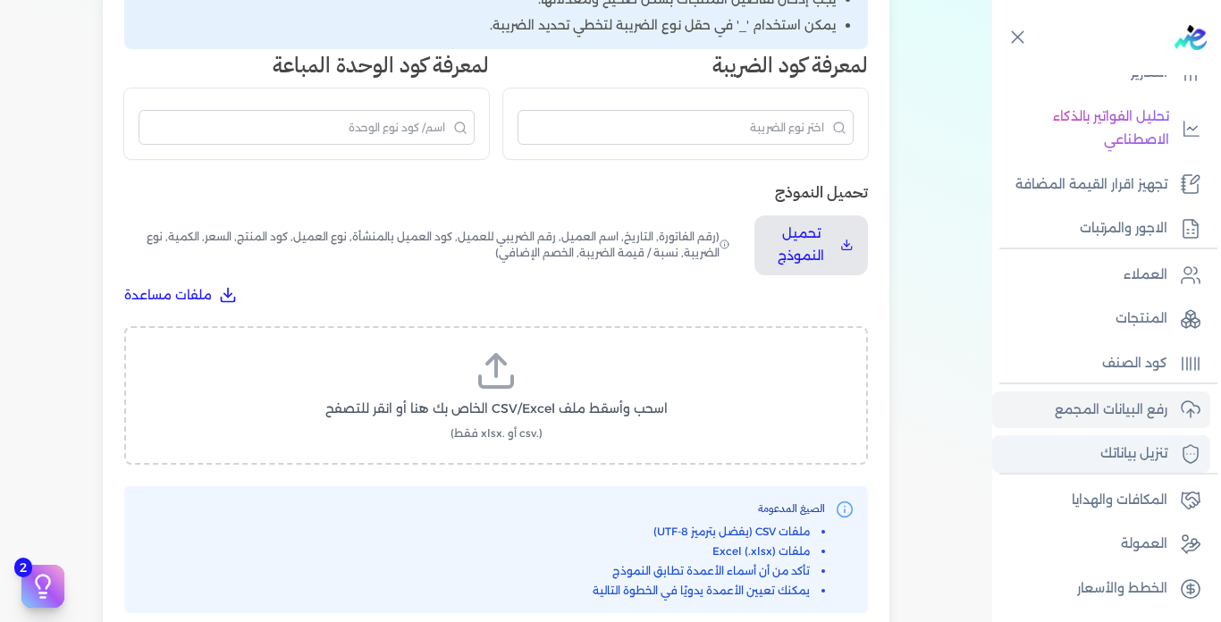
click at [1116, 450] on p "تنزيل بياناتك" at bounding box center [1133, 453] width 67 height 23
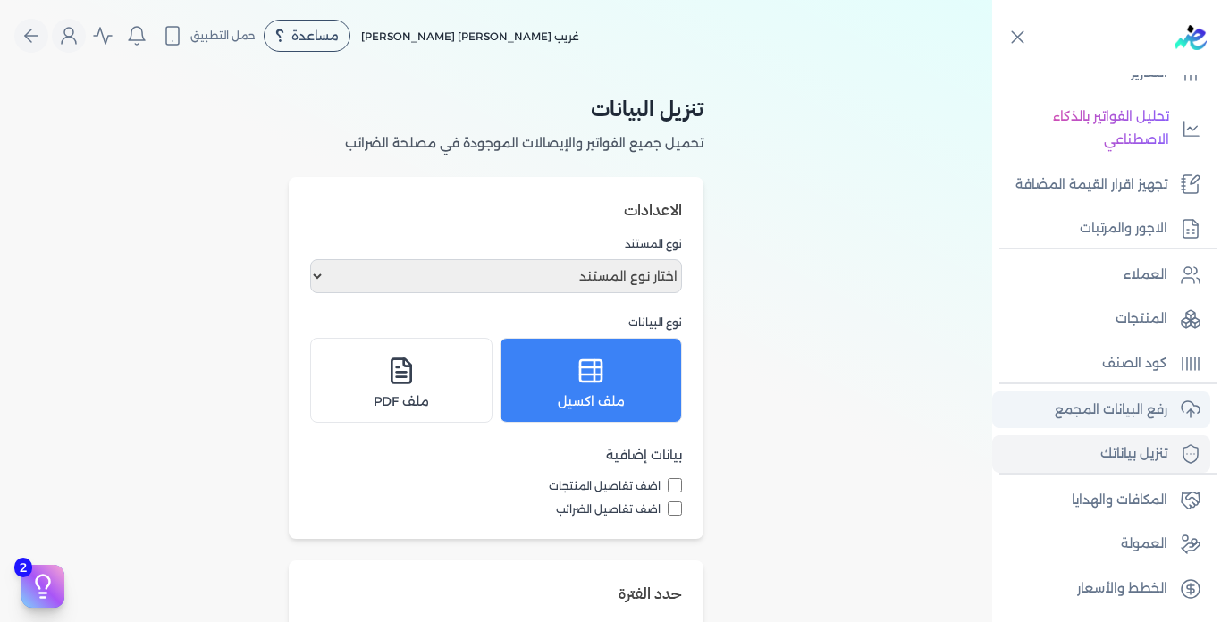
click at [1097, 399] on p "رفع البيانات المجمع" at bounding box center [1111, 410] width 113 height 23
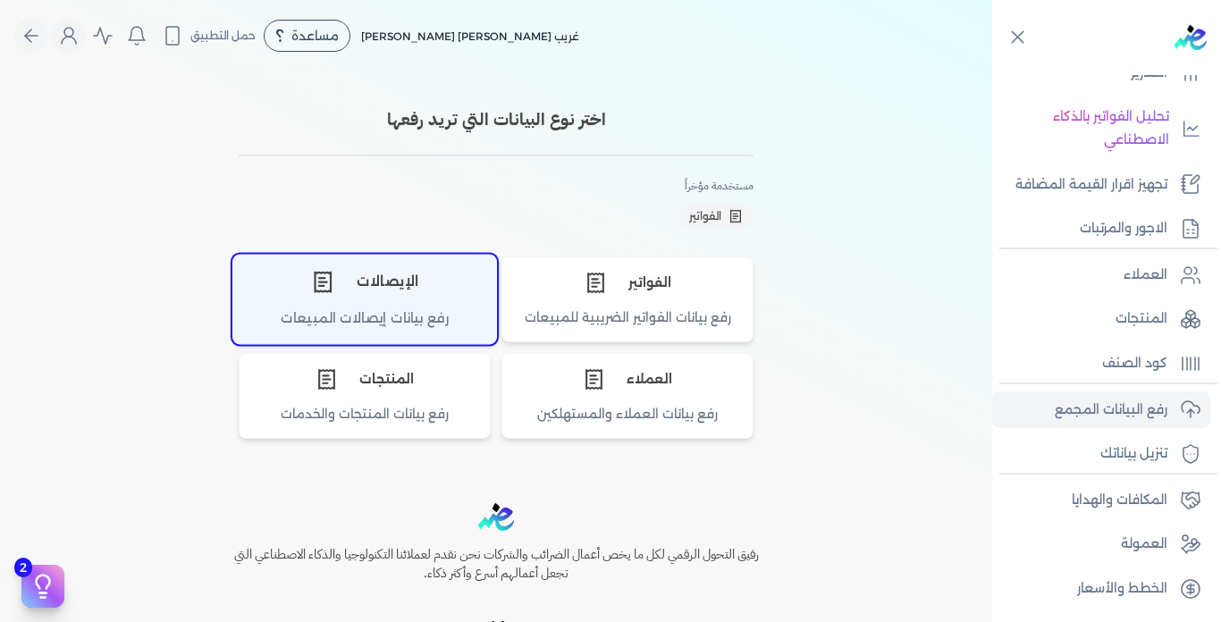
click at [367, 298] on div "الإيصالات" at bounding box center [364, 282] width 263 height 54
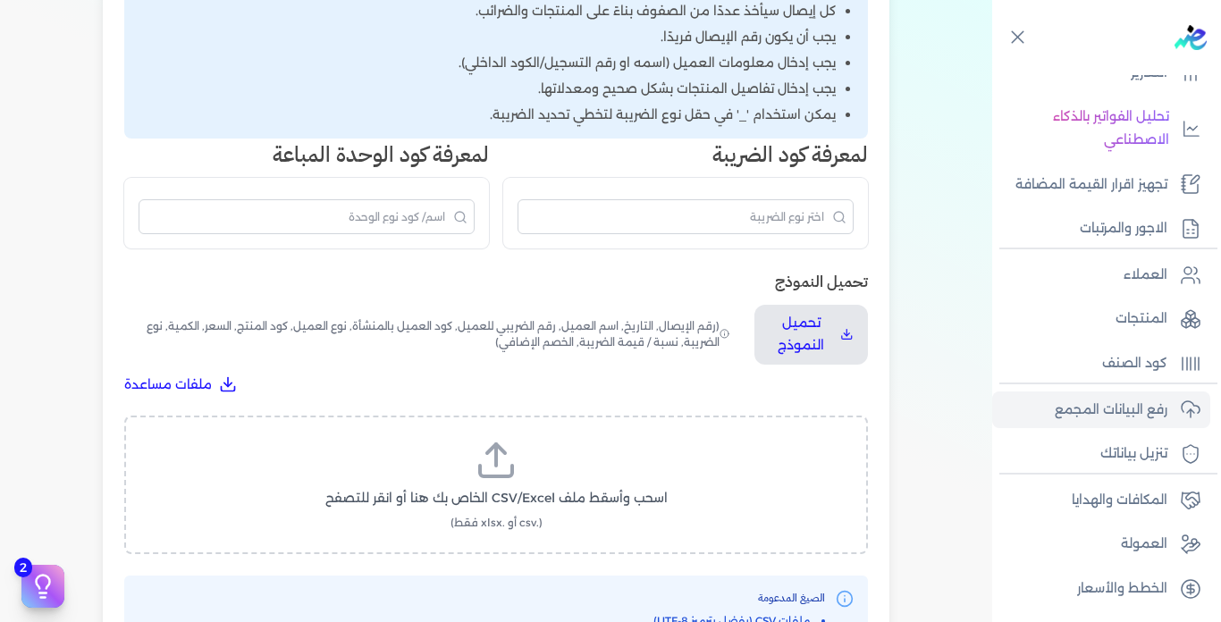
scroll to position [447, 0]
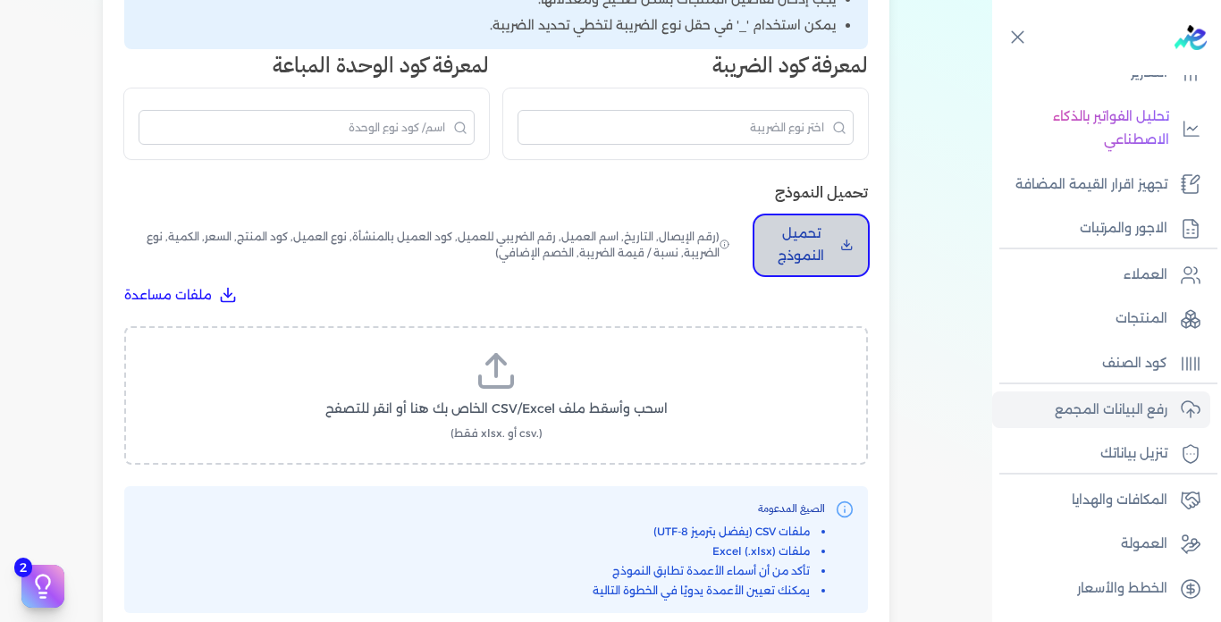
click at [801, 249] on p "تحميل النموذج" at bounding box center [801, 246] width 64 height 46
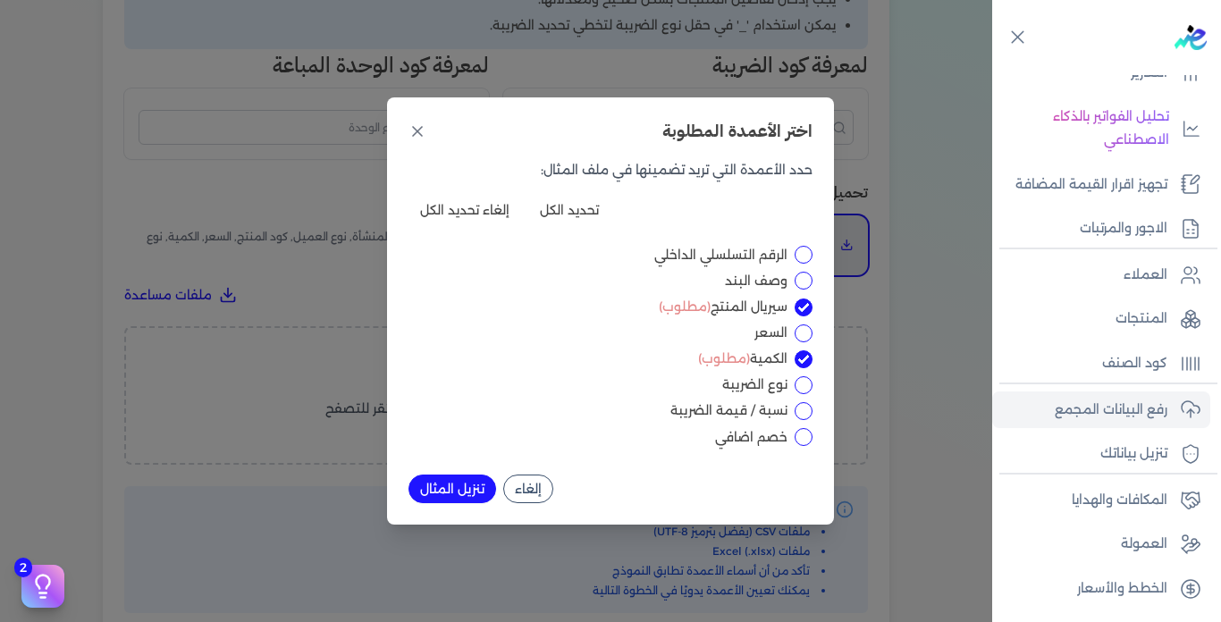
scroll to position [0, 0]
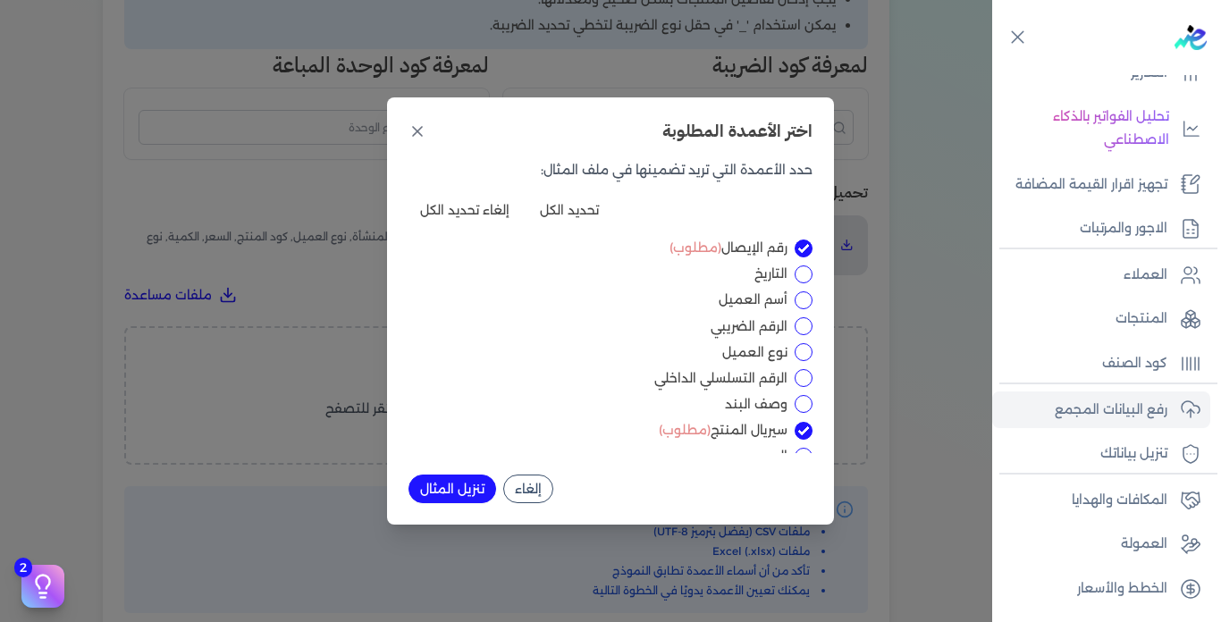
click at [577, 206] on button "تحديد الكل" at bounding box center [569, 210] width 82 height 29
checkbox input "true"
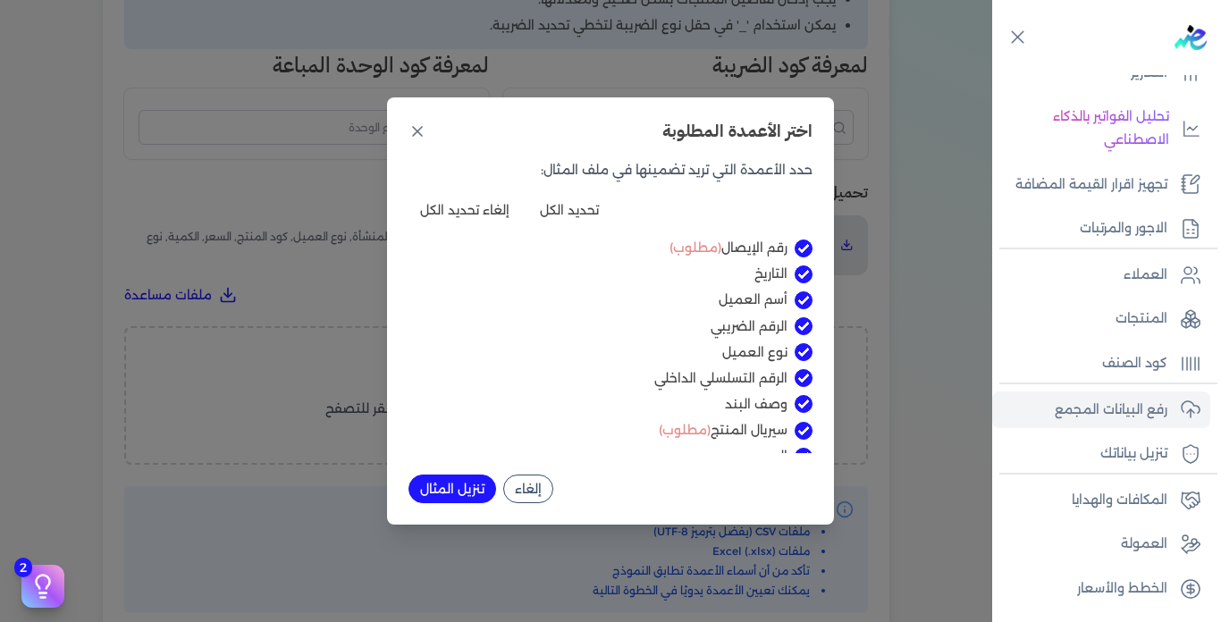
checkbox input "true"
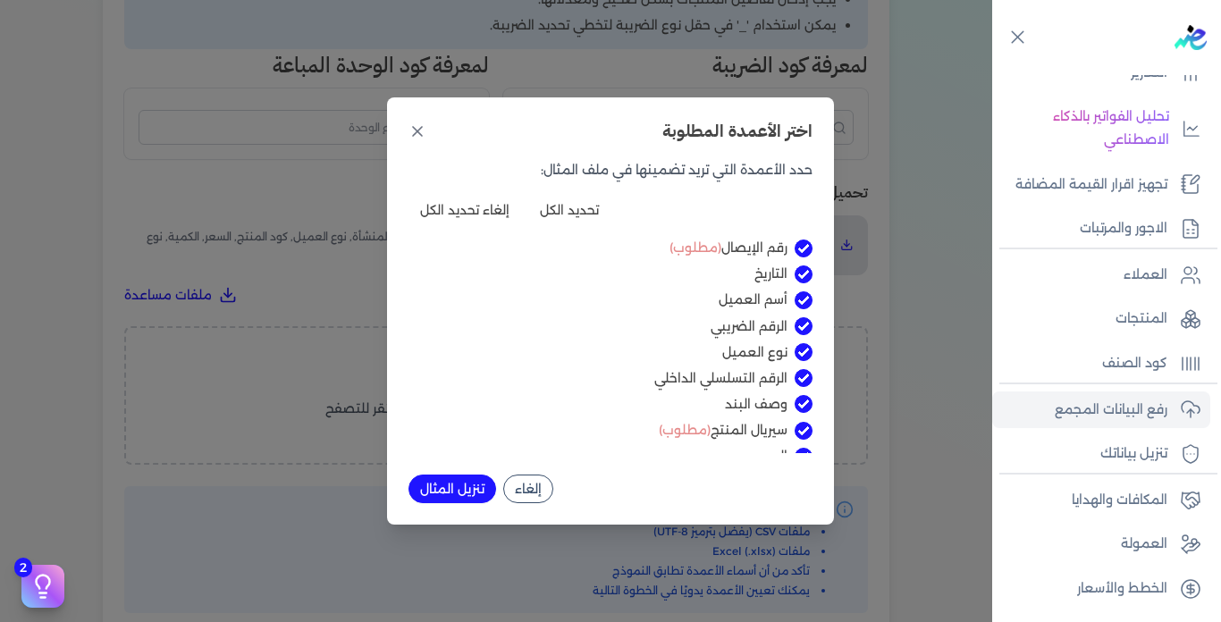
checkbox input "true"
click at [468, 494] on button "تنزيل المثال" at bounding box center [453, 489] width 88 height 29
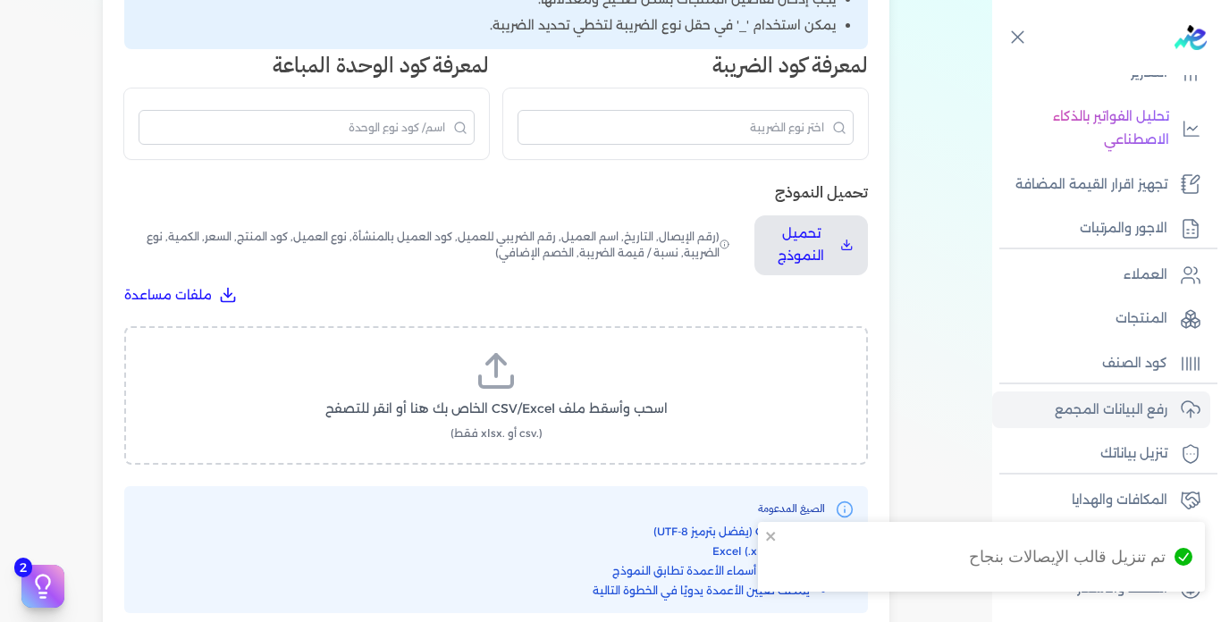
scroll to position [715, 0]
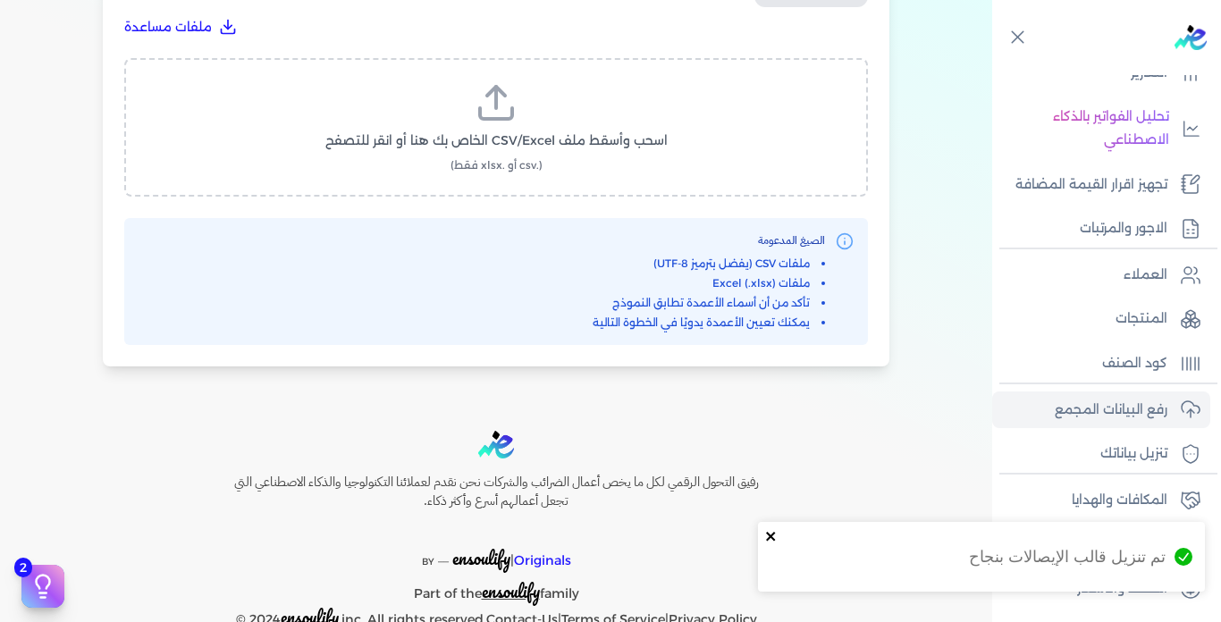
click at [771, 534] on icon "close" at bounding box center [771, 536] width 13 height 14
click at [1105, 414] on p "رفع البيانات المجمع" at bounding box center [1111, 410] width 113 height 23
drag, startPoint x: 1098, startPoint y: 412, endPoint x: 1078, endPoint y: 412, distance: 19.7
click at [1095, 412] on p "رفع البيانات المجمع" at bounding box center [1111, 410] width 113 height 23
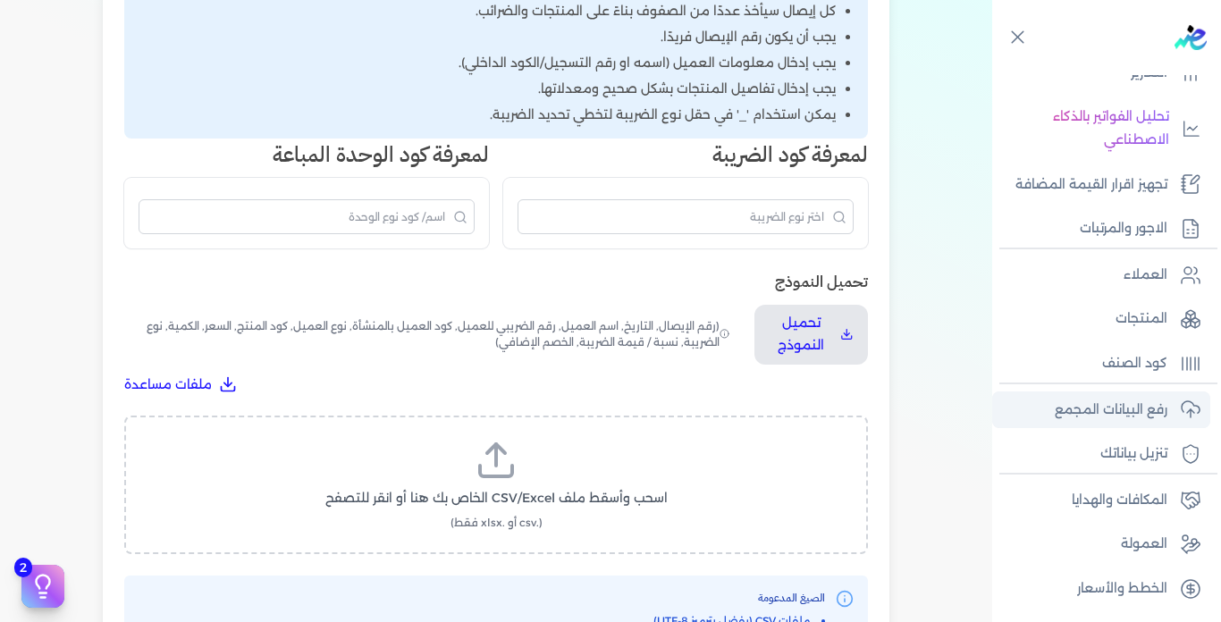
click at [1093, 416] on p "رفع البيانات المجمع" at bounding box center [1111, 410] width 113 height 23
click at [1105, 449] on p "تنزيل بياناتك" at bounding box center [1133, 453] width 67 height 23
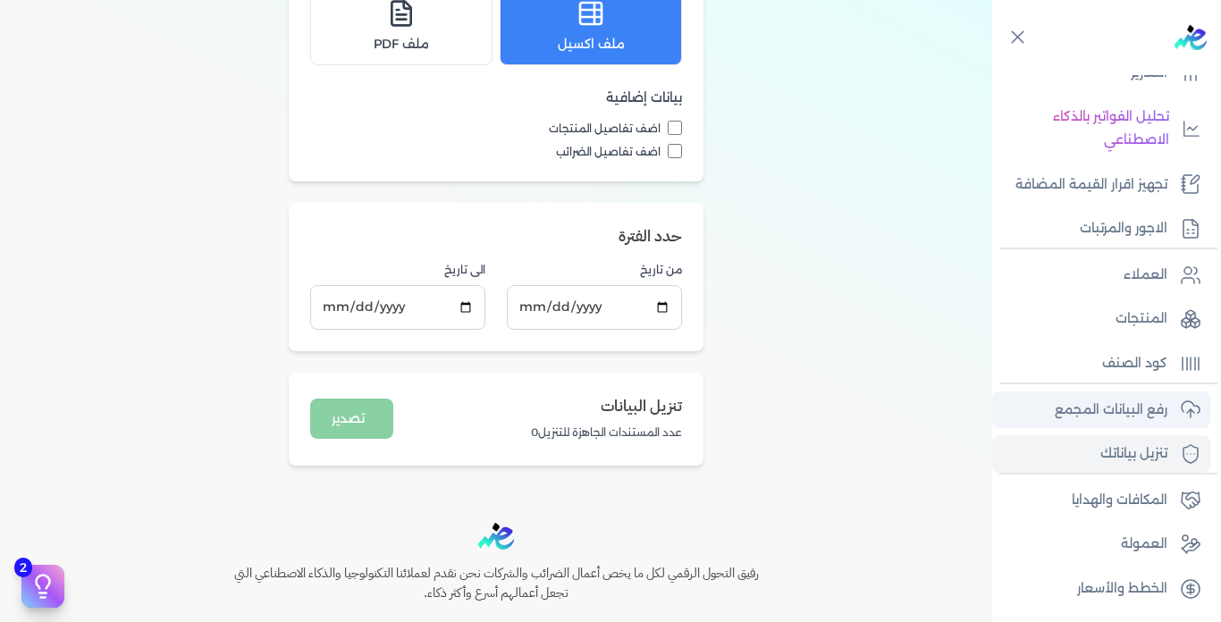
click at [1102, 408] on p "رفع البيانات المجمع" at bounding box center [1111, 410] width 113 height 23
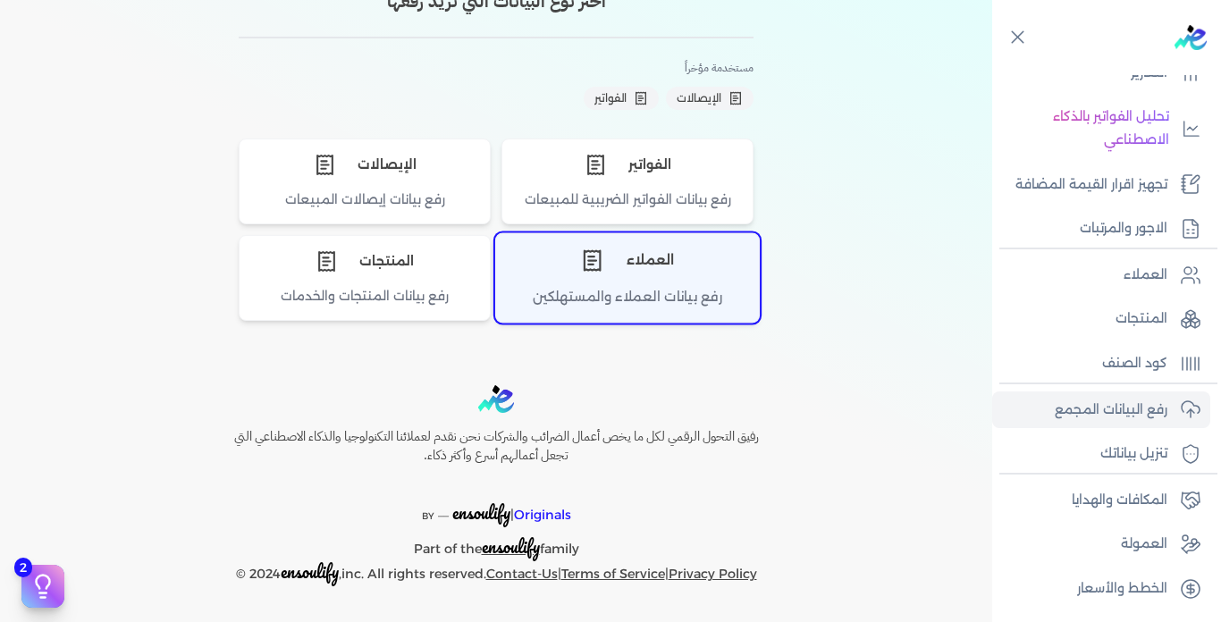
click at [636, 265] on div "العملاء" at bounding box center [627, 261] width 263 height 54
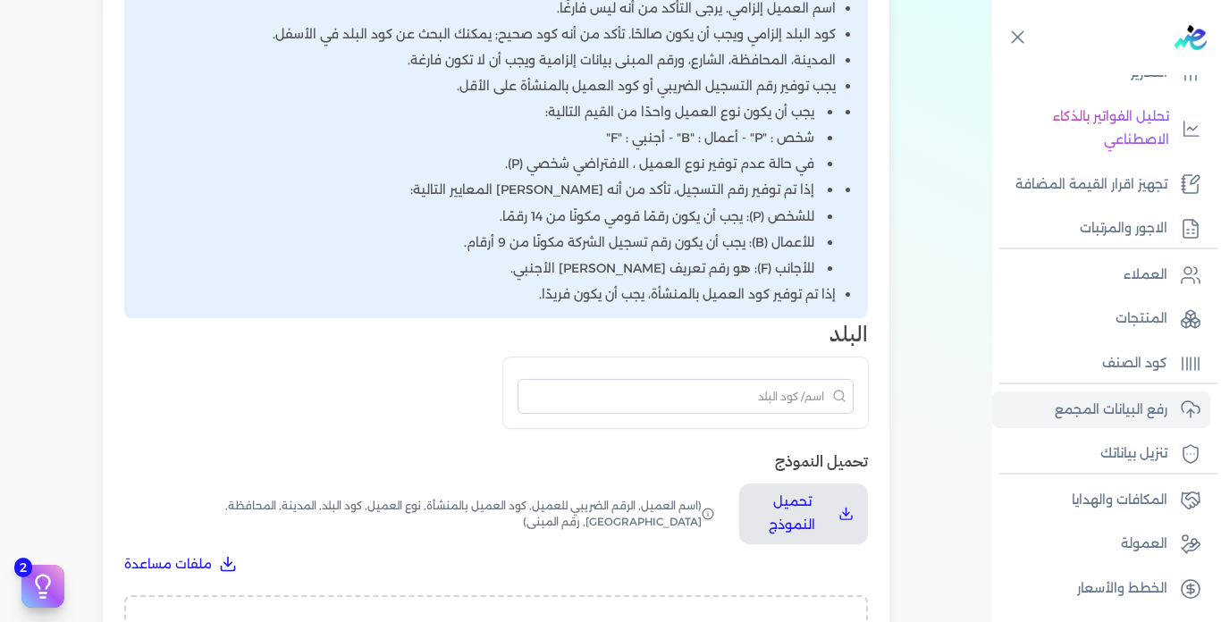
scroll to position [565, 0]
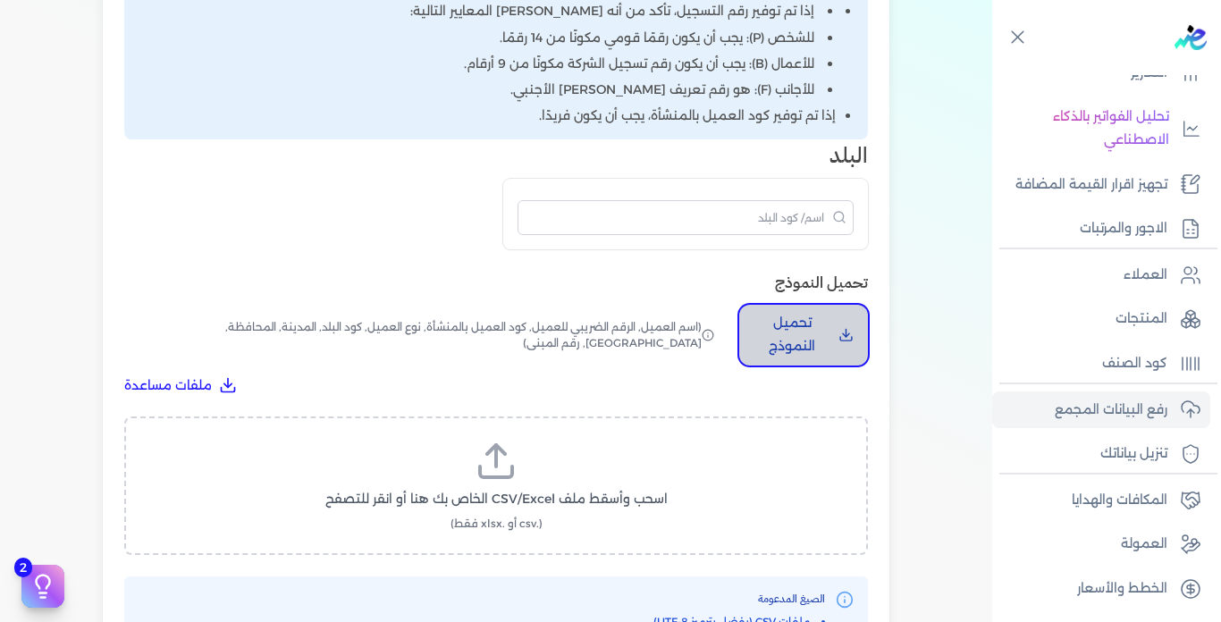
click at [805, 337] on p "تحميل النموذج" at bounding box center [792, 335] width 77 height 46
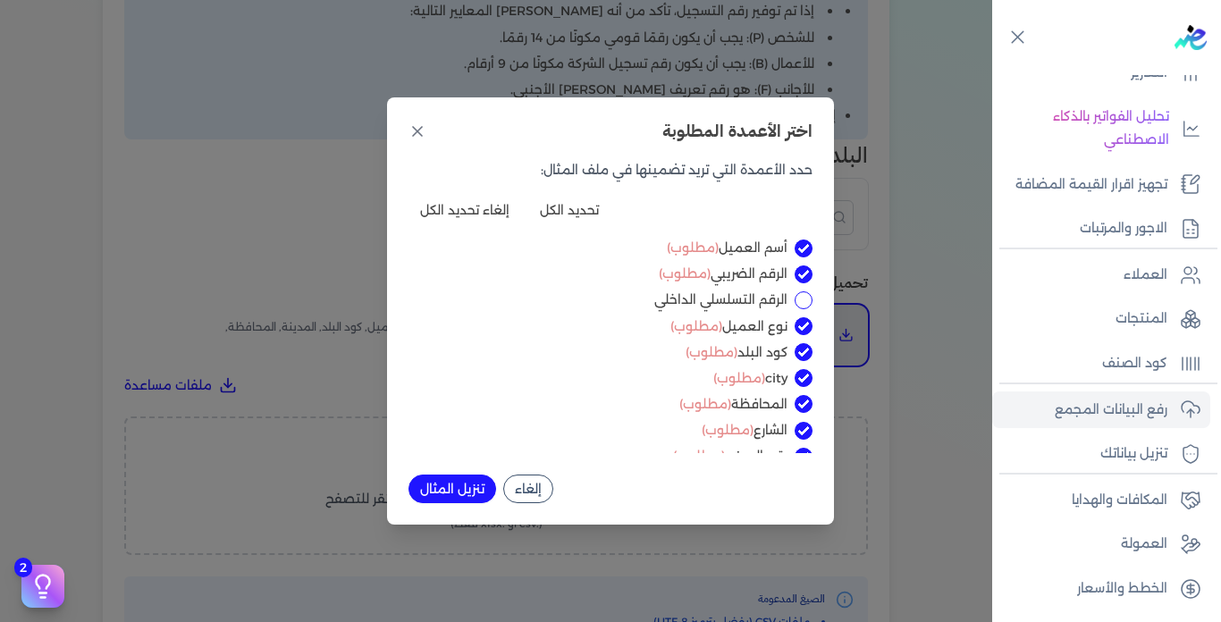
scroll to position [20, 0]
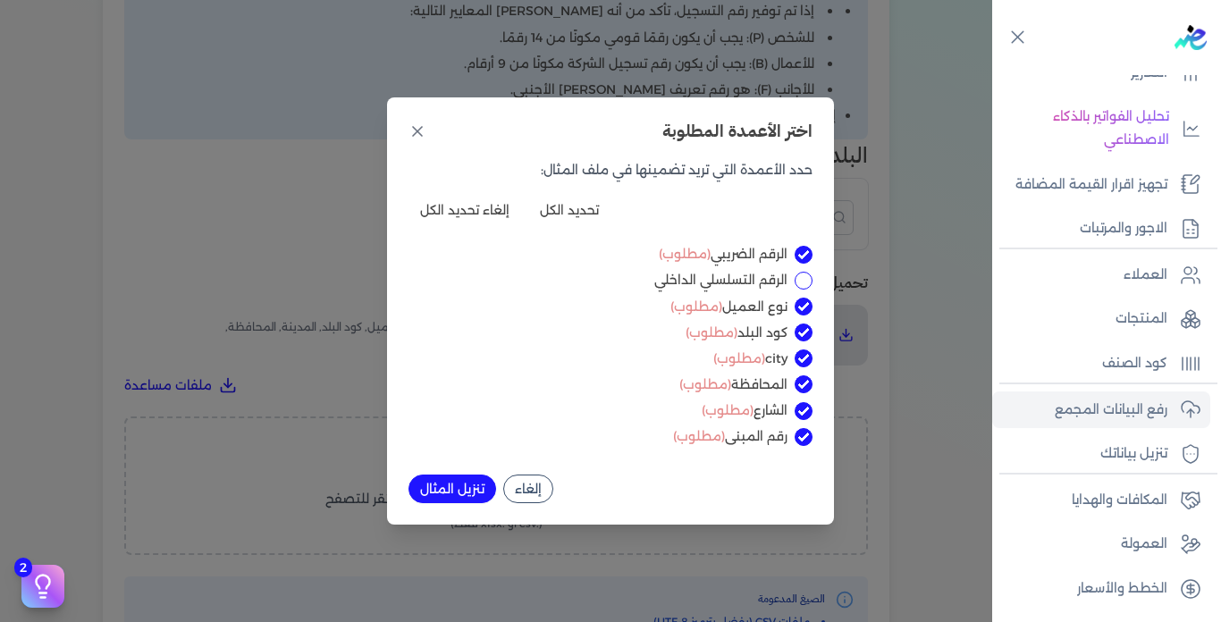
click at [438, 493] on button "تنزيل المثال" at bounding box center [453, 489] width 88 height 29
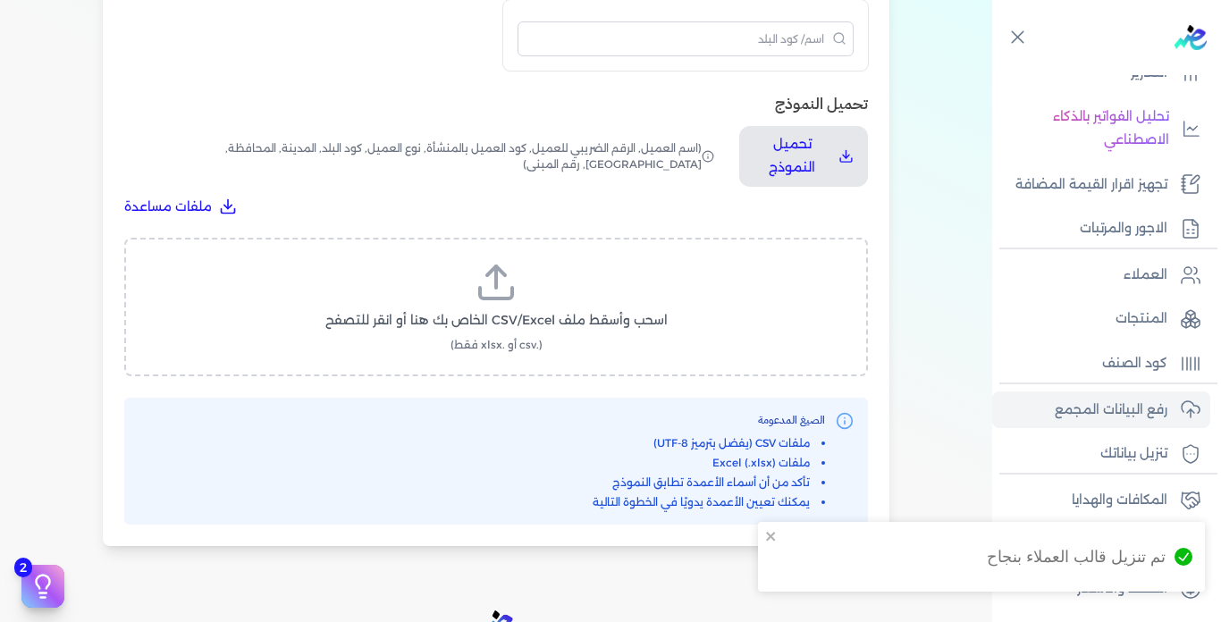
scroll to position [833, 0]
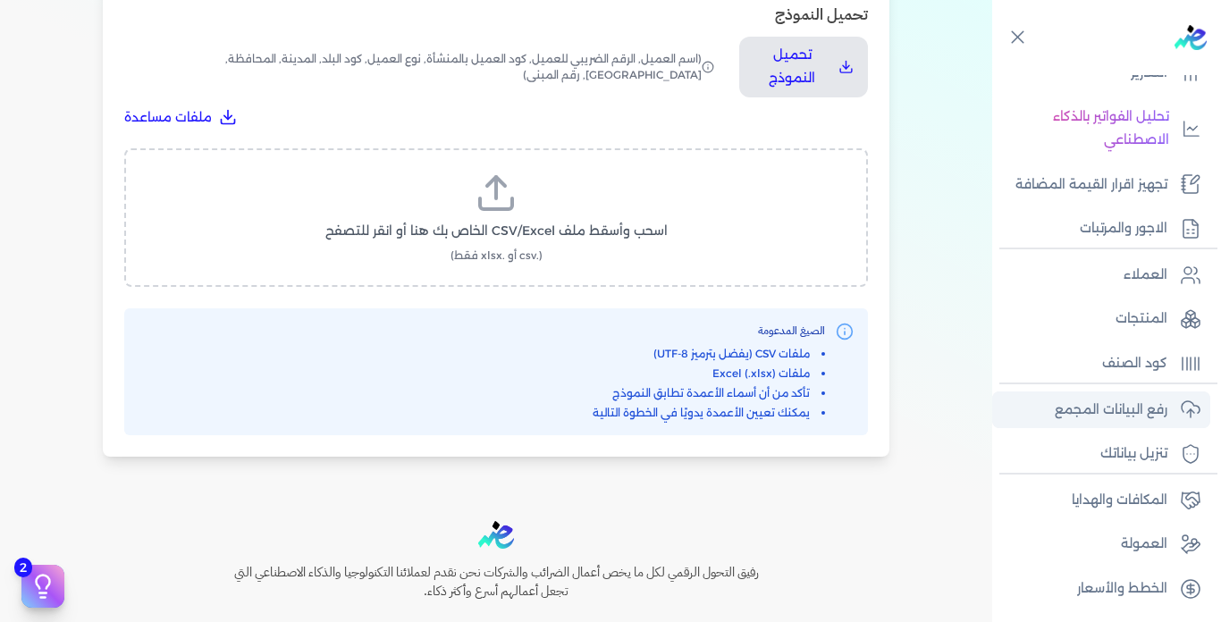
click at [1099, 409] on p "رفع البيانات المجمع" at bounding box center [1111, 410] width 113 height 23
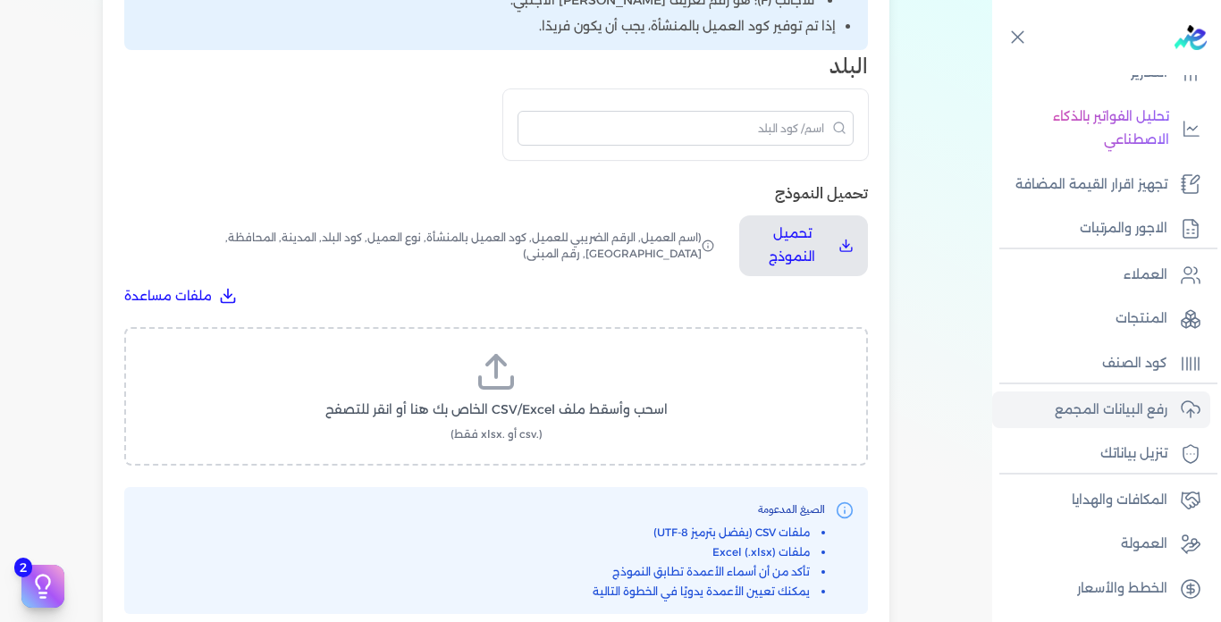
scroll to position [565, 0]
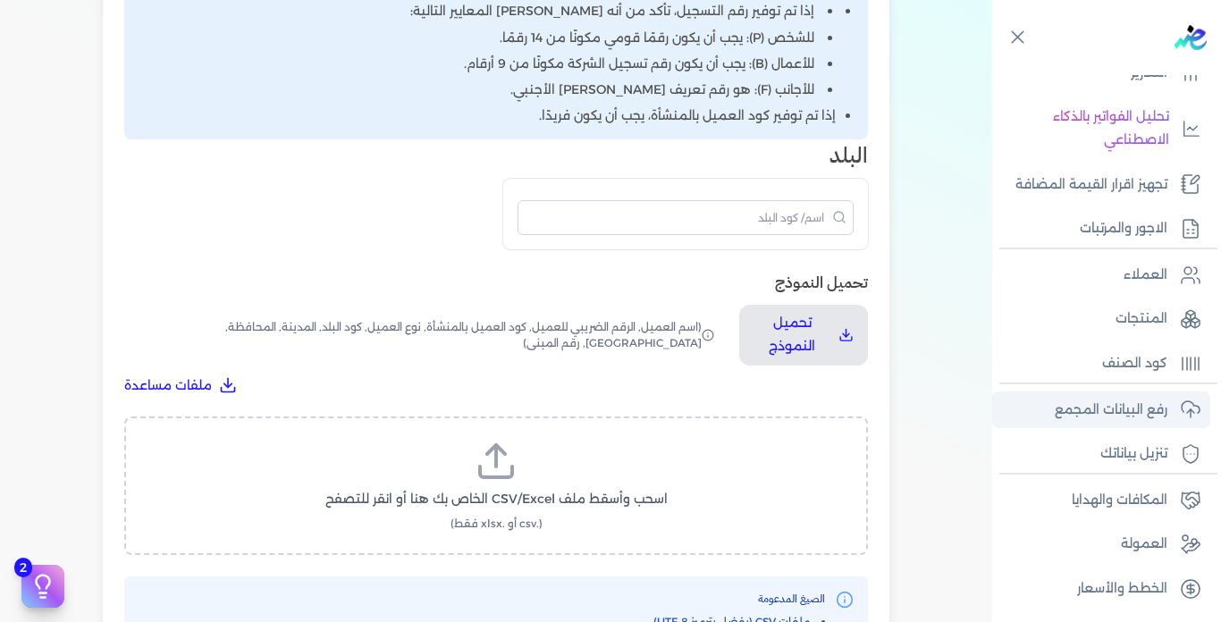
click at [1134, 405] on p "رفع البيانات المجمع" at bounding box center [1111, 410] width 113 height 23
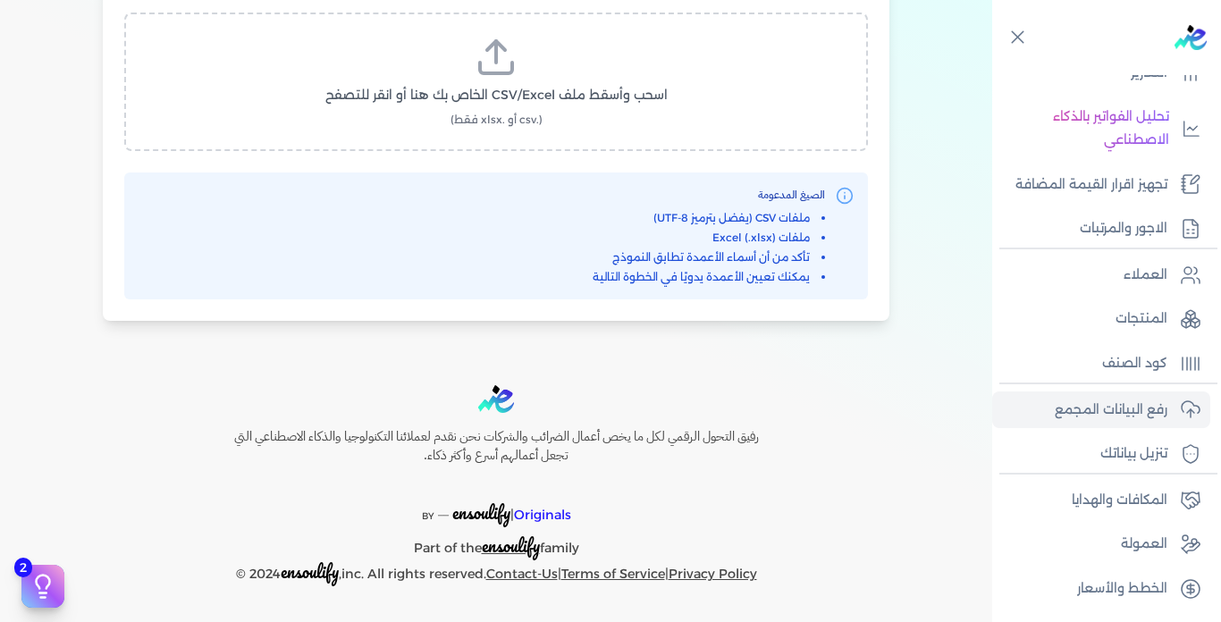
scroll to position [880, 0]
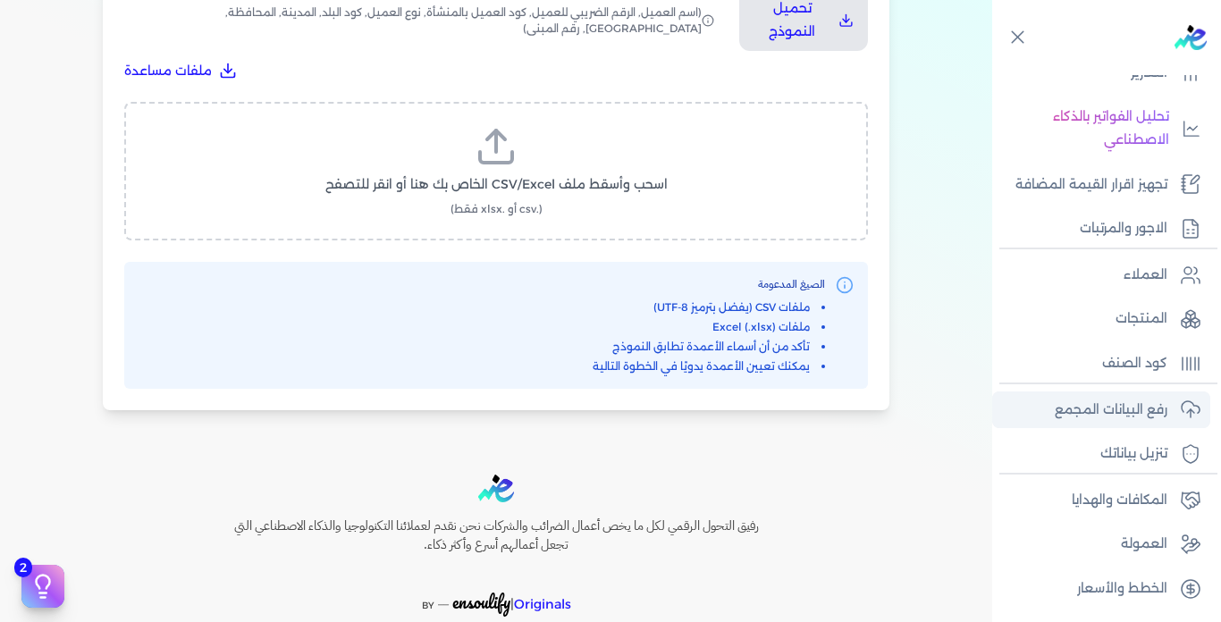
click at [1088, 401] on p "رفع البيانات المجمع" at bounding box center [1111, 410] width 113 height 23
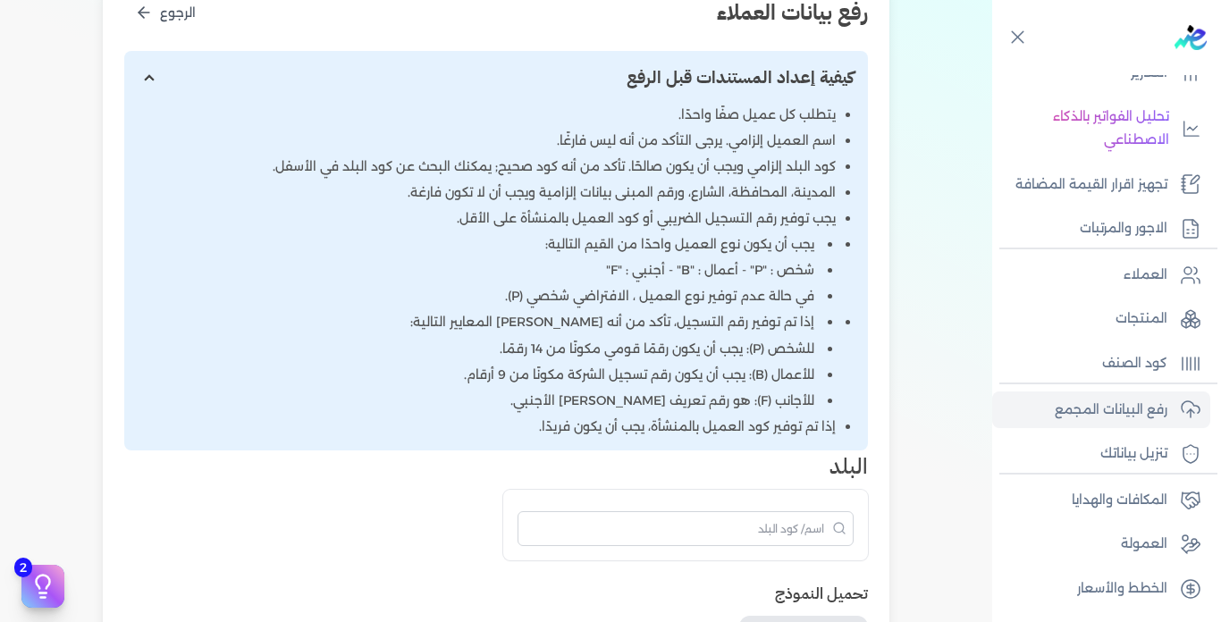
scroll to position [0, 0]
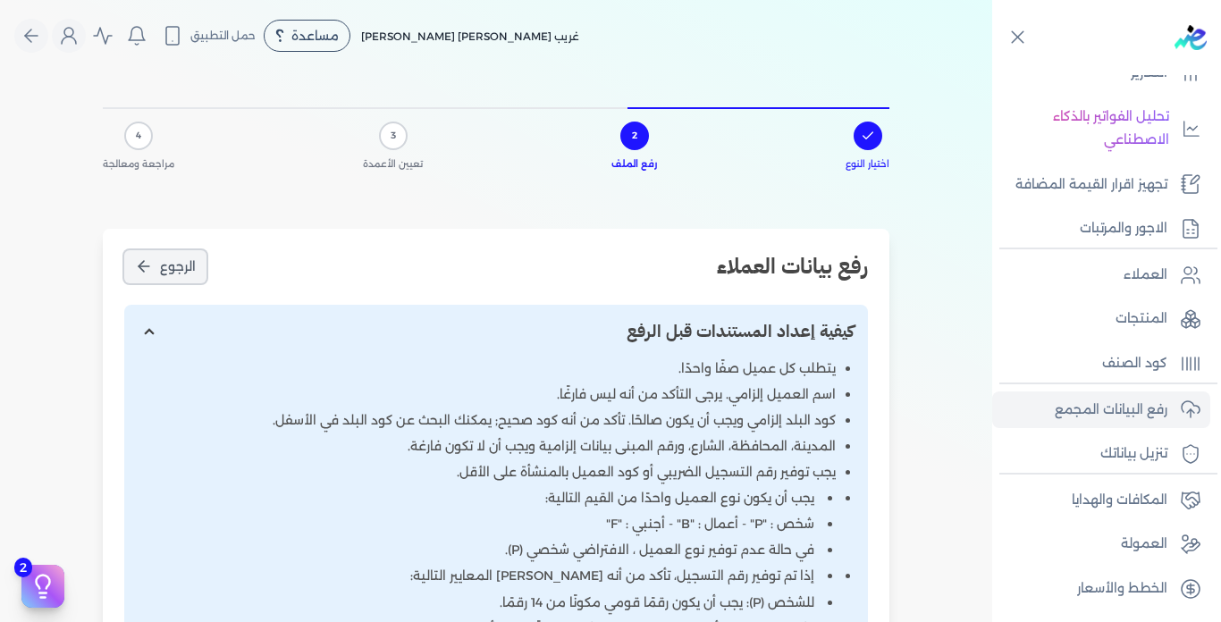
click at [156, 267] on button "الرجوع" at bounding box center [165, 266] width 82 height 33
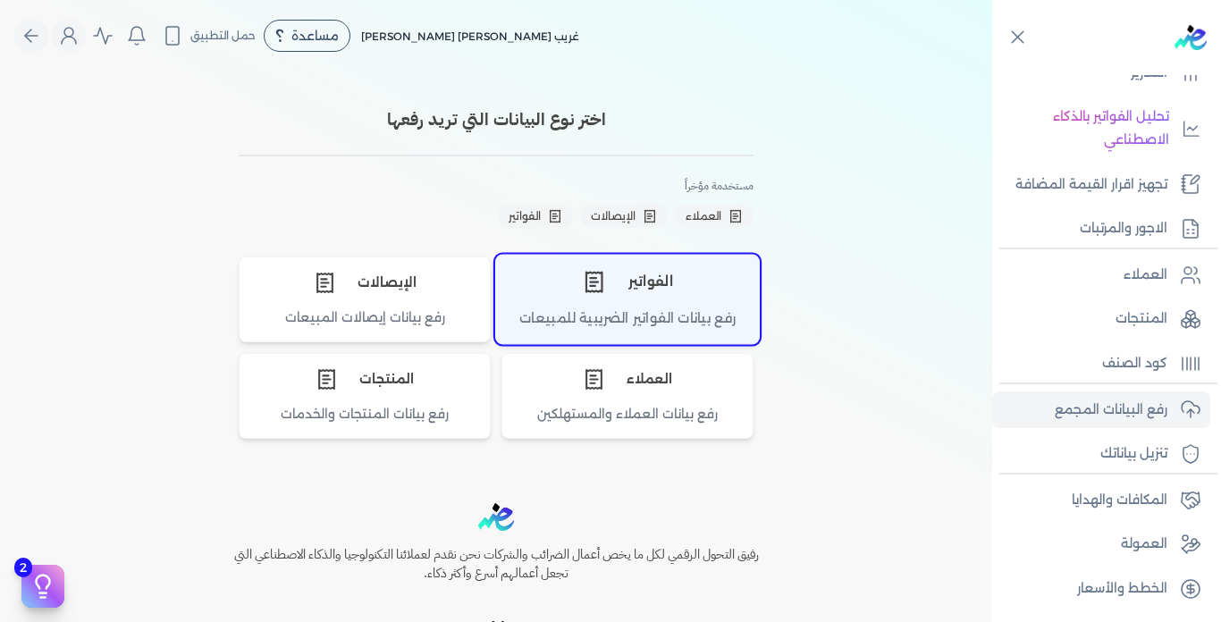
click at [678, 317] on div "رفع بيانات الفواتير الضريبية للمبيعات" at bounding box center [627, 325] width 263 height 35
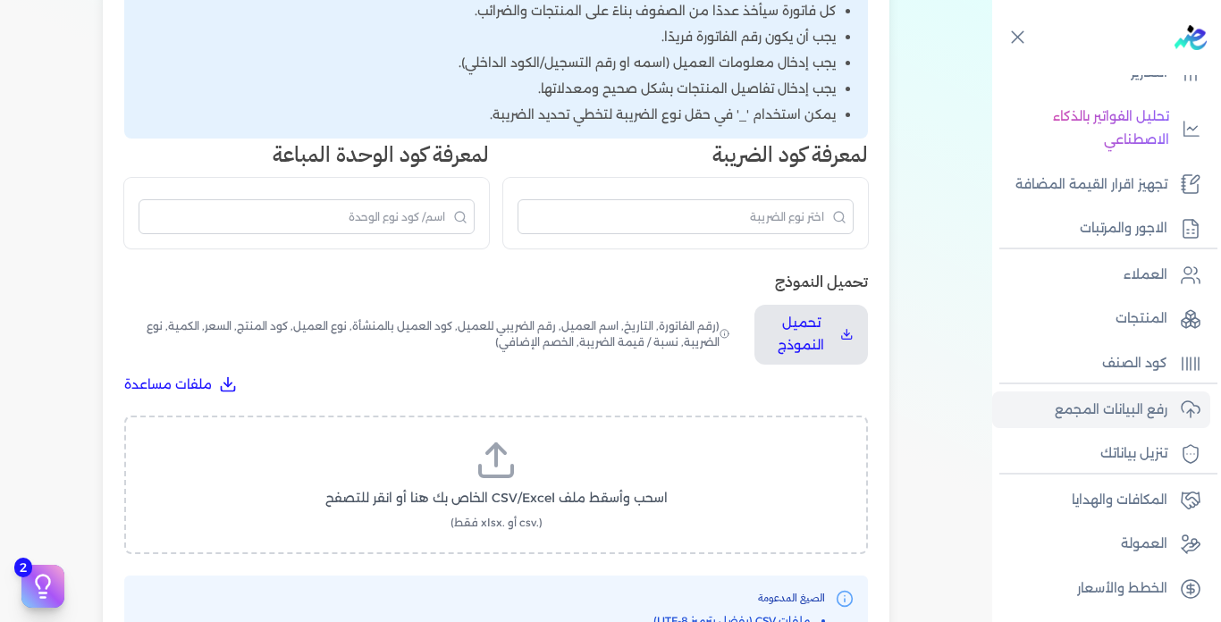
scroll to position [268, 0]
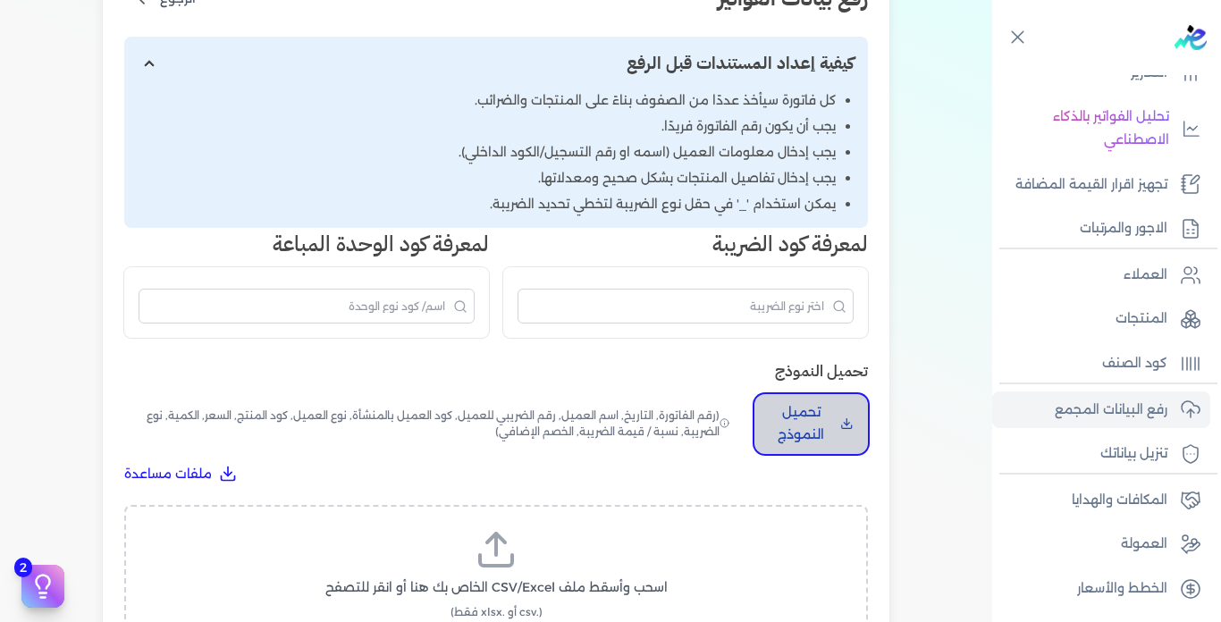
click at [806, 442] on p "تحميل النموذج" at bounding box center [801, 424] width 64 height 46
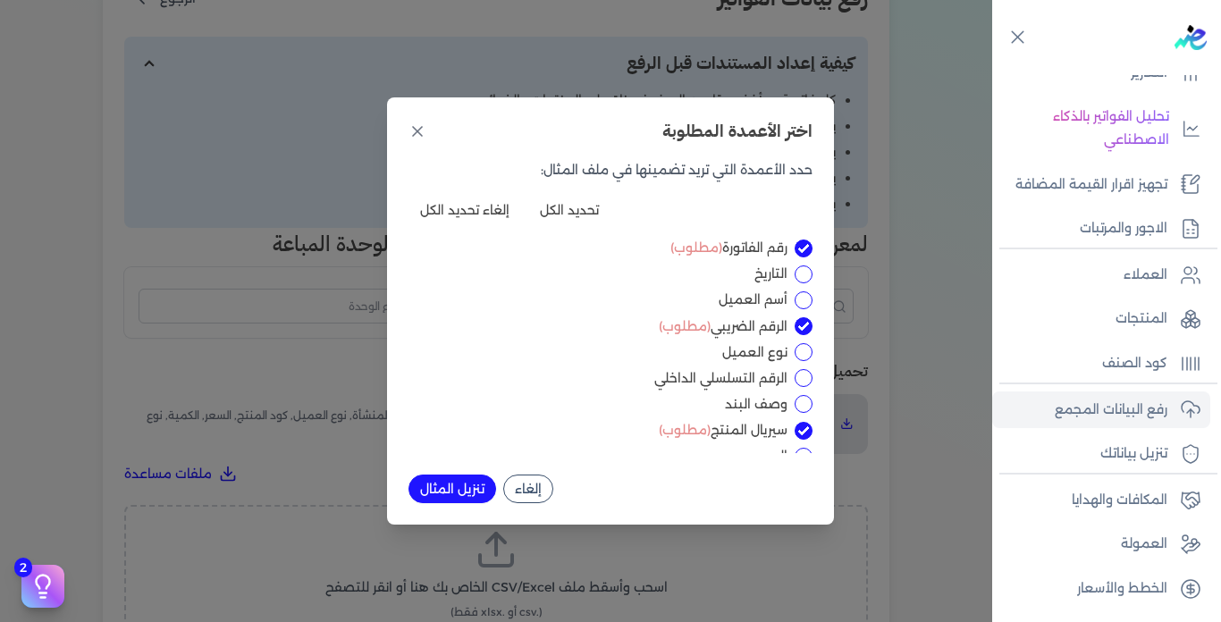
drag, startPoint x: 570, startPoint y: 214, endPoint x: 584, endPoint y: 220, distance: 14.8
click at [571, 214] on button "تحديد الكل" at bounding box center [569, 210] width 82 height 29
checkbox input "true"
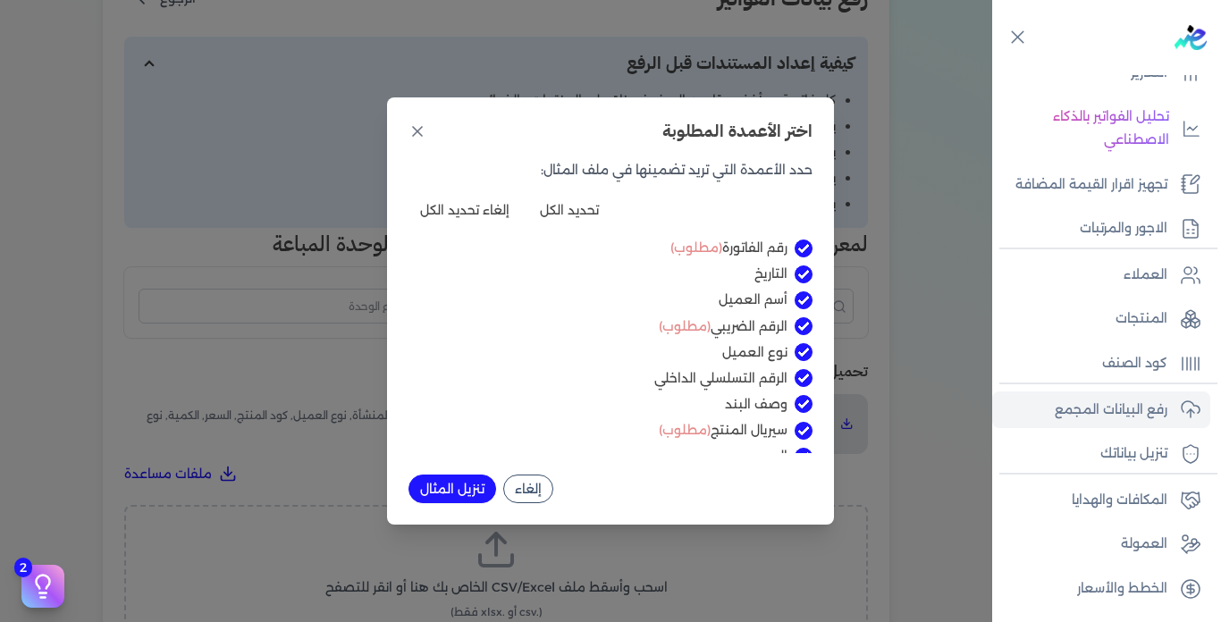
checkbox input "true"
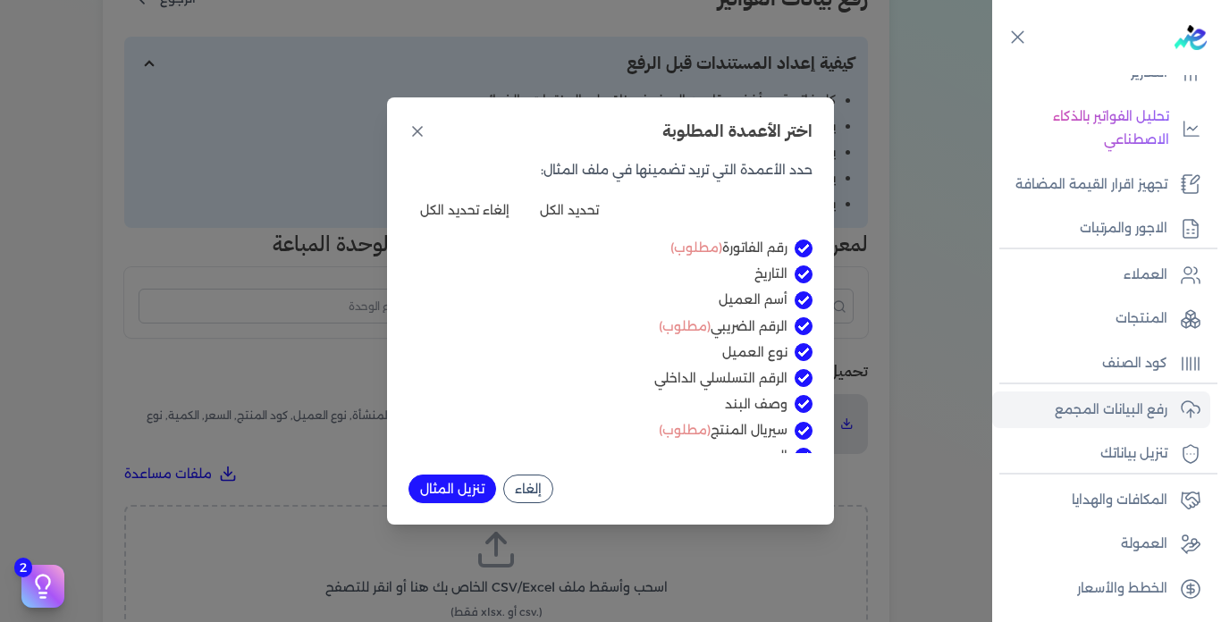
checkbox input "true"
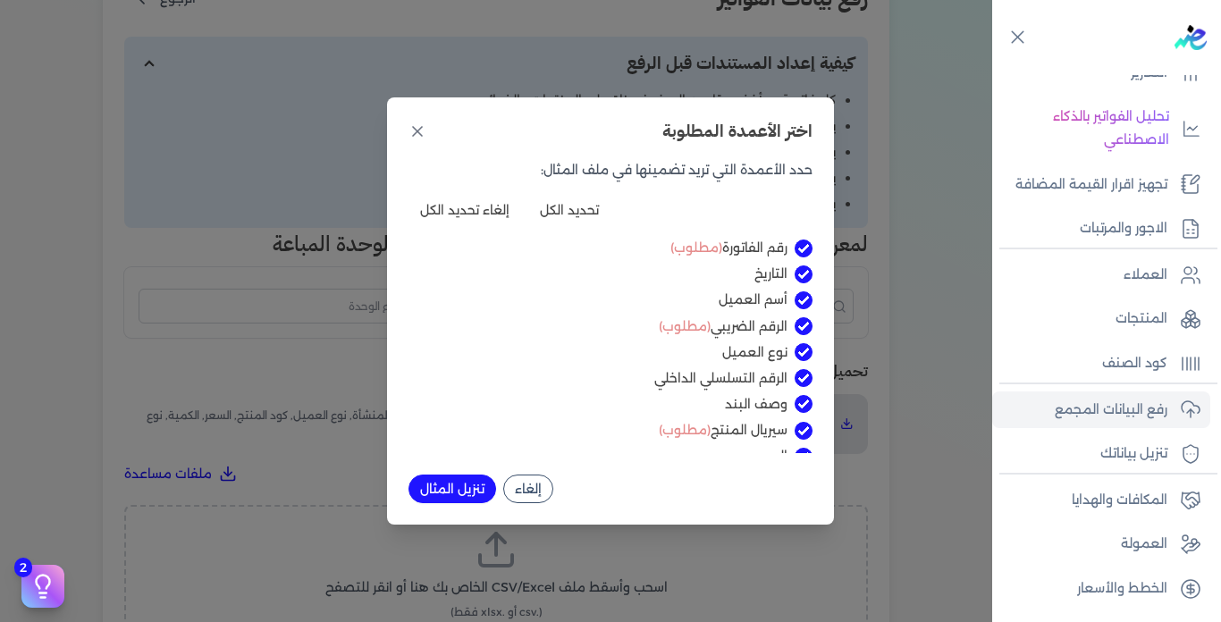
checkbox input "true"
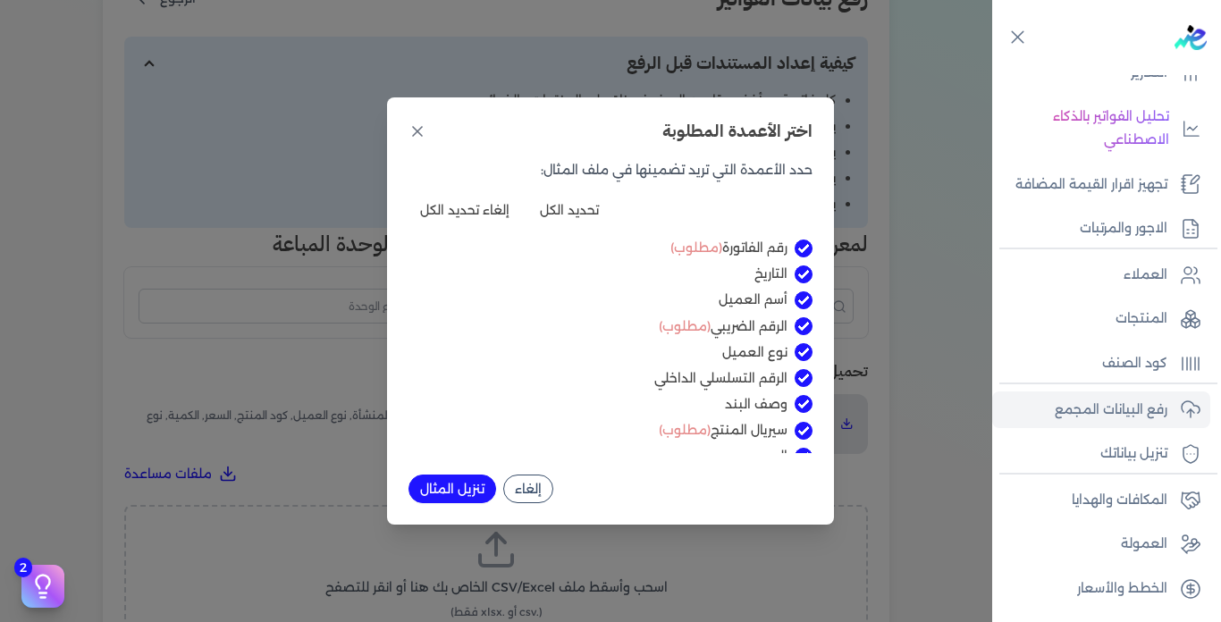
checkbox input "true"
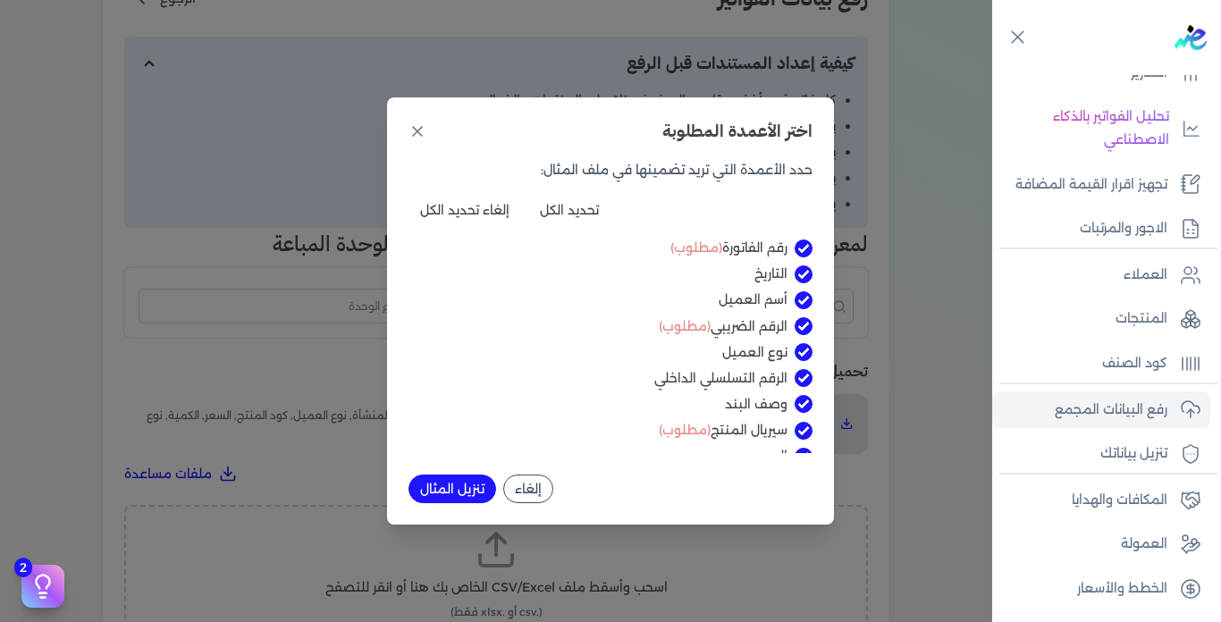
checkbox input "true"
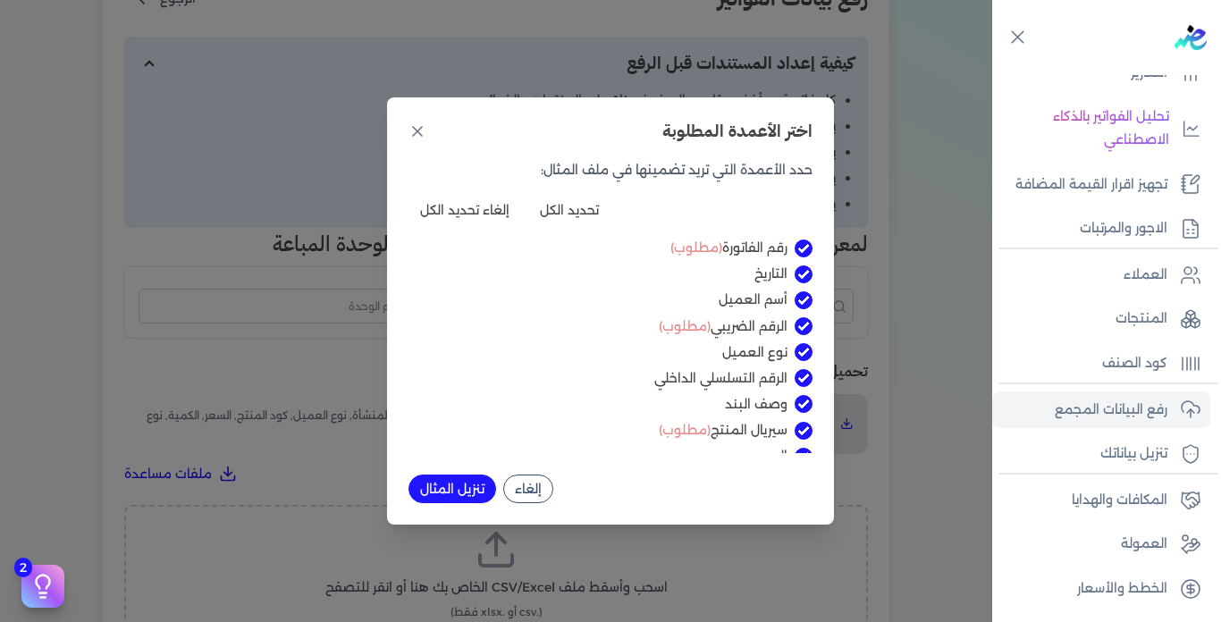
checkbox input "true"
click at [459, 483] on button "تنزيل المثال" at bounding box center [453, 489] width 88 height 29
